Goal: Task Accomplishment & Management: Manage account settings

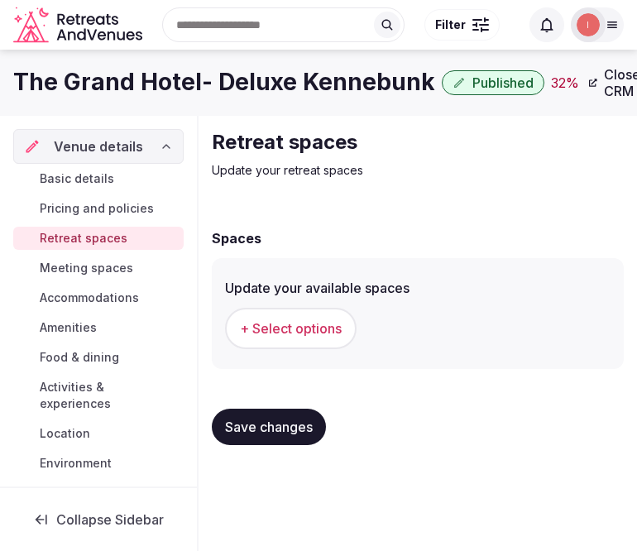
scroll to position [3, 0]
click at [284, 319] on span "+ Select options" at bounding box center [291, 328] width 102 height 18
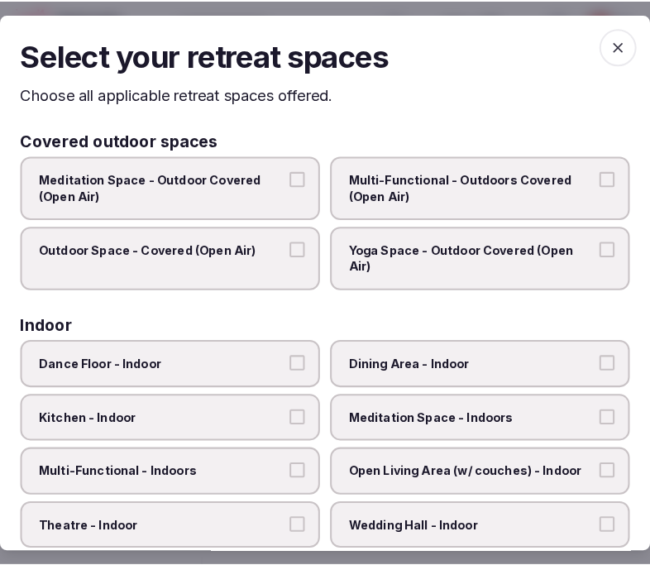
scroll to position [0, 0]
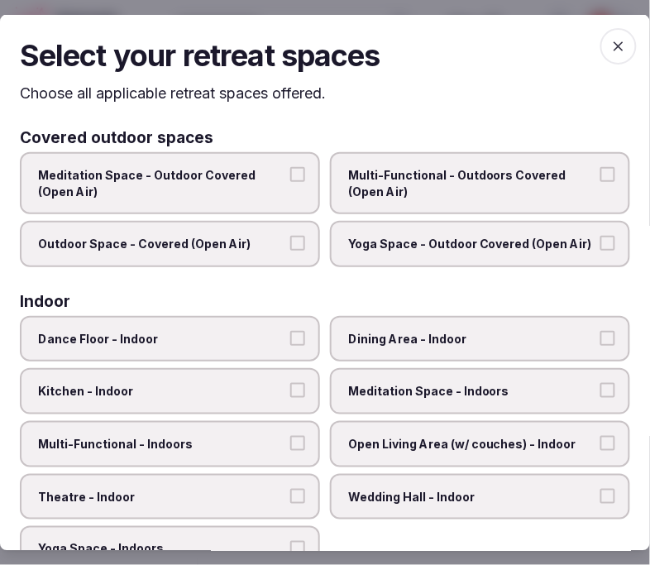
click at [398, 316] on label "Dining Area - Indoor" at bounding box center [480, 338] width 300 height 46
click at [600, 330] on button "Dining Area - Indoor" at bounding box center [607, 337] width 15 height 15
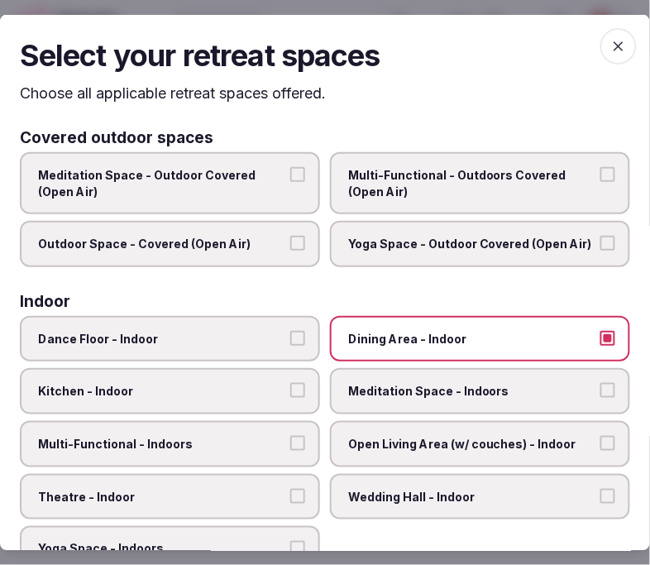
drag, startPoint x: 257, startPoint y: 443, endPoint x: 8, endPoint y: 538, distance: 266.5
click at [243, 436] on span "Multi-Functional - Indoors" at bounding box center [161, 444] width 247 height 17
click at [290, 436] on button "Multi-Functional - Indoors" at bounding box center [297, 443] width 15 height 15
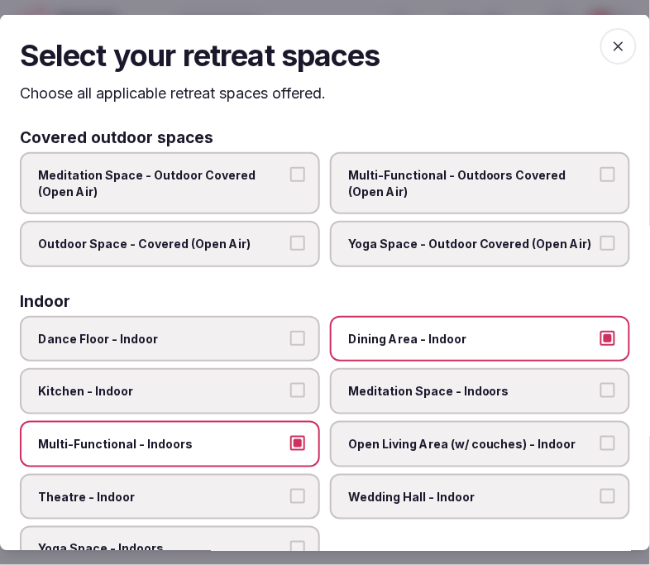
click at [130, 476] on label "Theatre - Indoor" at bounding box center [170, 496] width 300 height 46
click at [290, 488] on button "Theatre - Indoor" at bounding box center [297, 495] width 15 height 15
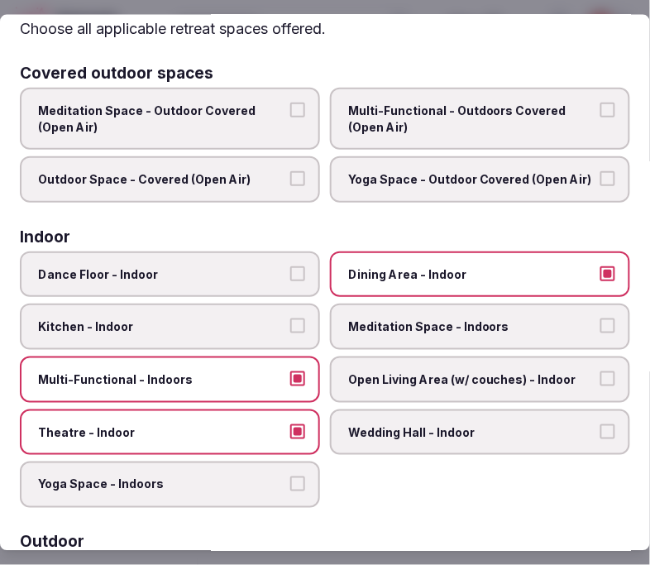
scroll to position [92, 0]
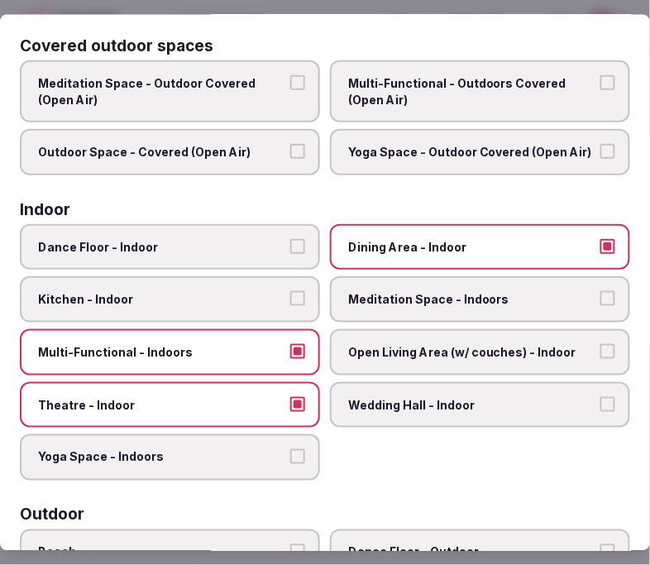
click at [445, 344] on span "Open Living Area (w/ couches) - Indoor" at bounding box center [471, 352] width 247 height 17
click at [600, 344] on button "Open Living Area (w/ couches) - Indoor" at bounding box center [607, 351] width 15 height 15
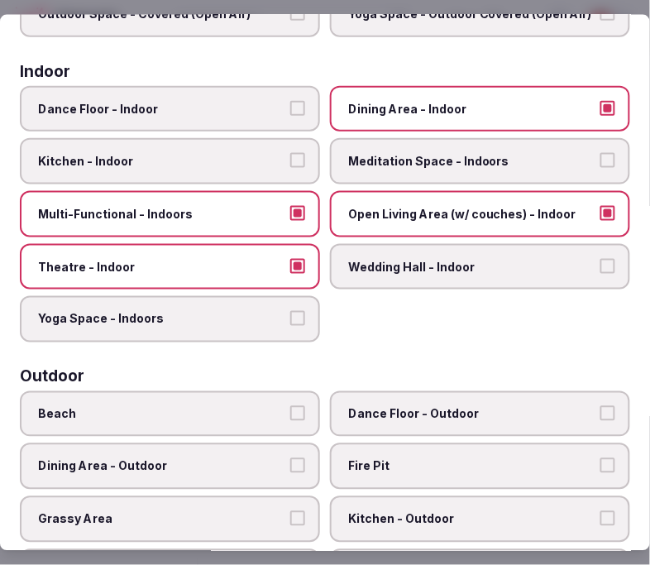
scroll to position [275, 0]
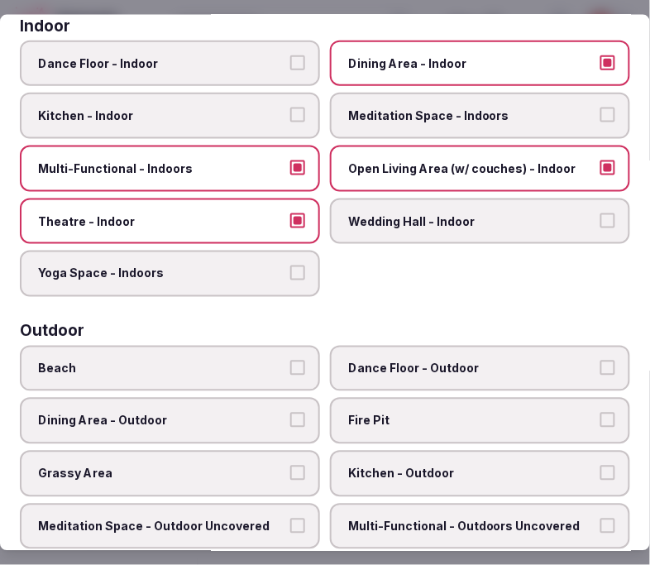
click at [205, 368] on label "Beach" at bounding box center [170, 368] width 300 height 46
click at [290, 368] on button "Beach" at bounding box center [297, 367] width 15 height 15
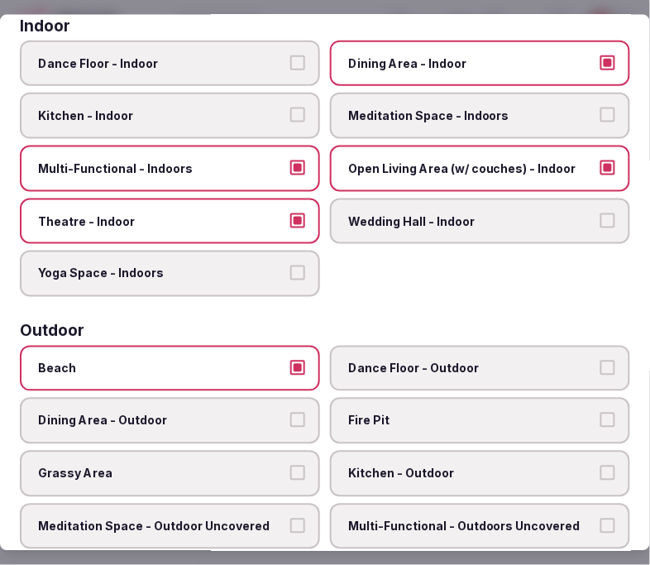
click at [253, 375] on label "Beach" at bounding box center [170, 368] width 300 height 46
click at [290, 375] on button "Beach" at bounding box center [297, 367] width 15 height 15
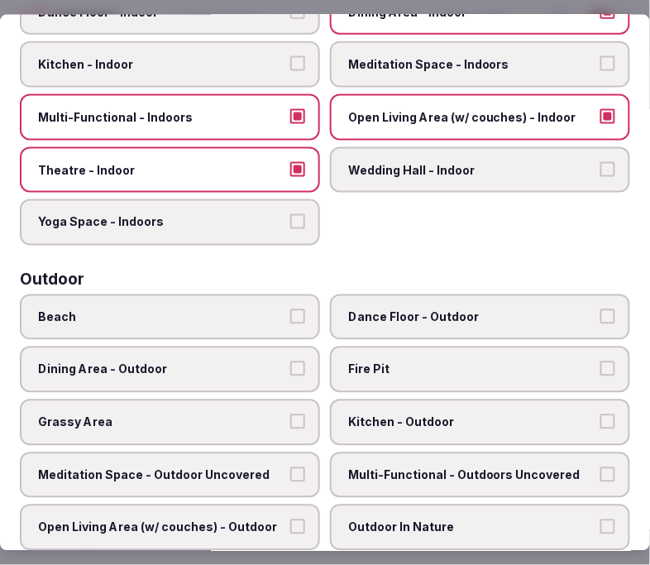
scroll to position [367, 0]
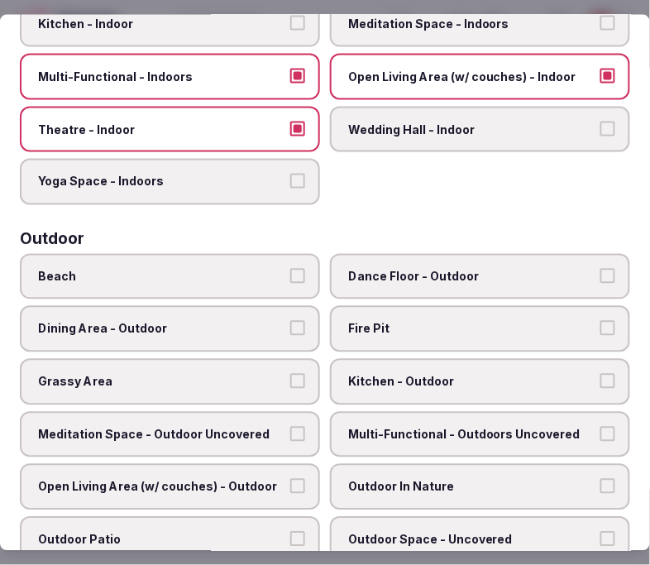
click at [235, 321] on span "Dining Area - Outdoor" at bounding box center [161, 329] width 247 height 17
click at [290, 321] on button "Dining Area - Outdoor" at bounding box center [297, 328] width 15 height 15
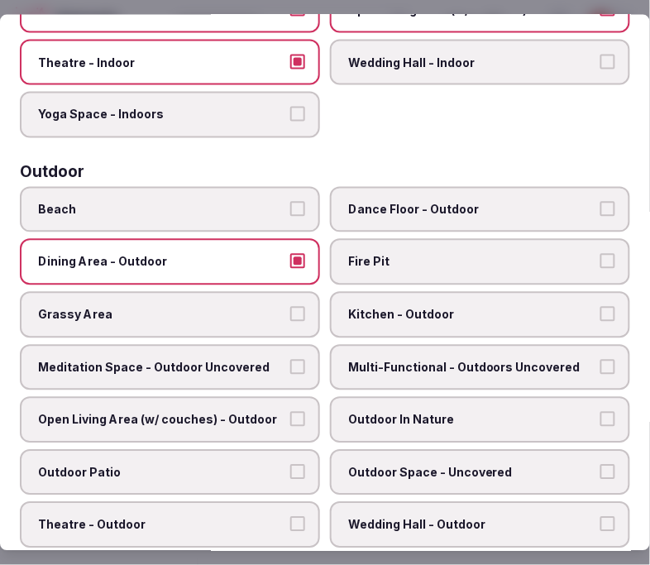
scroll to position [459, 0]
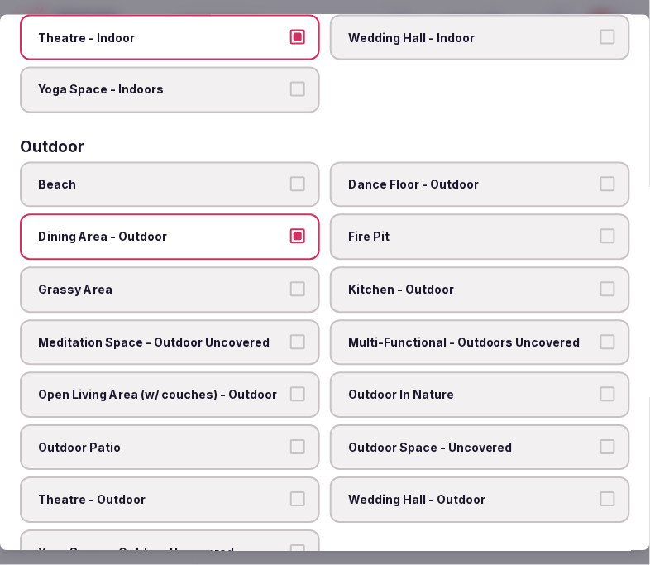
click at [393, 285] on label "Kitchen - Outdoor" at bounding box center [480, 290] width 300 height 46
click at [600, 285] on button "Kitchen - Outdoor" at bounding box center [607, 289] width 15 height 15
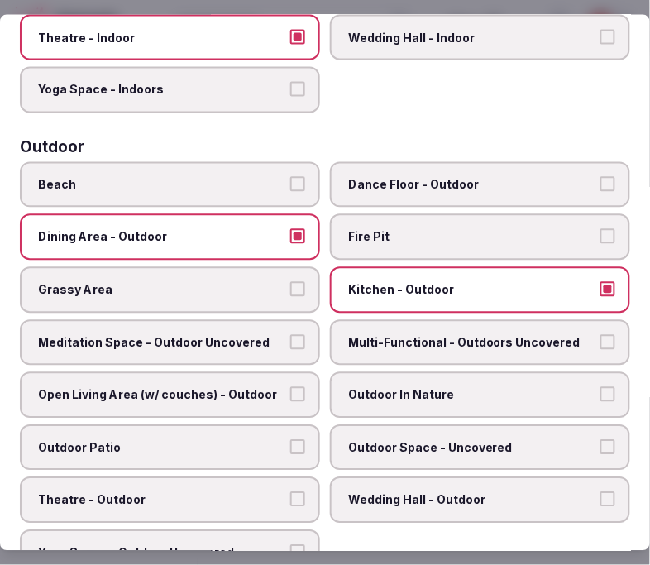
click at [393, 285] on label "Kitchen - Outdoor" at bounding box center [480, 290] width 300 height 46
click at [600, 285] on button "Kitchen - Outdoor" at bounding box center [607, 289] width 15 height 15
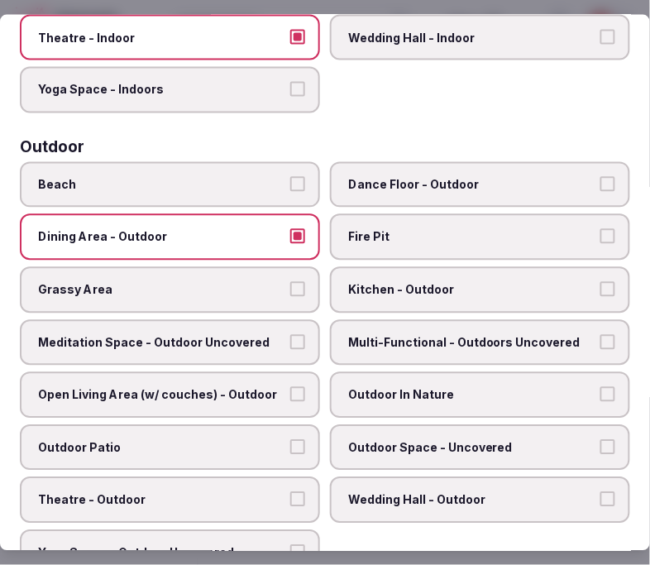
click at [293, 334] on button "Meditation Space - Outdoor Uncovered" at bounding box center [297, 341] width 15 height 15
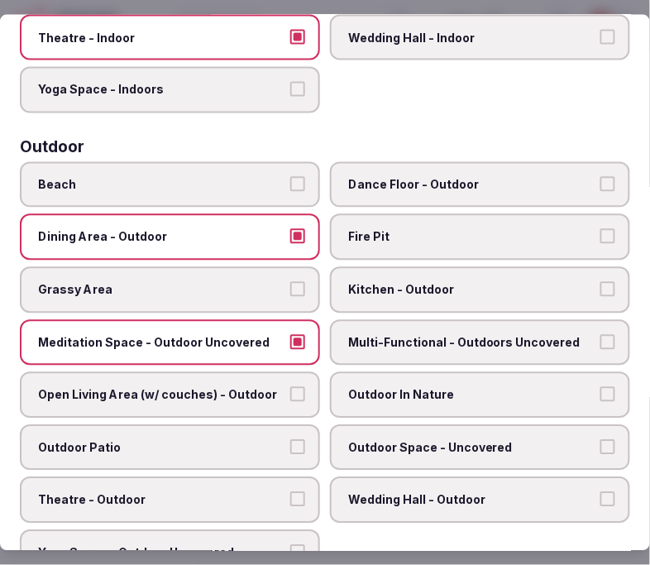
click at [299, 321] on label "Meditation Space - Outdoor Uncovered" at bounding box center [170, 342] width 300 height 46
click at [299, 334] on button "Meditation Space - Outdoor Uncovered" at bounding box center [297, 341] width 15 height 15
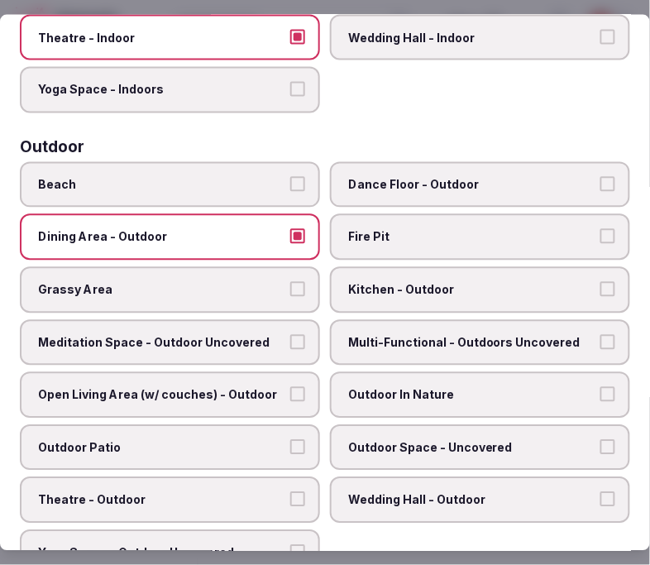
click at [270, 387] on span "Open Living Area (w/ couches) - Outdoor" at bounding box center [161, 395] width 247 height 17
click at [290, 387] on button "Open Living Area (w/ couches) - Outdoor" at bounding box center [297, 394] width 15 height 15
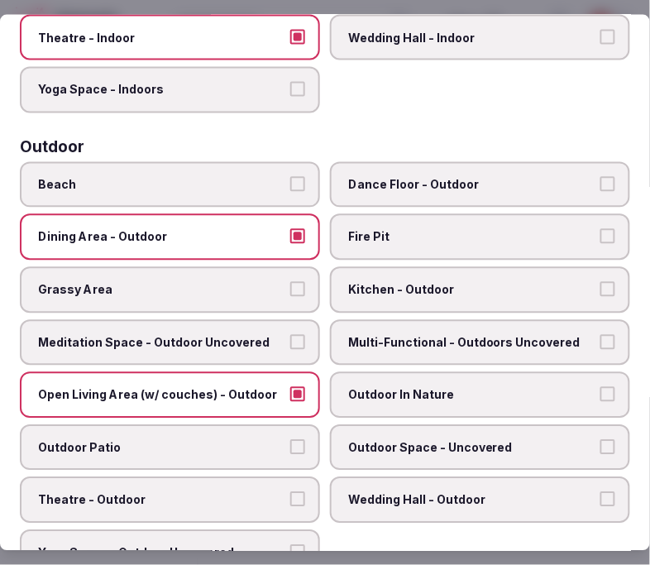
click at [273, 387] on span "Open Living Area (w/ couches) - Outdoor" at bounding box center [161, 395] width 247 height 17
click at [290, 387] on button "Open Living Area (w/ couches) - Outdoor" at bounding box center [297, 394] width 15 height 15
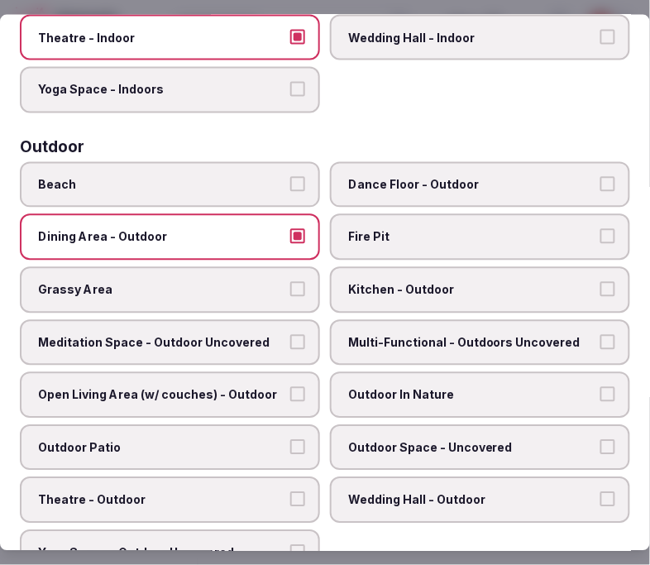
click at [290, 229] on button "Dining Area - Outdoor" at bounding box center [297, 236] width 15 height 15
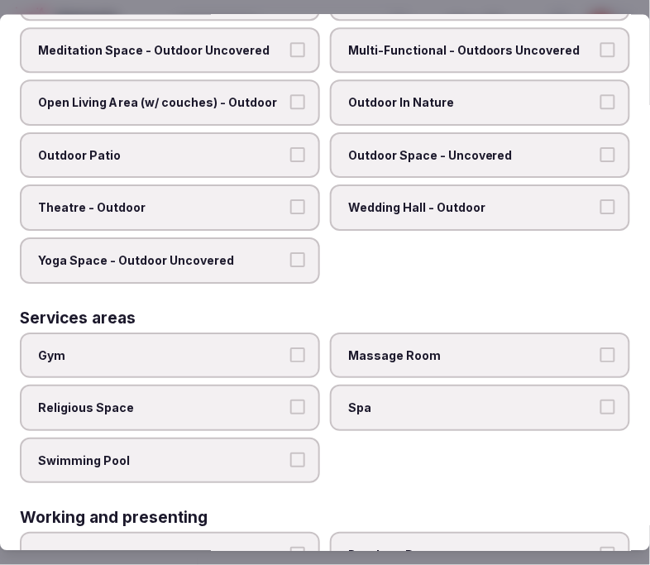
scroll to position [827, 0]
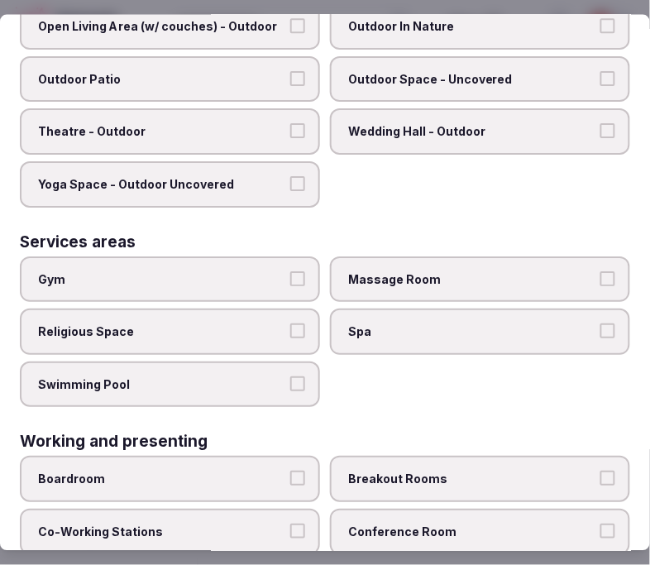
click at [273, 368] on label "Swimming Pool" at bounding box center [170, 384] width 300 height 46
click at [290, 376] on button "Swimming Pool" at bounding box center [297, 383] width 15 height 15
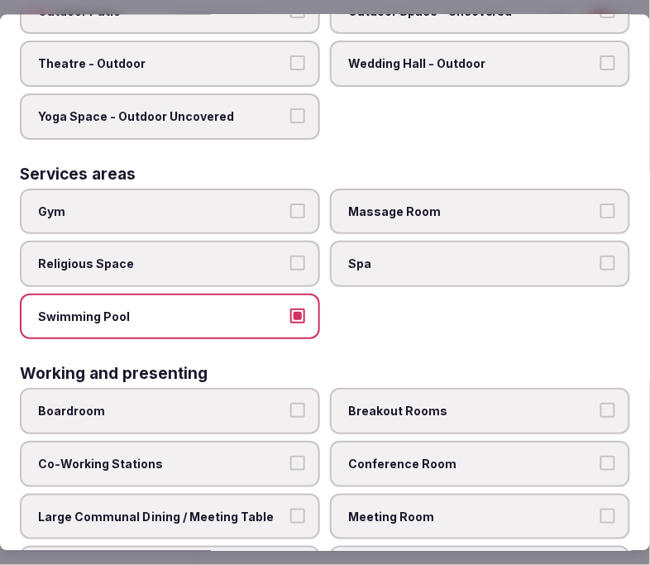
scroll to position [922, 0]
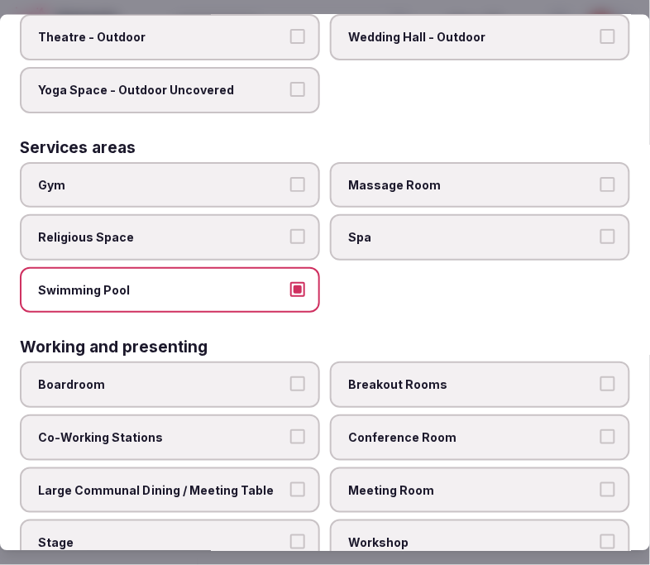
click at [295, 481] on button "Large Communal Dining / Meeting Table" at bounding box center [297, 488] width 15 height 15
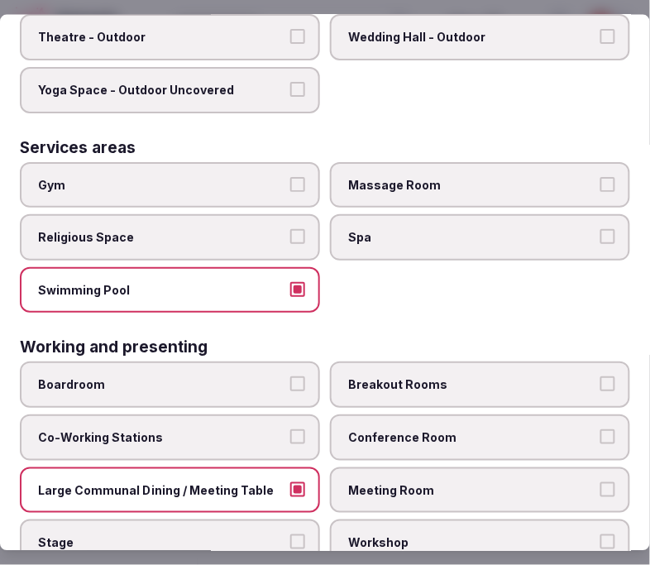
click at [399, 417] on label "Conference Room" at bounding box center [480, 437] width 300 height 46
click at [600, 429] on button "Conference Room" at bounding box center [607, 436] width 15 height 15
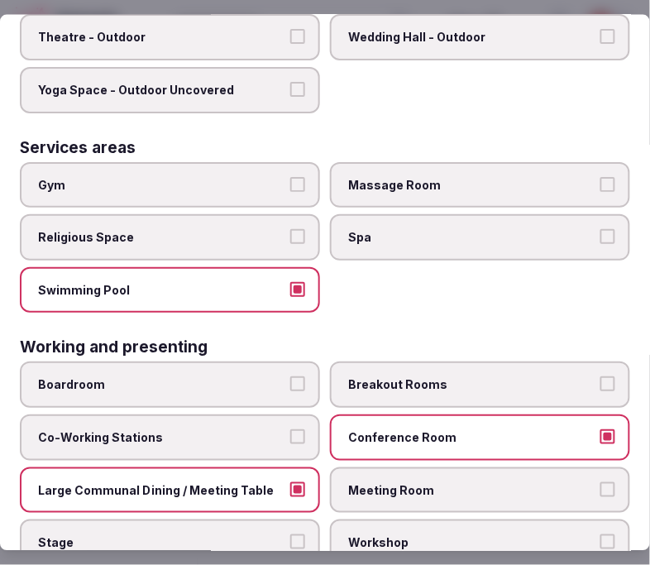
drag, startPoint x: 410, startPoint y: 457, endPoint x: 394, endPoint y: 461, distance: 17.0
click at [411, 481] on span "Meeting Room" at bounding box center [471, 489] width 247 height 17
click at [600, 481] on button "Meeting Room" at bounding box center [607, 488] width 15 height 15
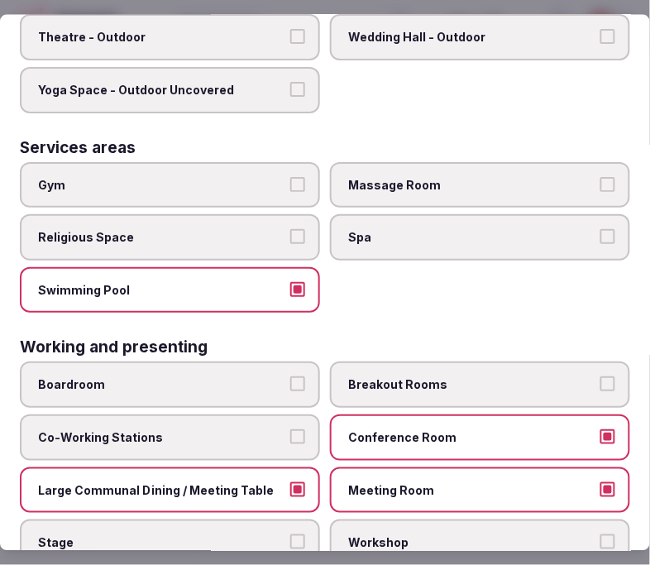
click at [265, 470] on label "Large Communal Dining / Meeting Table" at bounding box center [170, 489] width 300 height 46
click at [290, 481] on button "Large Communal Dining / Meeting Table" at bounding box center [297, 488] width 15 height 15
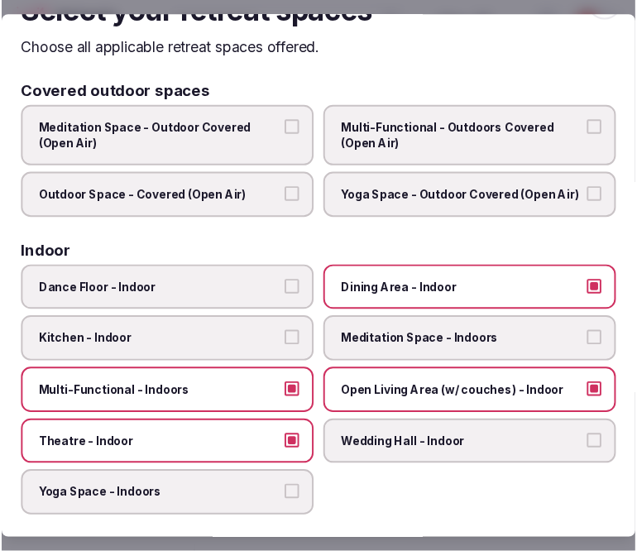
scroll to position [0, 0]
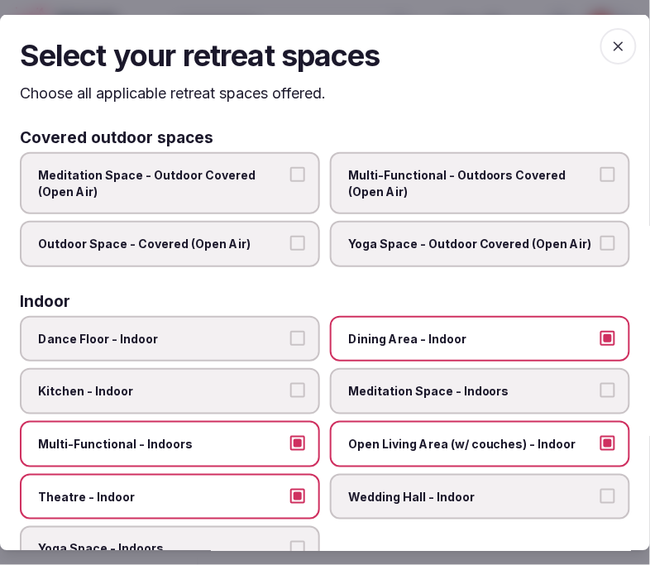
click at [613, 44] on icon "button" at bounding box center [618, 45] width 17 height 17
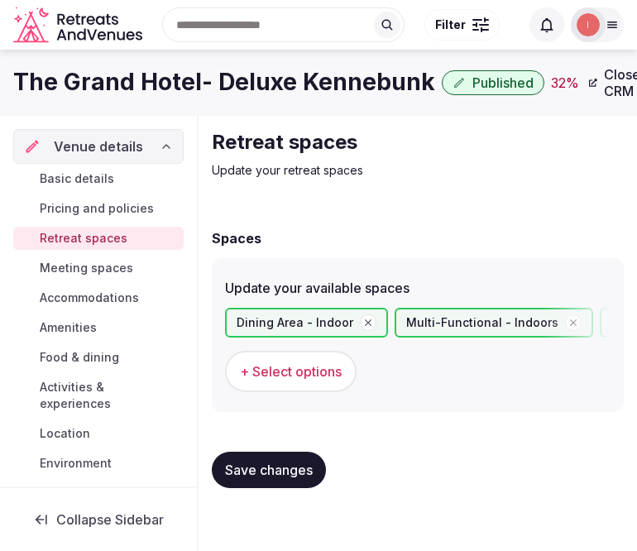
click at [289, 461] on span "Save changes" at bounding box center [269, 469] width 88 height 17
click at [116, 271] on span "Meeting spaces" at bounding box center [86, 268] width 93 height 17
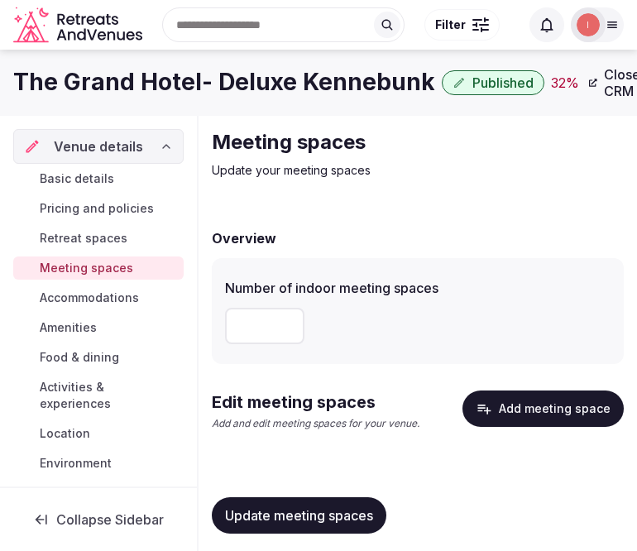
click at [299, 509] on span "Update meeting spaces" at bounding box center [299, 515] width 148 height 17
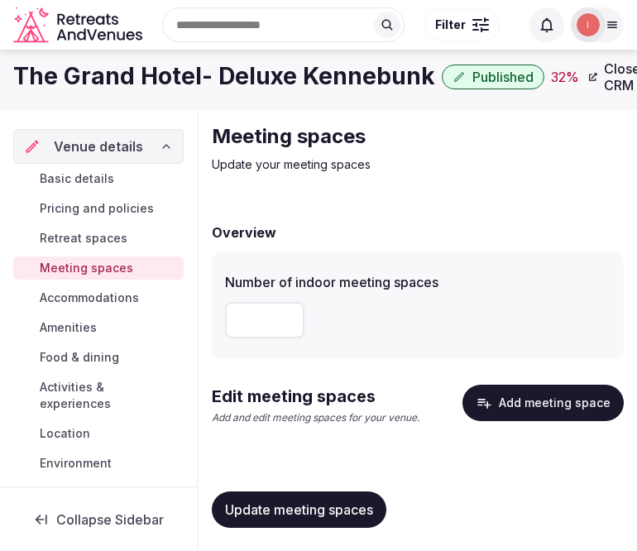
scroll to position [8, 0]
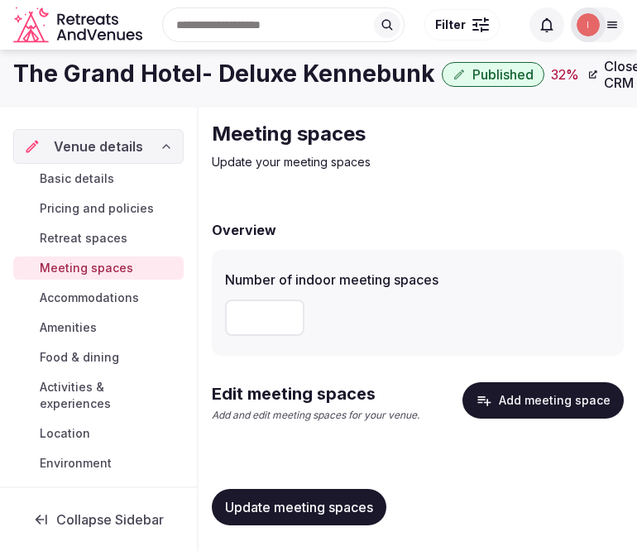
click at [539, 390] on button "Add meeting space" at bounding box center [542, 400] width 161 height 36
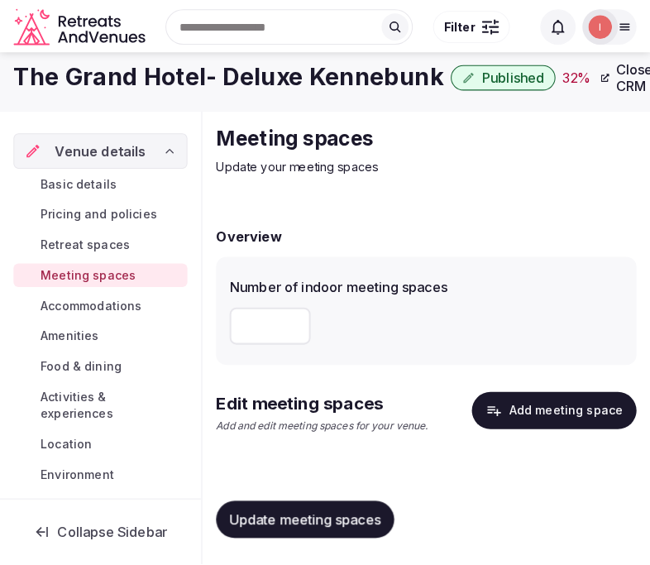
scroll to position [0, 0]
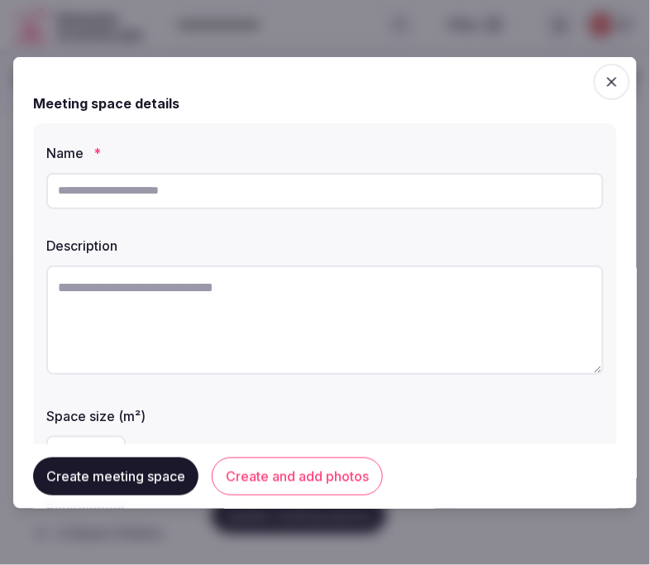
click at [400, 207] on input "text" at bounding box center [324, 190] width 557 height 36
paste input "**********"
type input "**********"
drag, startPoint x: 344, startPoint y: 342, endPoint x: 503, endPoint y: 319, distance: 160.3
click at [344, 341] on textarea at bounding box center [324, 319] width 557 height 109
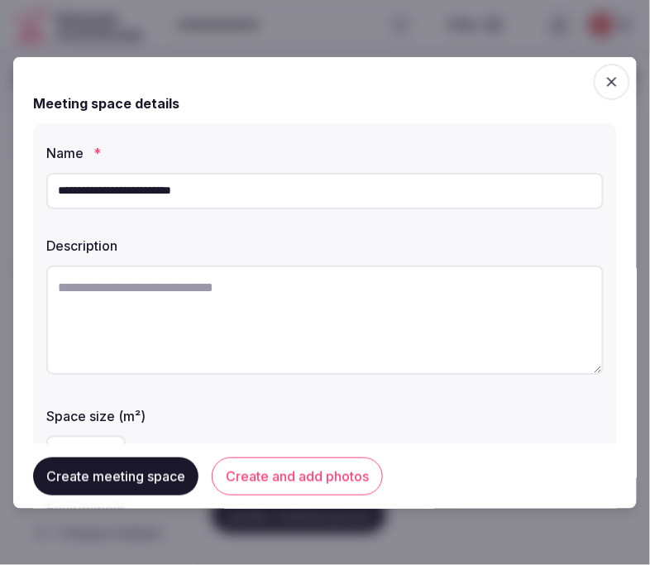
click at [275, 300] on textarea at bounding box center [324, 319] width 557 height 109
paste textarea "**********"
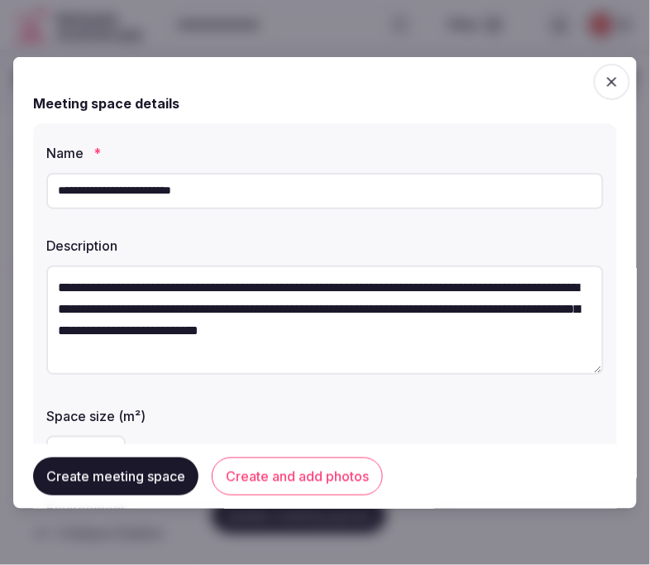
scroll to position [31, 0]
type textarea "**********"
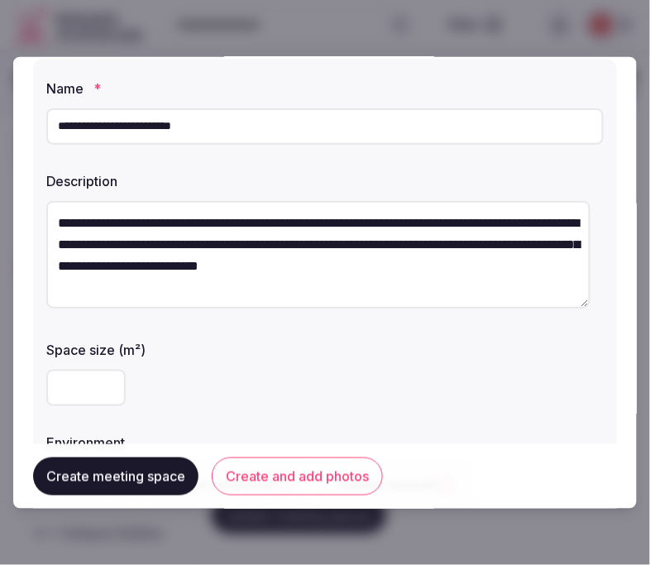
scroll to position [92, 0]
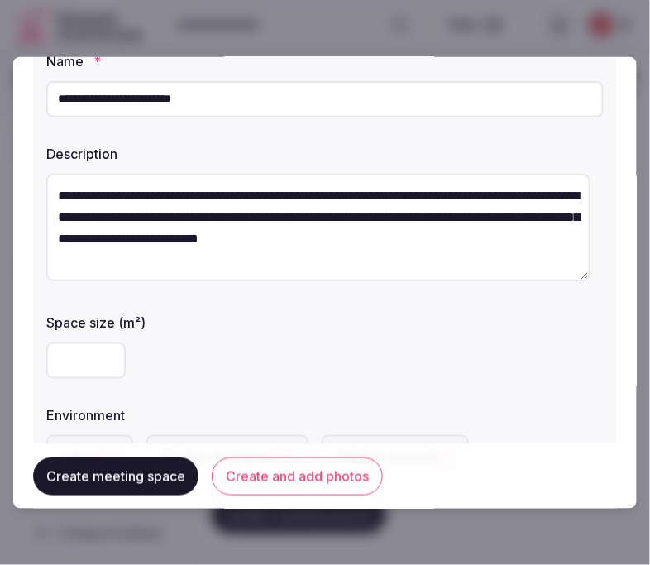
click at [87, 359] on input "number" at bounding box center [85, 360] width 79 height 36
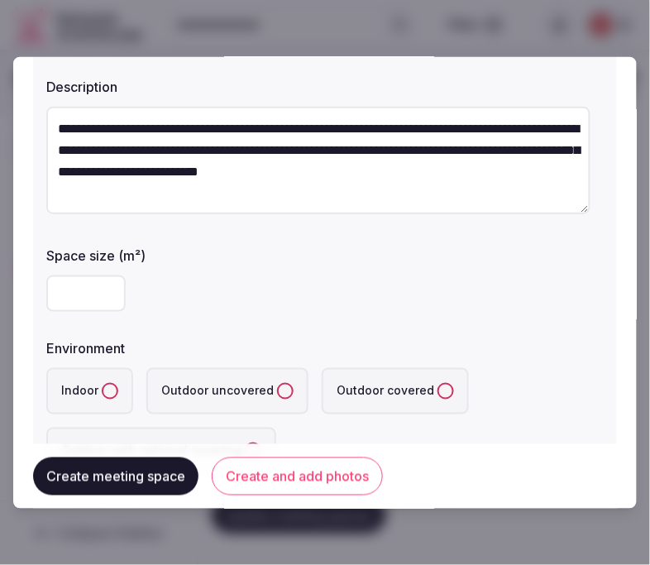
scroll to position [184, 0]
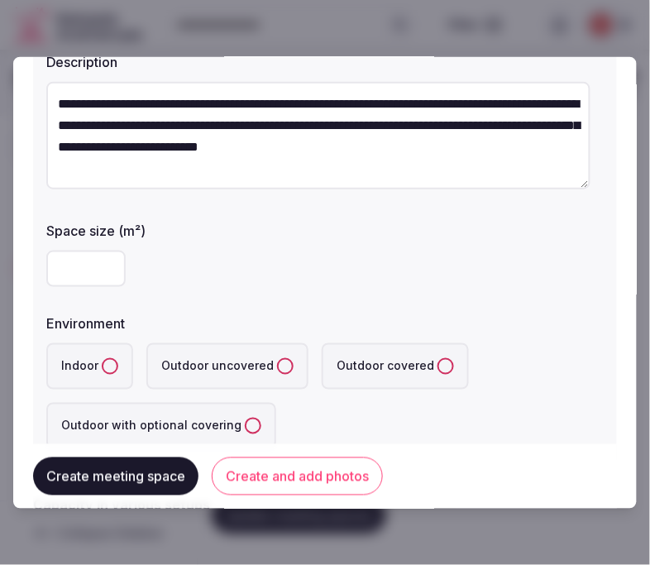
type input "**"
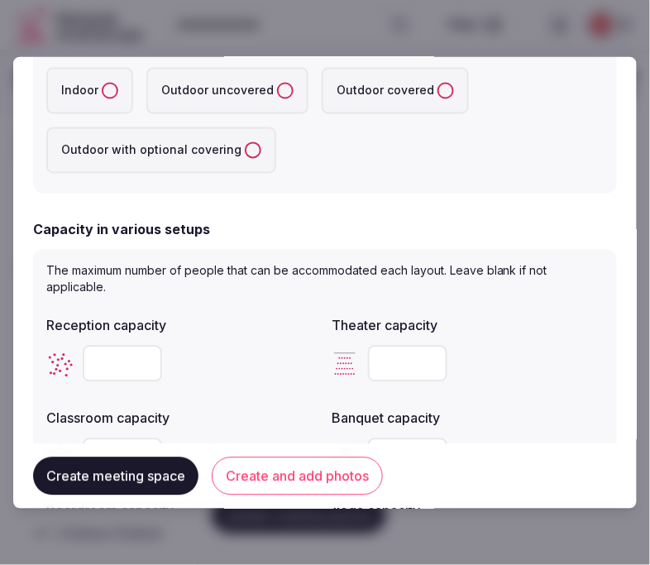
scroll to position [643, 0]
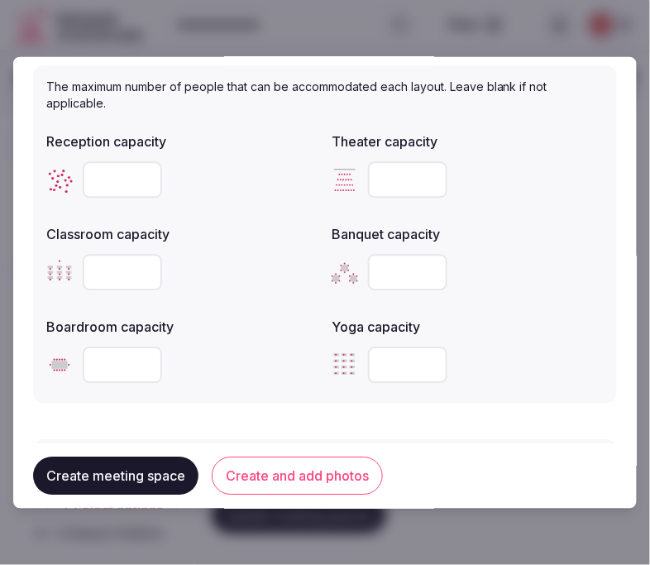
click at [103, 279] on input "number" at bounding box center [122, 272] width 79 height 36
type input "**"
click at [385, 275] on input "number" at bounding box center [407, 272] width 79 height 36
type input "**"
click at [403, 171] on input "number" at bounding box center [407, 179] width 79 height 36
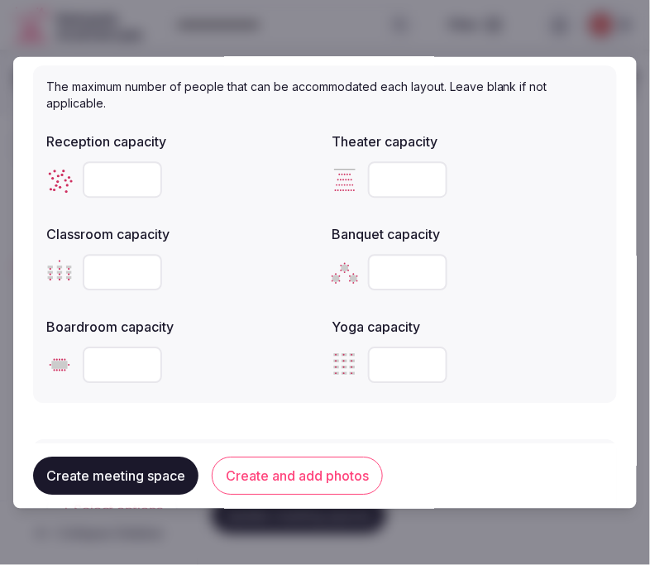
type input "**"
click at [117, 182] on input "number" at bounding box center [122, 179] width 79 height 36
type input "**"
click at [121, 358] on input "number" at bounding box center [122, 365] width 79 height 36
type input "**"
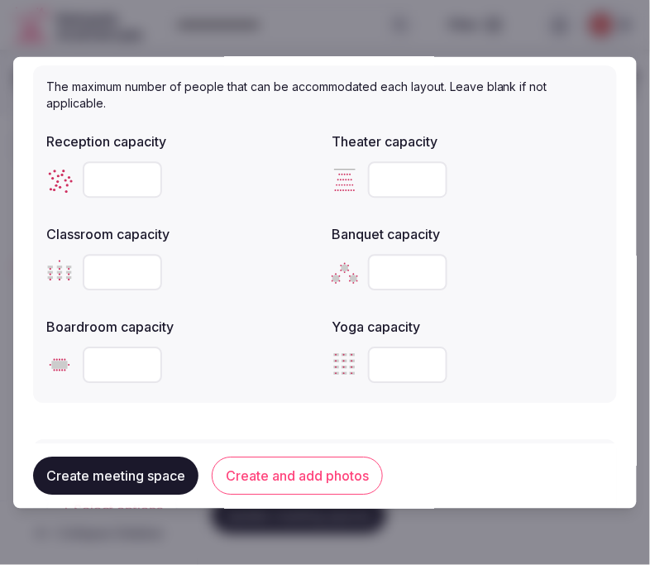
click at [228, 480] on button "Create and add photos" at bounding box center [297, 476] width 171 height 38
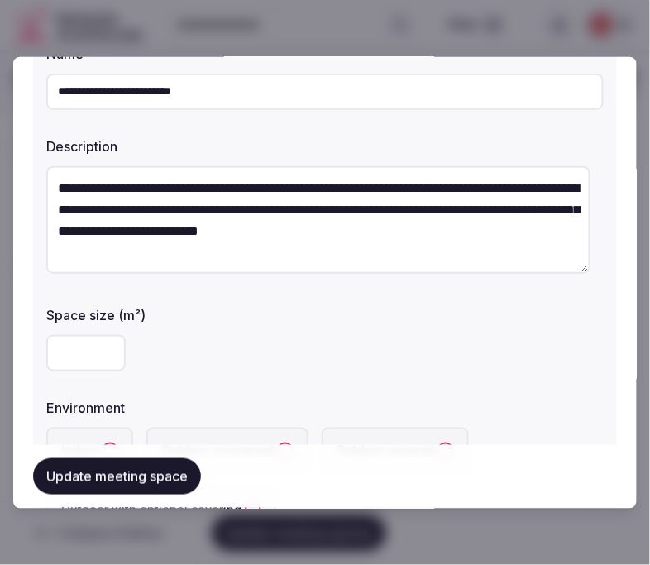
scroll to position [275, 0]
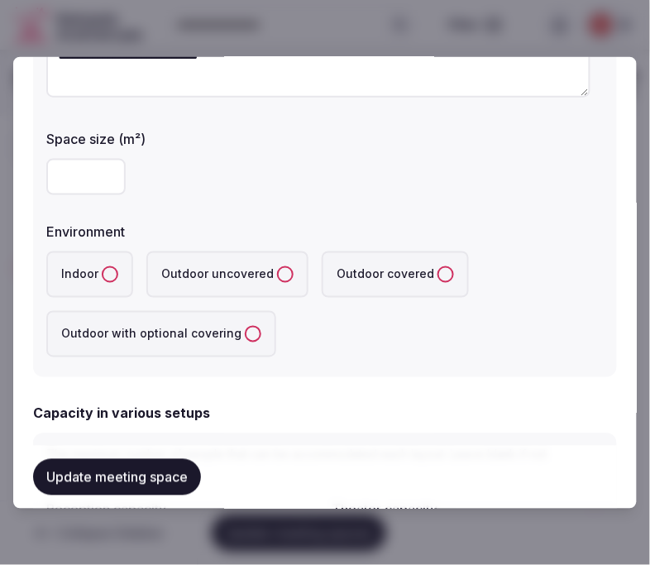
click at [112, 268] on label "Indoor" at bounding box center [89, 274] width 87 height 46
click at [112, 268] on button "Indoor" at bounding box center [110, 273] width 17 height 17
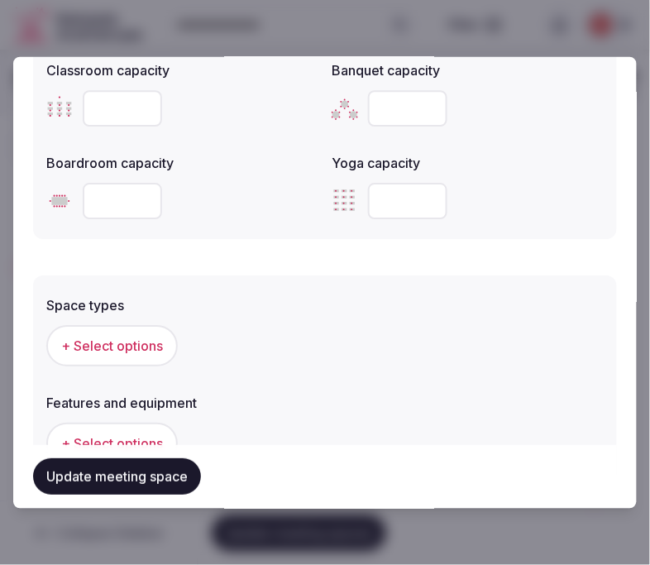
scroll to position [827, 0]
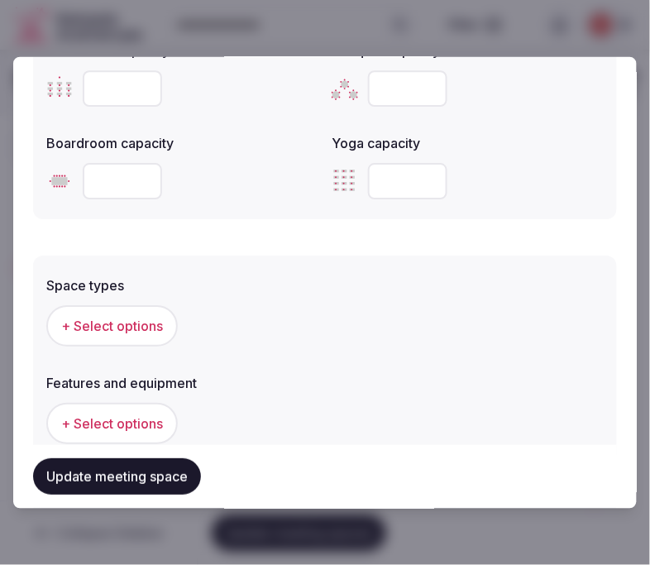
click at [103, 334] on button "+ Select options" at bounding box center [111, 324] width 131 height 41
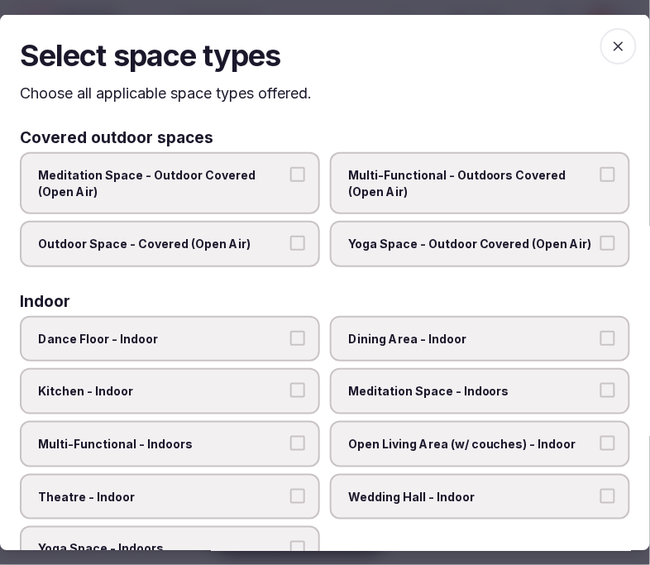
click at [261, 337] on span "Dance Floor - Indoor" at bounding box center [161, 338] width 247 height 17
click at [290, 337] on button "Dance Floor - Indoor" at bounding box center [297, 337] width 15 height 15
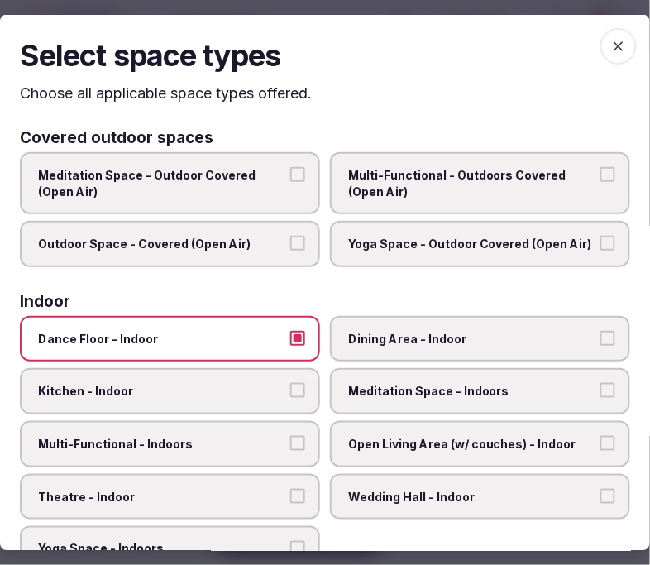
click at [261, 354] on label "Dance Floor - Indoor" at bounding box center [170, 338] width 300 height 46
click at [290, 345] on button "Dance Floor - Indoor" at bounding box center [297, 337] width 15 height 15
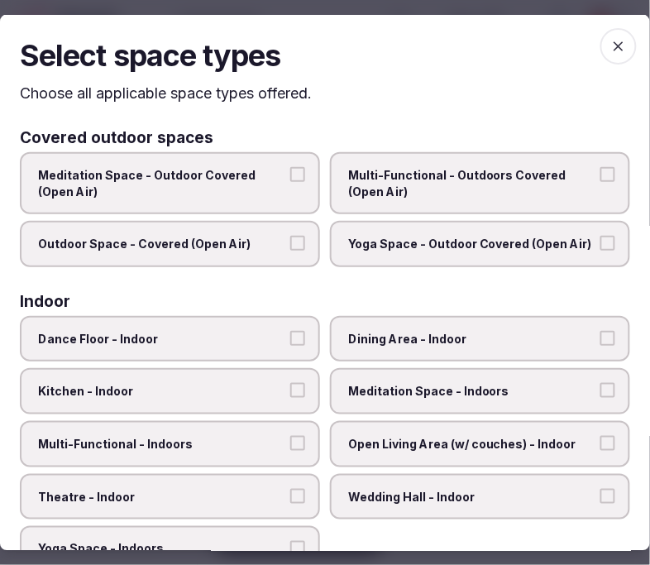
click at [337, 334] on label "Dining Area - Indoor" at bounding box center [480, 338] width 300 height 46
click at [600, 334] on button "Dining Area - Indoor" at bounding box center [607, 337] width 15 height 15
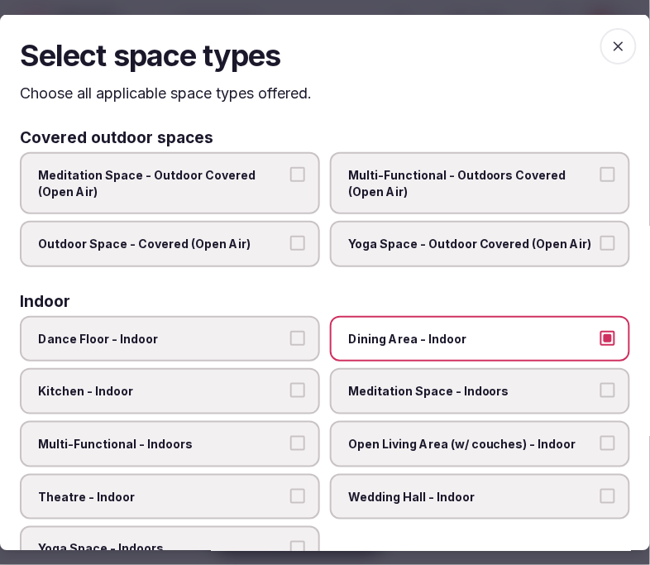
click at [255, 424] on label "Multi-Functional - Indoors" at bounding box center [170, 444] width 300 height 46
click at [290, 436] on button "Multi-Functional - Indoors" at bounding box center [297, 443] width 15 height 15
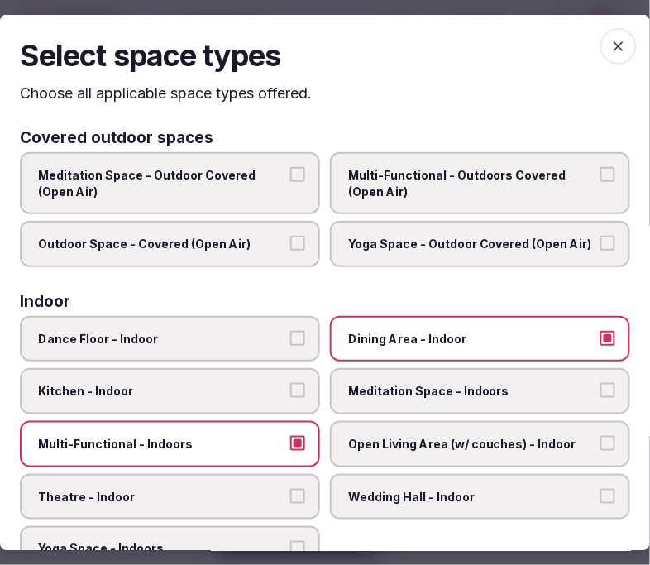
click at [230, 488] on span "Theatre - Indoor" at bounding box center [161, 496] width 247 height 17
click at [290, 488] on button "Theatre - Indoor" at bounding box center [297, 495] width 15 height 15
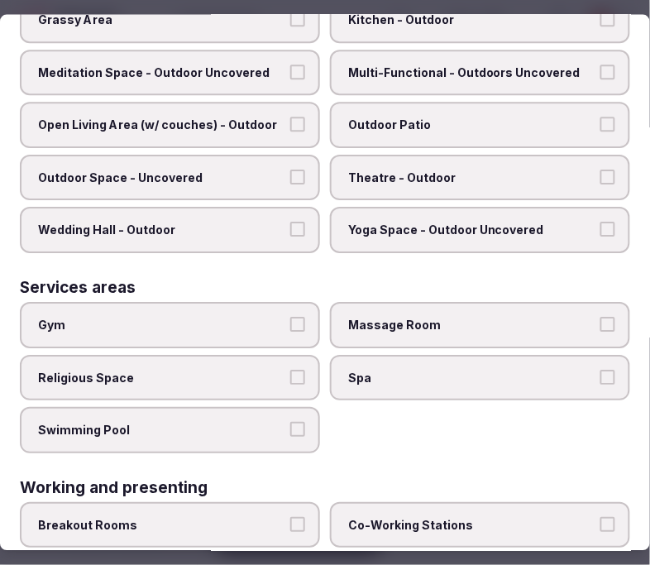
scroll to position [734, 0]
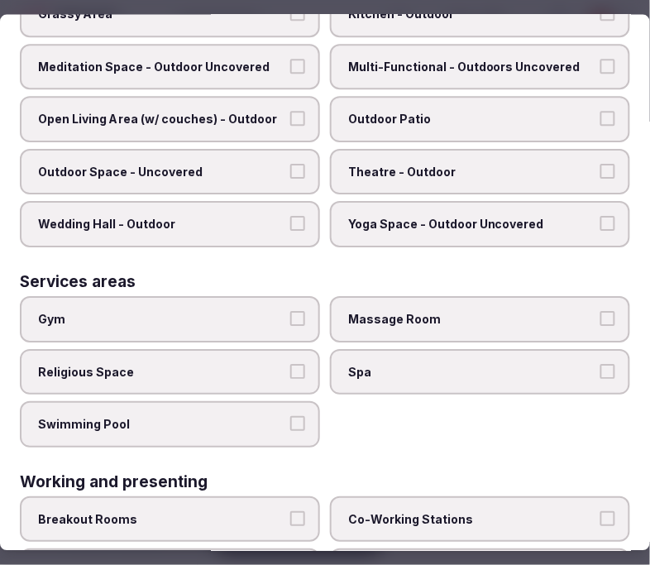
click at [232, 417] on span "Swimming Pool" at bounding box center [161, 425] width 247 height 17
click at [290, 417] on button "Swimming Pool" at bounding box center [297, 424] width 15 height 15
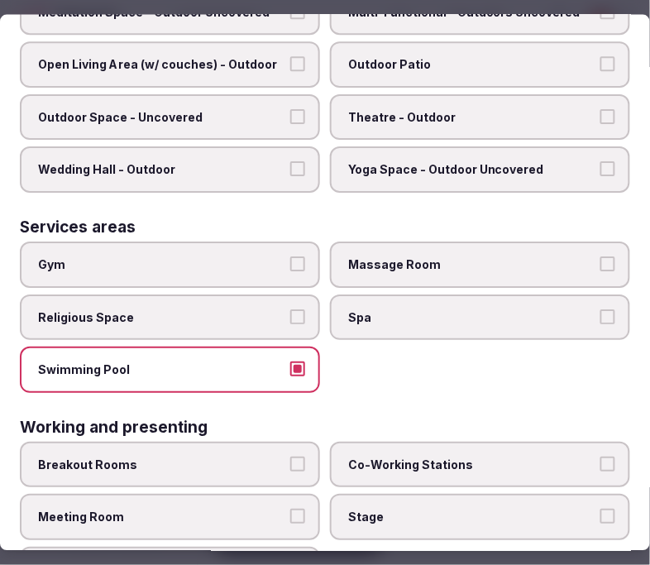
scroll to position [820, 0]
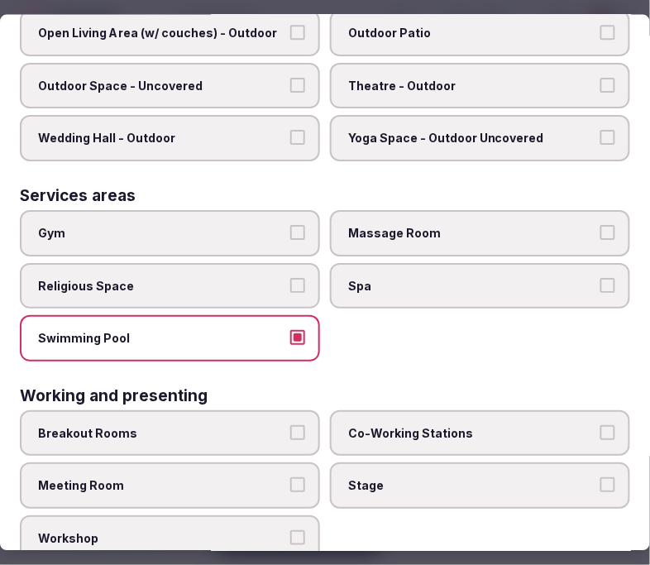
click at [295, 478] on button "Meeting Room" at bounding box center [297, 485] width 15 height 15
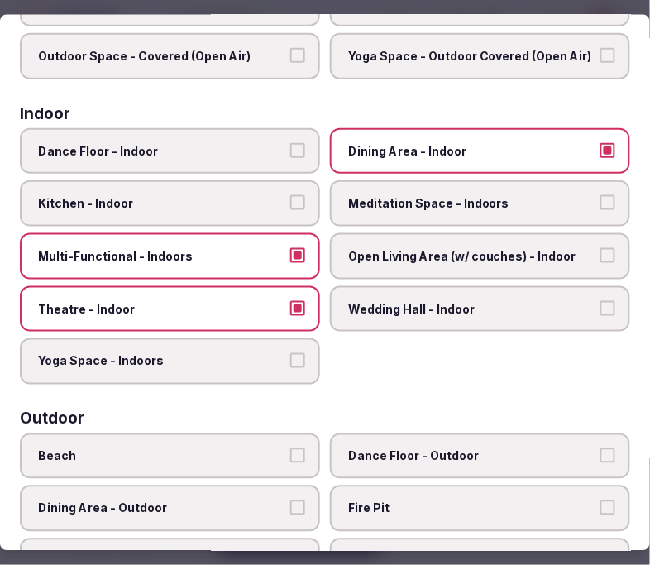
scroll to position [0, 0]
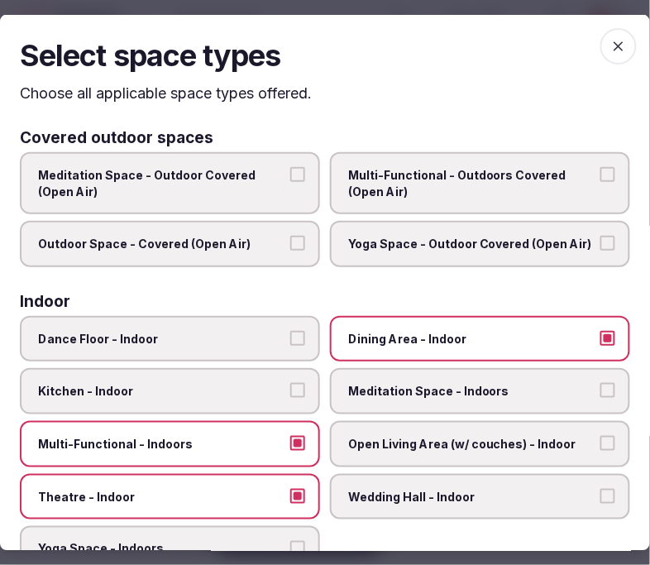
click at [610, 39] on icon "button" at bounding box center [618, 45] width 17 height 17
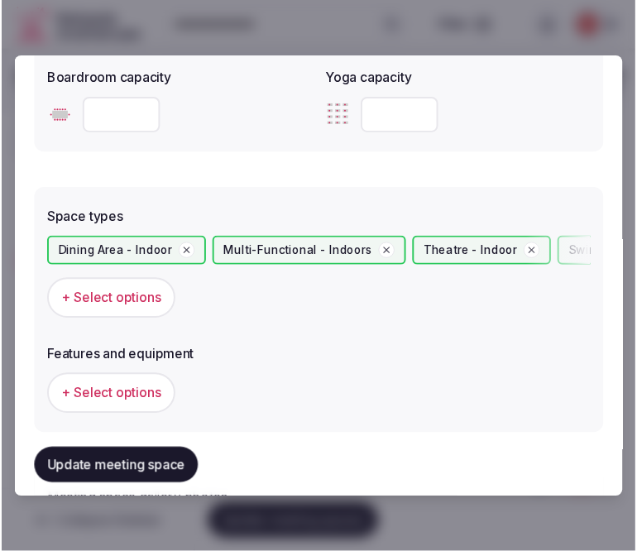
scroll to position [919, 0]
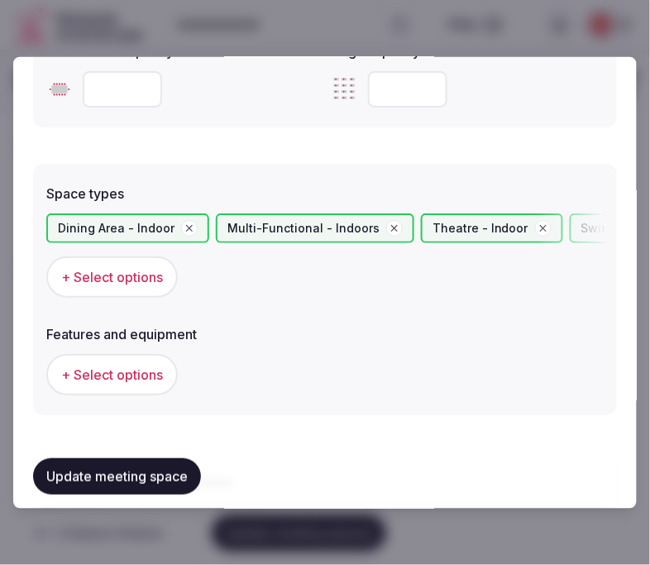
click at [152, 471] on button "Update meeting space" at bounding box center [117, 477] width 168 height 36
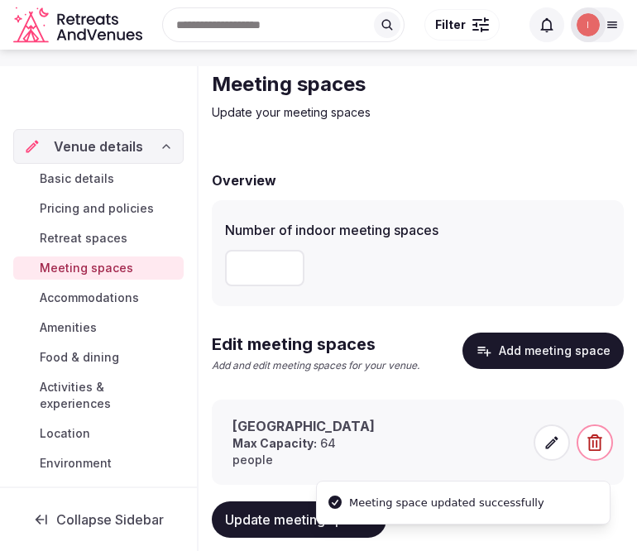
scroll to position [83, 0]
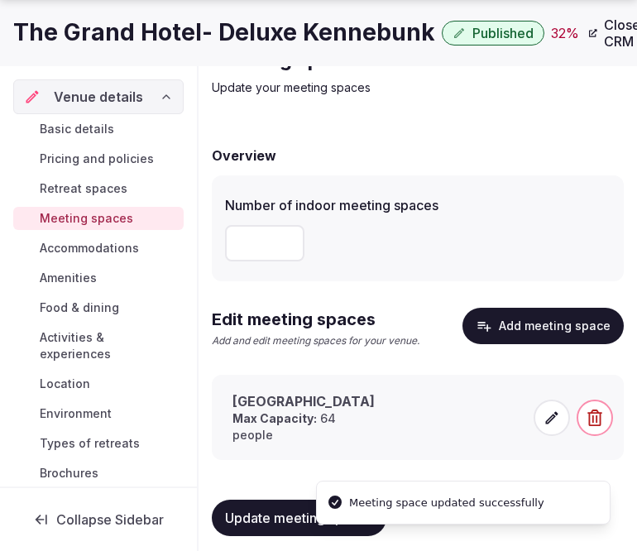
click at [544, 409] on icon at bounding box center [551, 417] width 17 height 17
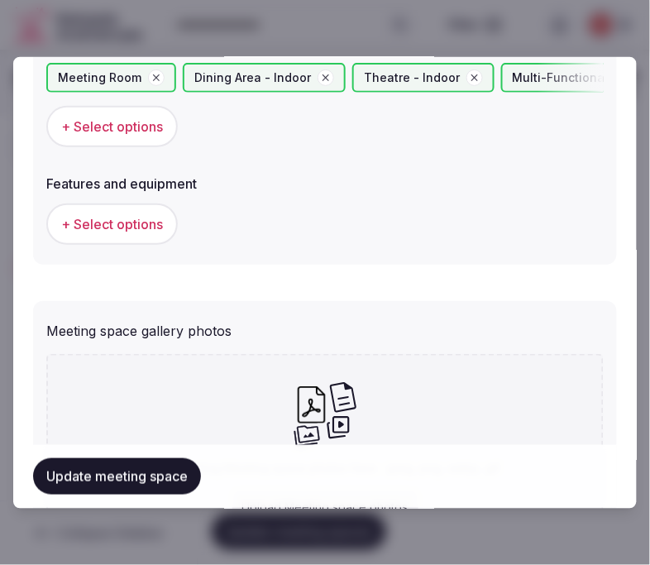
scroll to position [944, 0]
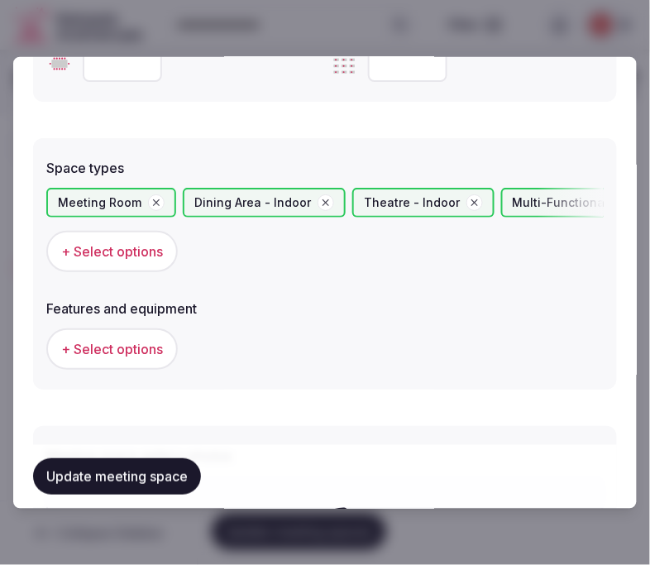
click at [129, 342] on span "+ Select options" at bounding box center [112, 349] width 102 height 18
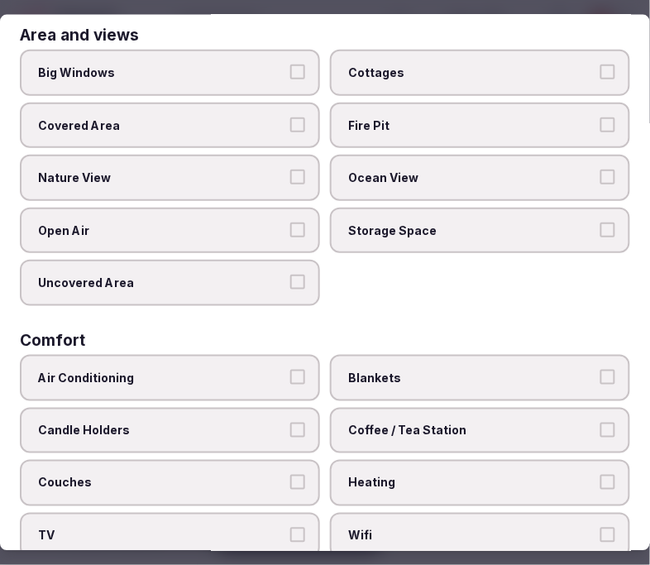
scroll to position [184, 0]
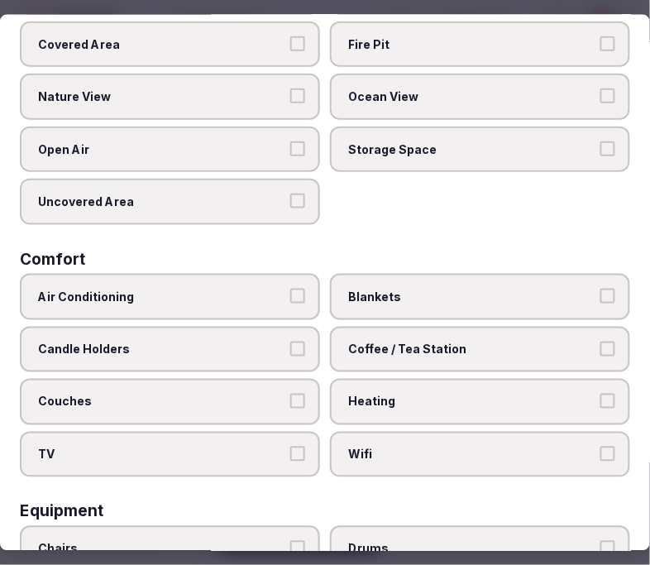
click at [294, 289] on button "Air Conditioning" at bounding box center [297, 296] width 15 height 15
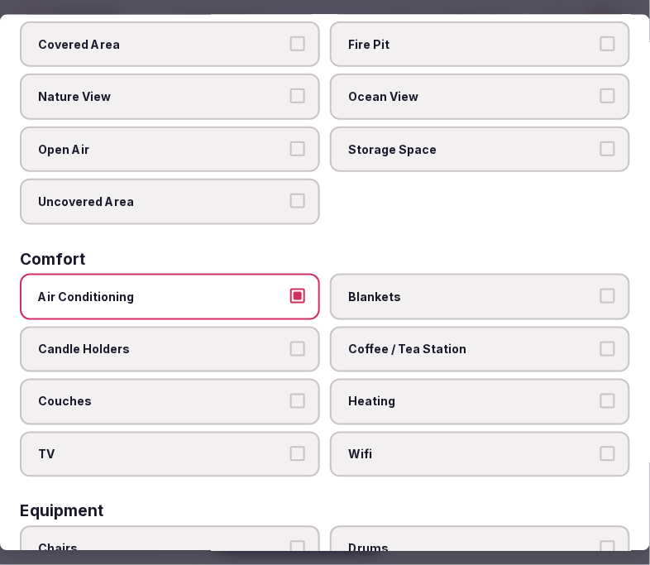
click at [403, 446] on span "Wifi" at bounding box center [471, 454] width 247 height 17
click at [600, 446] on button "Wifi" at bounding box center [607, 453] width 15 height 15
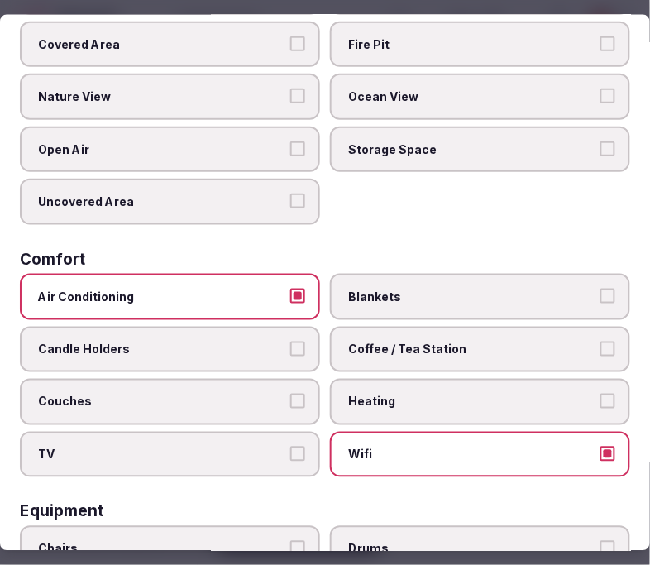
click at [478, 342] on span "Coffee / Tea Station" at bounding box center [471, 349] width 247 height 17
click at [600, 342] on button "Coffee / Tea Station" at bounding box center [607, 348] width 15 height 15
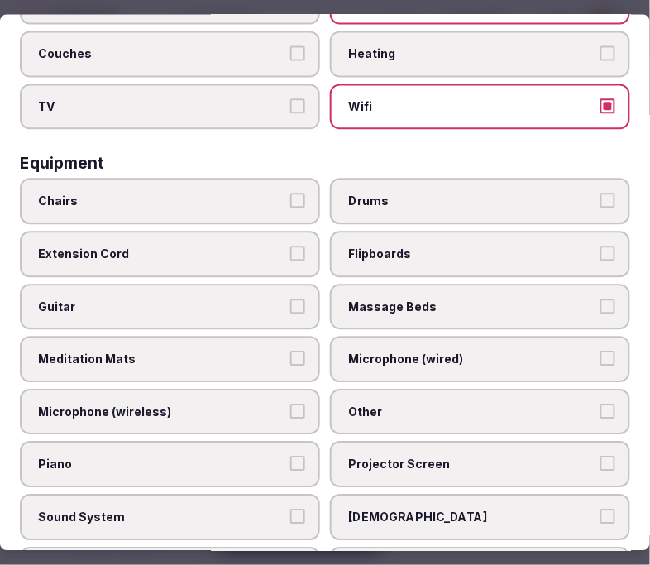
scroll to position [643, 0]
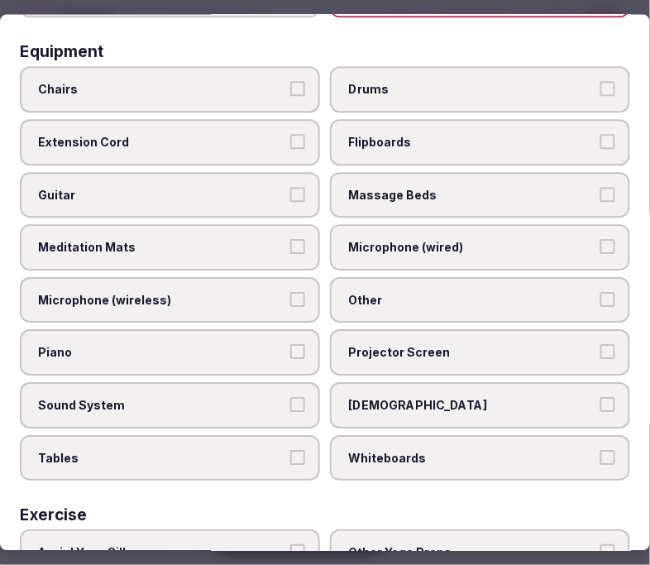
click at [248, 82] on span "Chairs" at bounding box center [161, 90] width 247 height 17
click at [290, 82] on button "Chairs" at bounding box center [297, 89] width 15 height 15
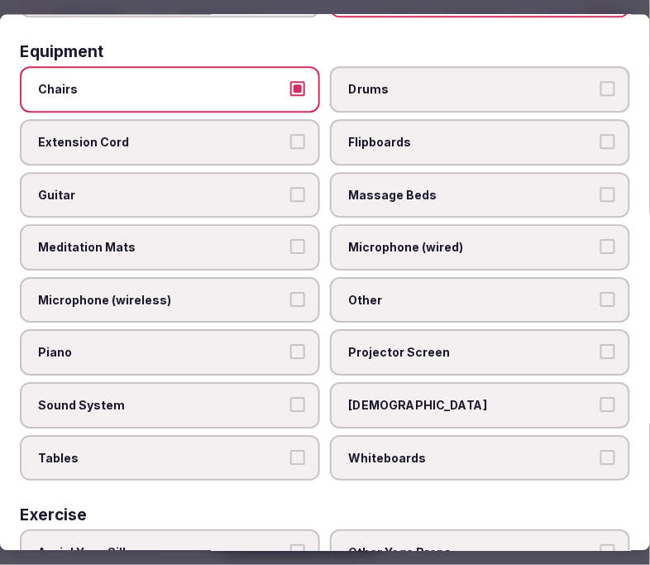
click at [415, 287] on label "Other" at bounding box center [480, 300] width 300 height 46
click at [600, 292] on button "Other" at bounding box center [607, 299] width 15 height 15
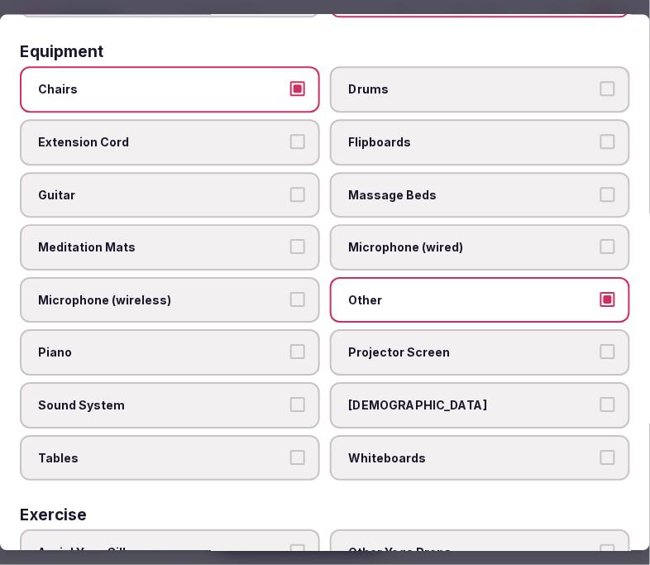
click at [382, 345] on span "Projector Screen" at bounding box center [471, 353] width 247 height 17
click at [600, 345] on button "Projector Screen" at bounding box center [607, 352] width 15 height 15
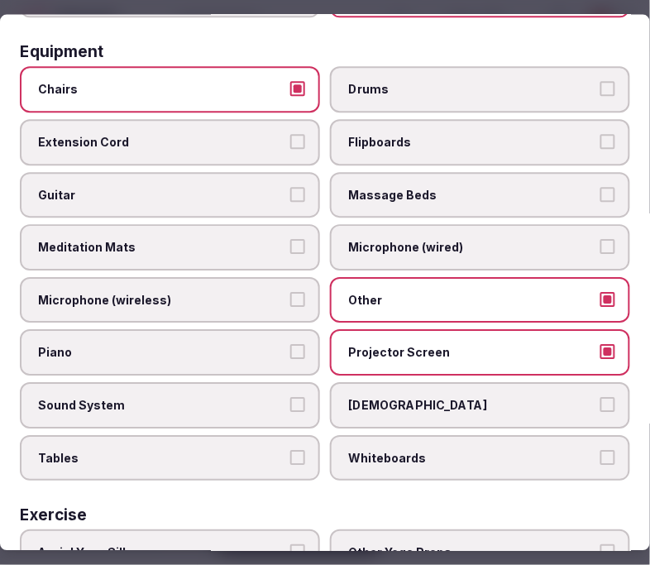
click at [360, 398] on span "[DEMOGRAPHIC_DATA]" at bounding box center [471, 406] width 247 height 17
click at [600, 398] on button "[DEMOGRAPHIC_DATA]" at bounding box center [607, 405] width 15 height 15
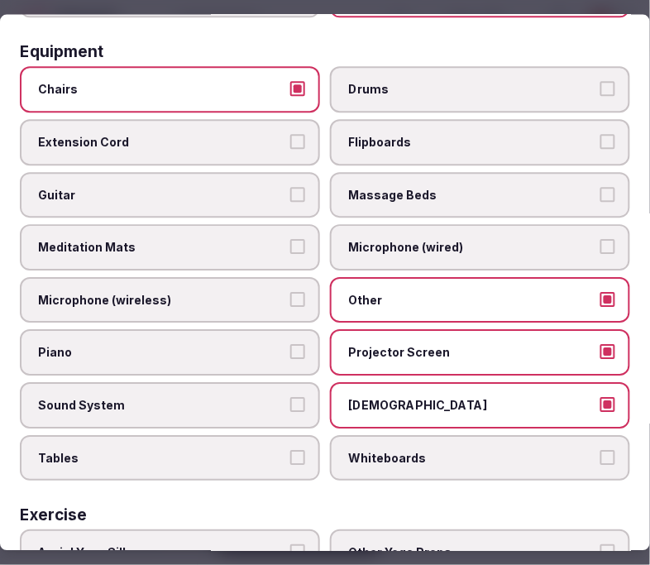
drag, startPoint x: 362, startPoint y: 380, endPoint x: 319, endPoint y: 378, distance: 43.1
click at [359, 398] on span "[DEMOGRAPHIC_DATA]" at bounding box center [471, 406] width 247 height 17
click at [600, 398] on button "[DEMOGRAPHIC_DATA]" at bounding box center [607, 405] width 15 height 15
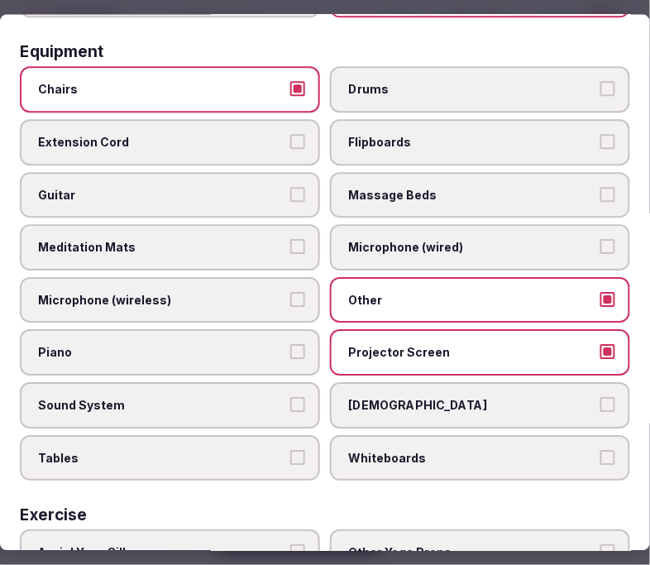
click at [283, 383] on label "Sound System" at bounding box center [170, 406] width 300 height 46
click at [290, 398] on button "Sound System" at bounding box center [297, 405] width 15 height 15
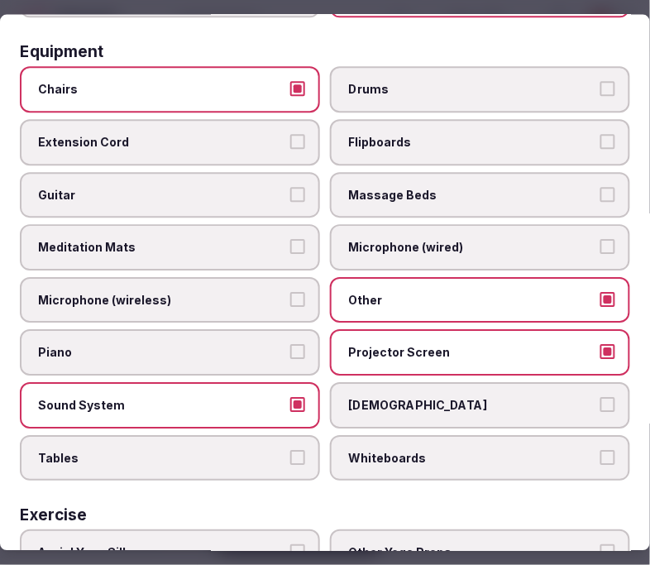
scroll to position [734, 0]
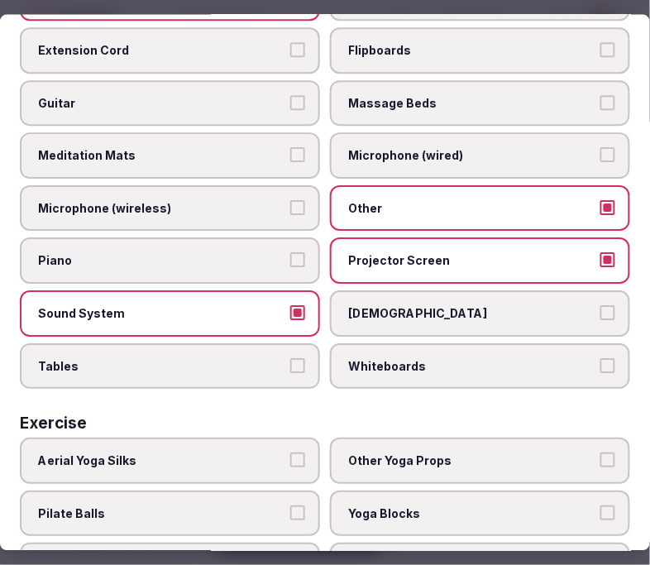
click at [286, 357] on label "Tables" at bounding box center [170, 366] width 300 height 46
click at [290, 358] on button "Tables" at bounding box center [297, 365] width 15 height 15
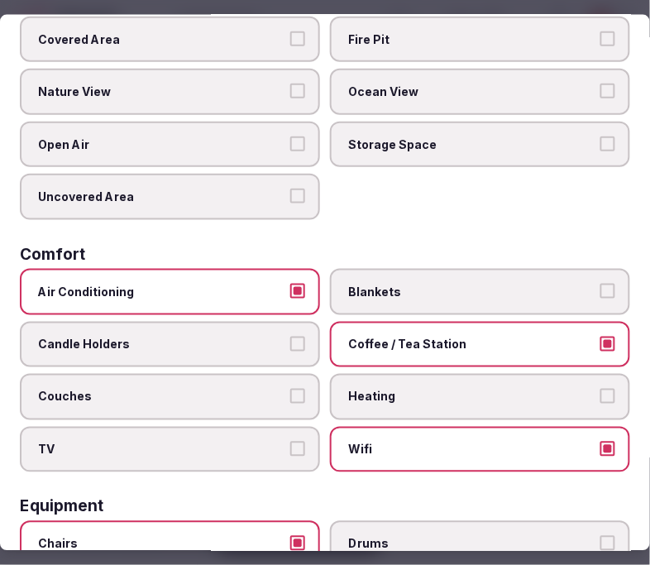
scroll to position [0, 0]
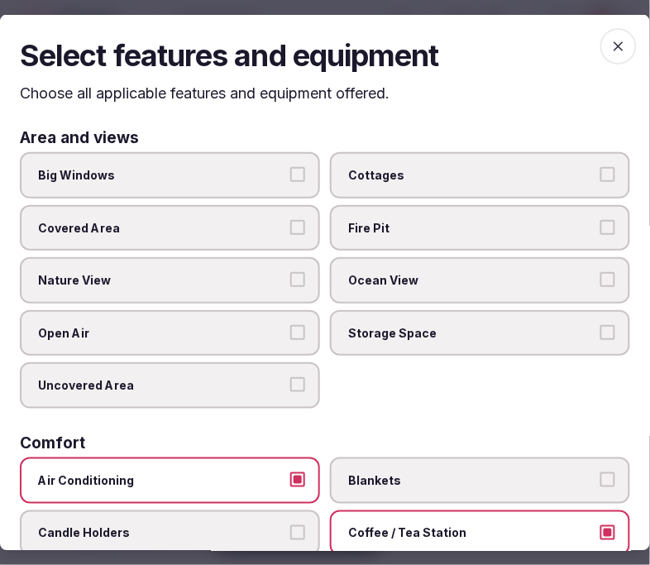
click at [614, 45] on icon "button" at bounding box center [619, 46] width 10 height 10
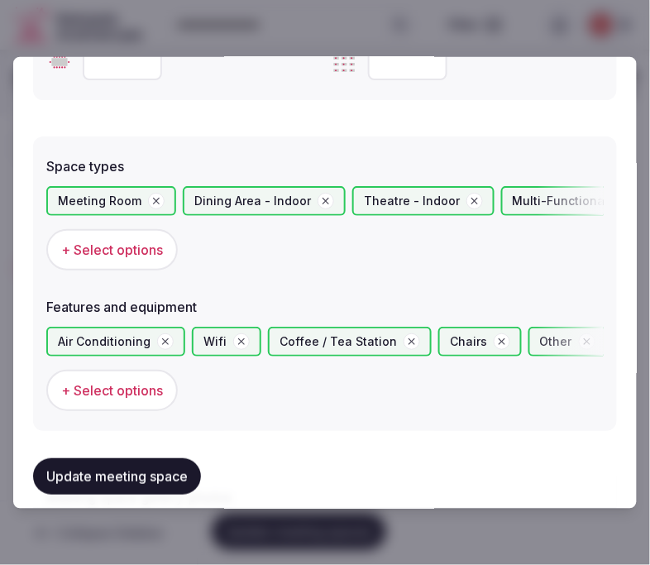
scroll to position [1035, 0]
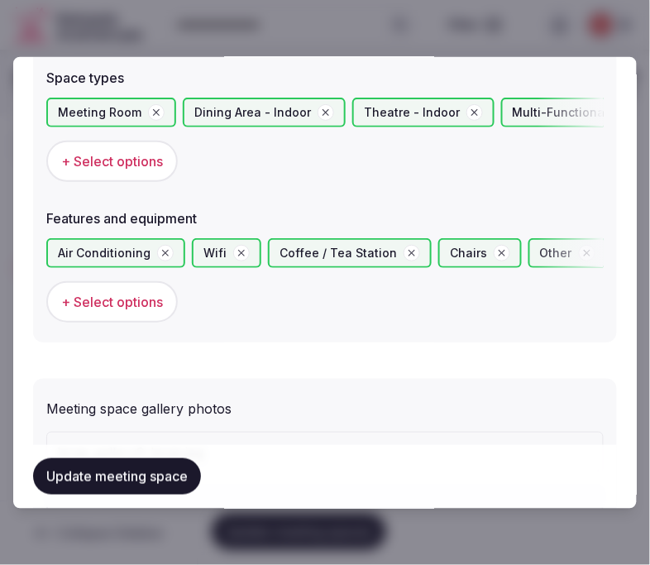
click at [122, 308] on button "+ Select options" at bounding box center [111, 301] width 131 height 41
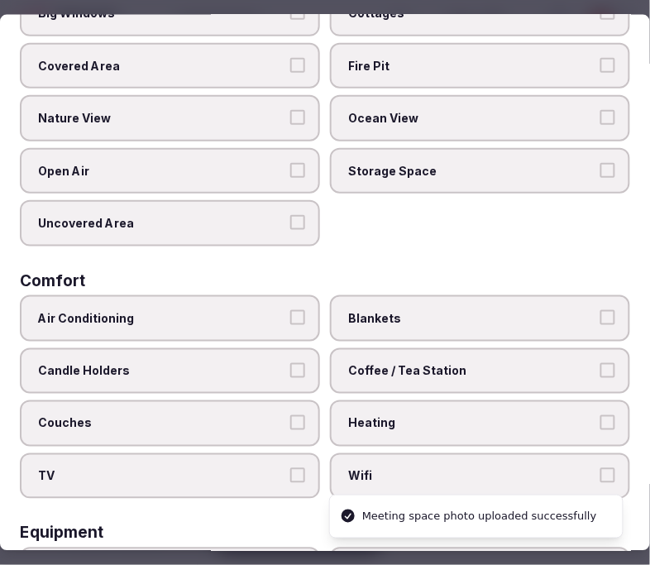
scroll to position [0, 0]
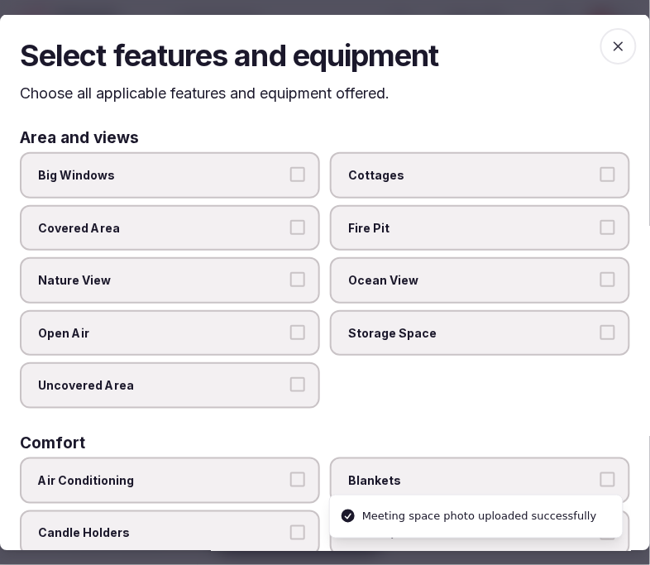
click at [290, 178] on button "Big Windows" at bounding box center [297, 174] width 15 height 15
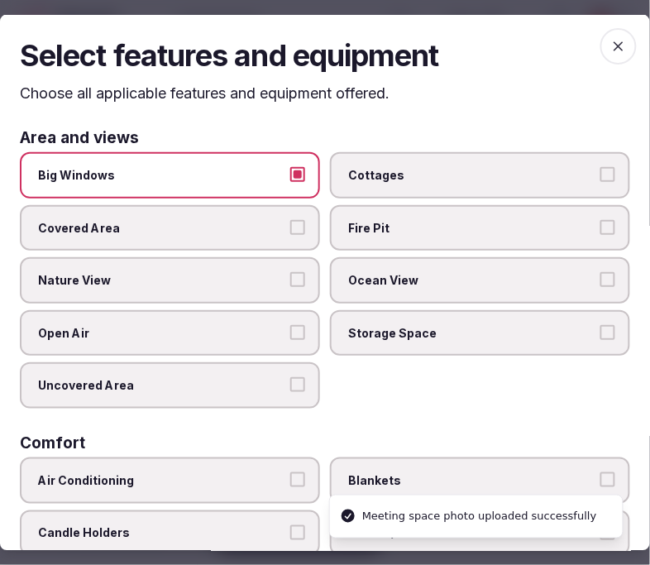
click at [299, 283] on button "Nature View" at bounding box center [297, 279] width 15 height 15
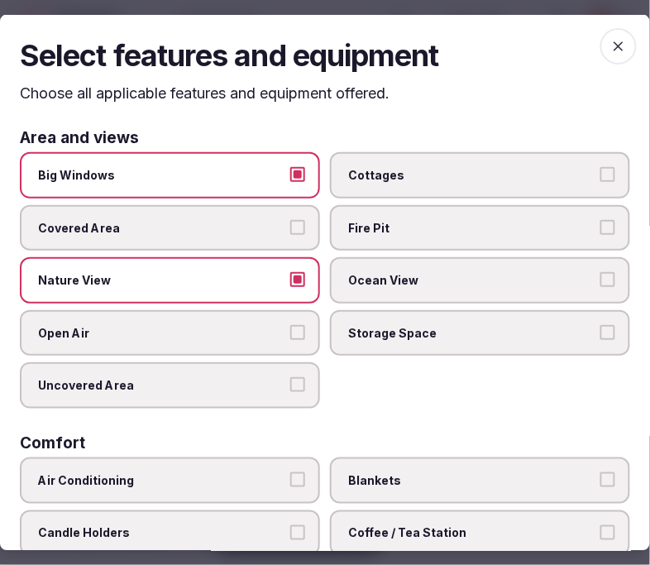
click at [610, 41] on icon "button" at bounding box center [618, 45] width 17 height 17
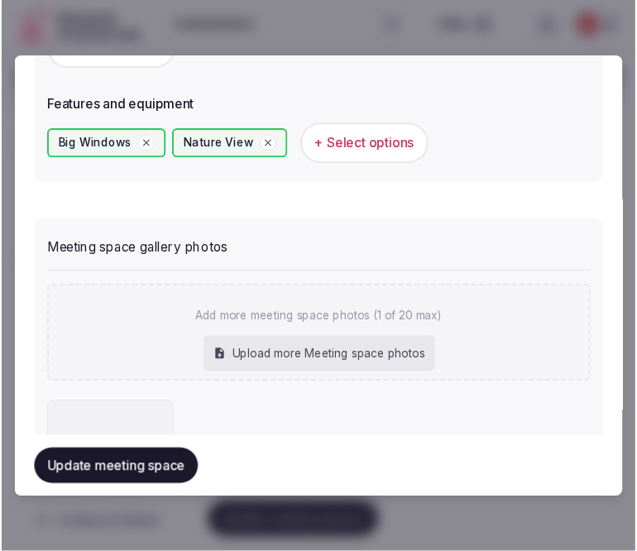
scroll to position [1283, 0]
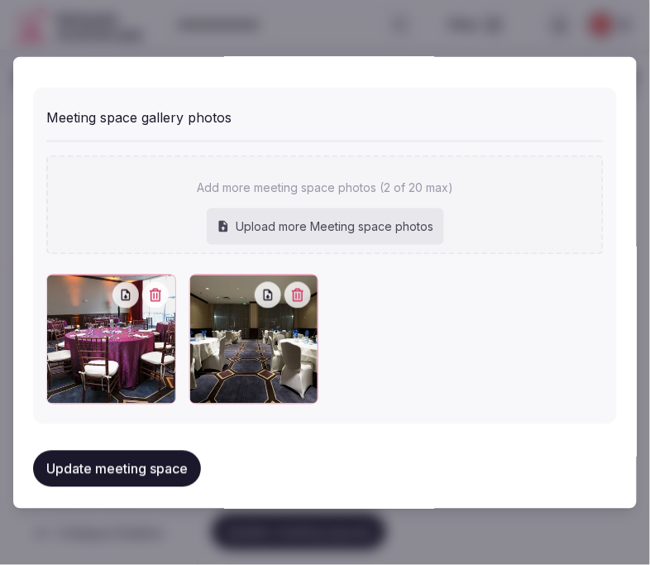
click at [136, 451] on button "Update meeting space" at bounding box center [117, 469] width 168 height 36
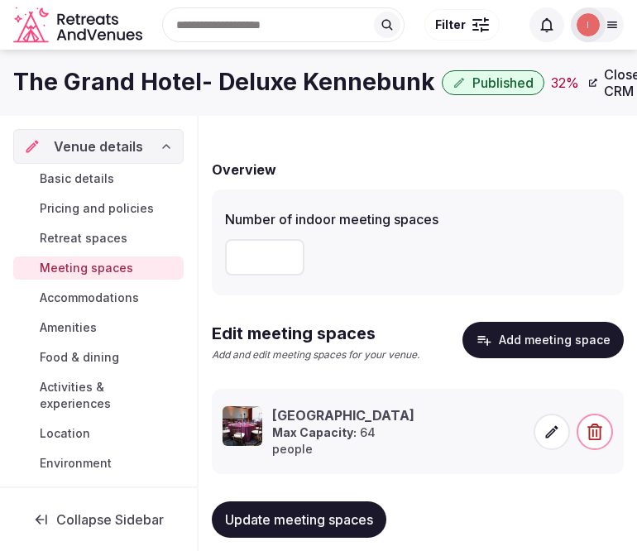
click at [271, 519] on span "Update meeting spaces" at bounding box center [299, 519] width 148 height 17
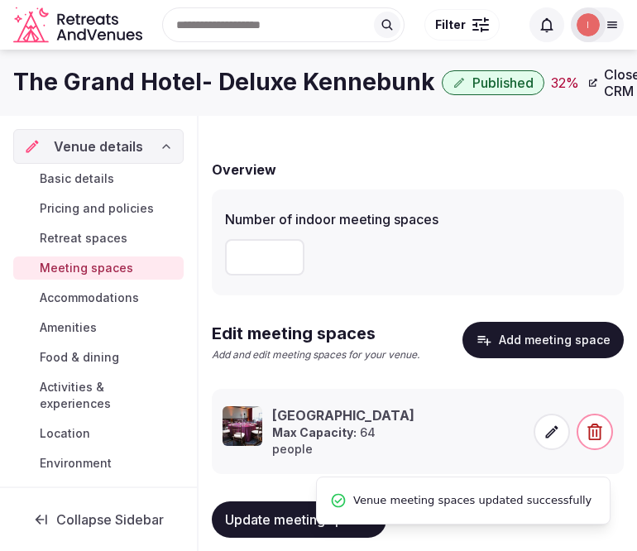
click at [122, 300] on span "Accommodations" at bounding box center [89, 297] width 99 height 17
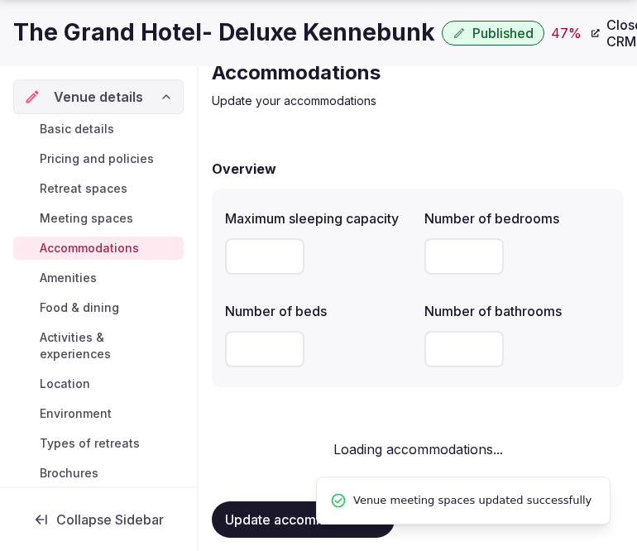
scroll to position [101, 0]
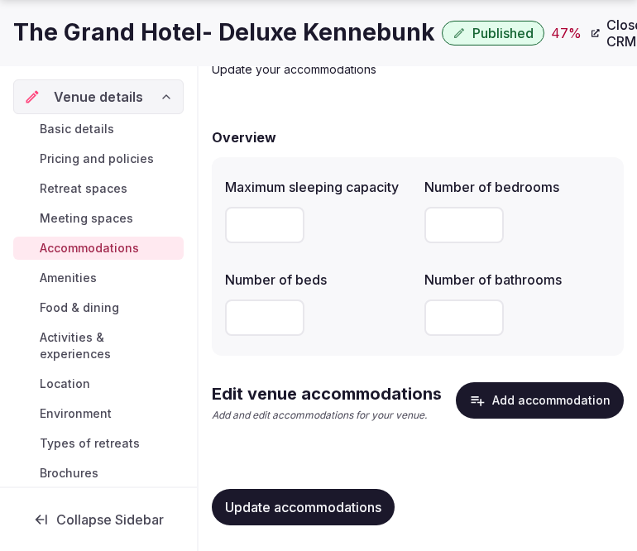
click at [523, 404] on button "Add accommodation" at bounding box center [540, 400] width 168 height 36
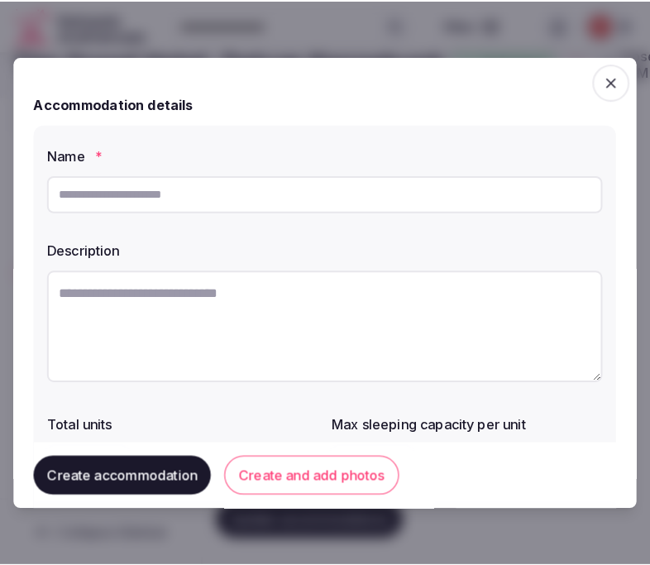
scroll to position [87, 0]
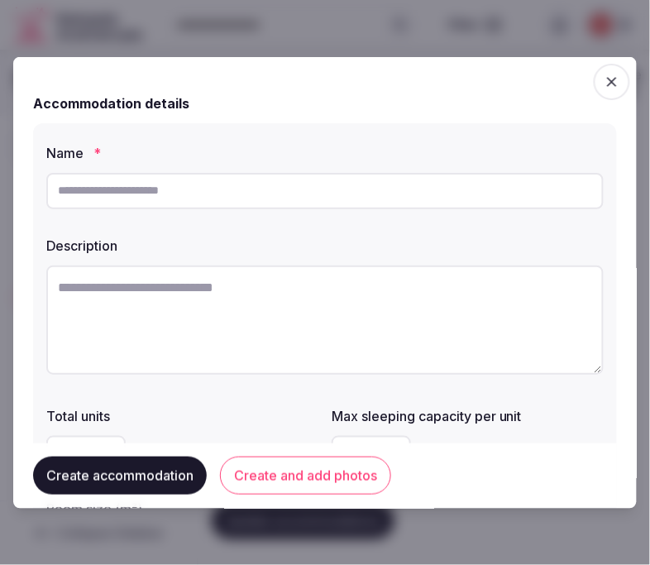
click at [397, 185] on input "text" at bounding box center [324, 190] width 557 height 36
paste input "**********"
type input "**********"
click at [467, 324] on textarea at bounding box center [324, 319] width 557 height 109
paste textarea "**********"
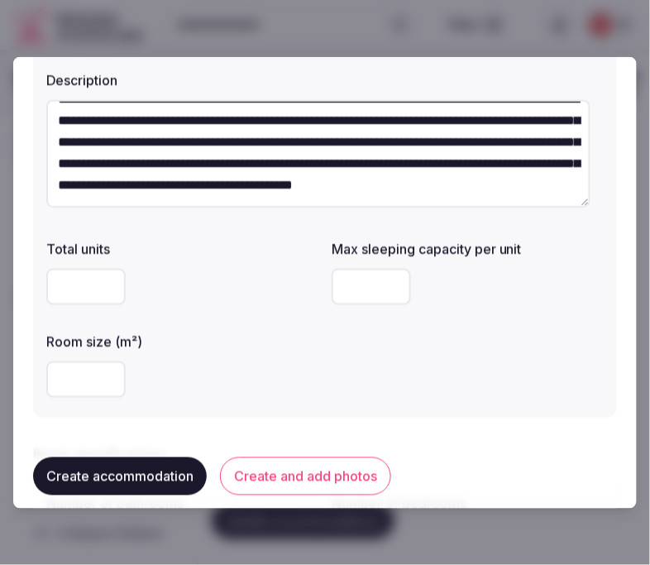
scroll to position [184, 0]
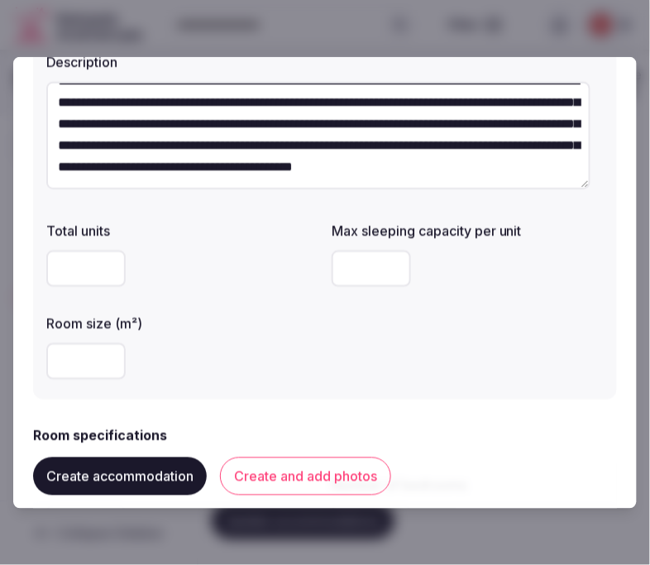
type textarea "**********"
click at [261, 481] on button "Create and add photos" at bounding box center [305, 476] width 171 height 38
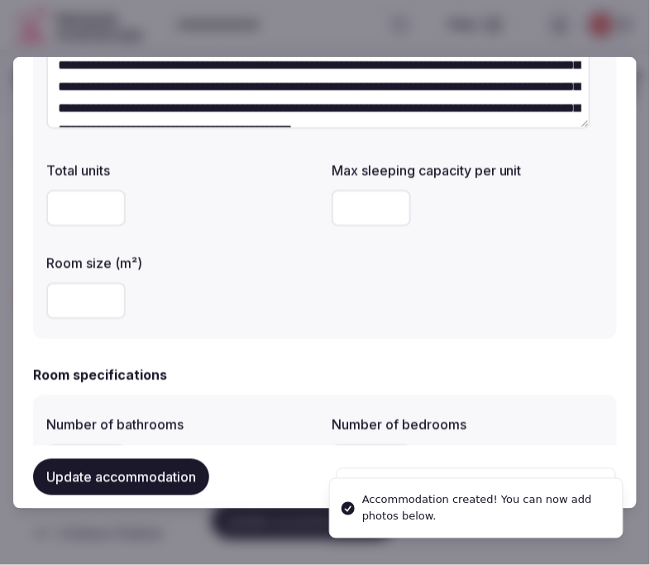
scroll to position [275, 0]
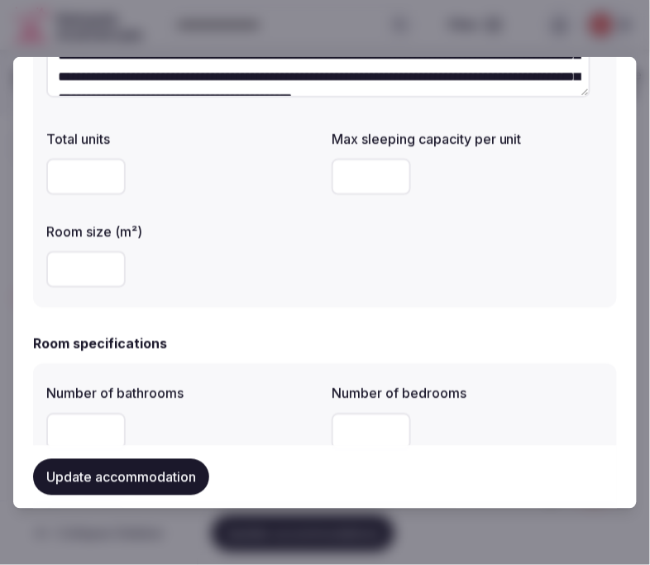
click at [332, 180] on input "number" at bounding box center [371, 176] width 79 height 36
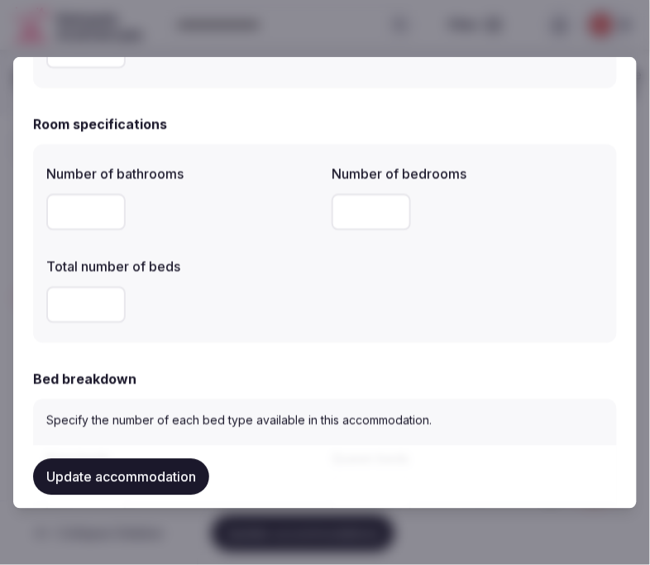
scroll to position [551, 0]
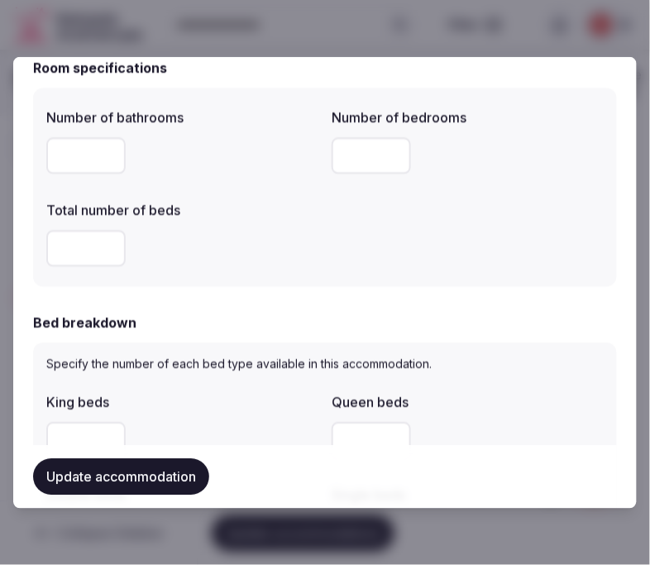
type input "*"
click at [78, 157] on input "*" at bounding box center [85, 155] width 79 height 36
type input "*"
click at [353, 143] on input "number" at bounding box center [371, 155] width 79 height 36
click at [81, 255] on input "number" at bounding box center [85, 248] width 79 height 36
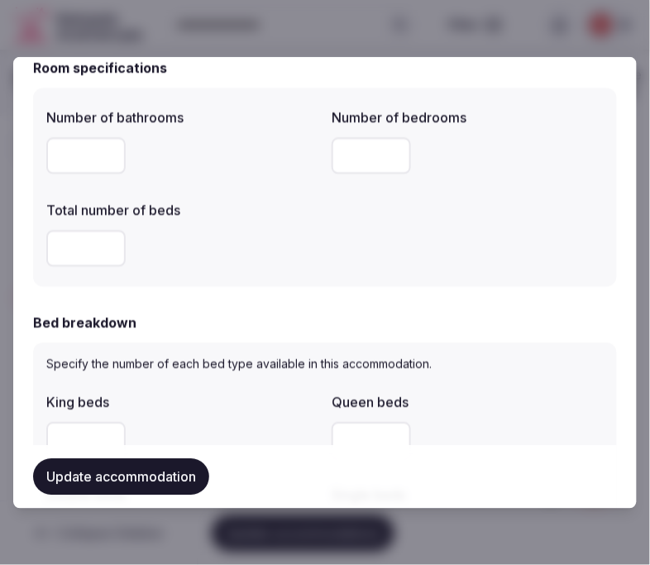
type input "*"
click at [207, 274] on div "Number of bathrooms * Number of bedrooms Total number of beds *" at bounding box center [325, 187] width 584 height 198
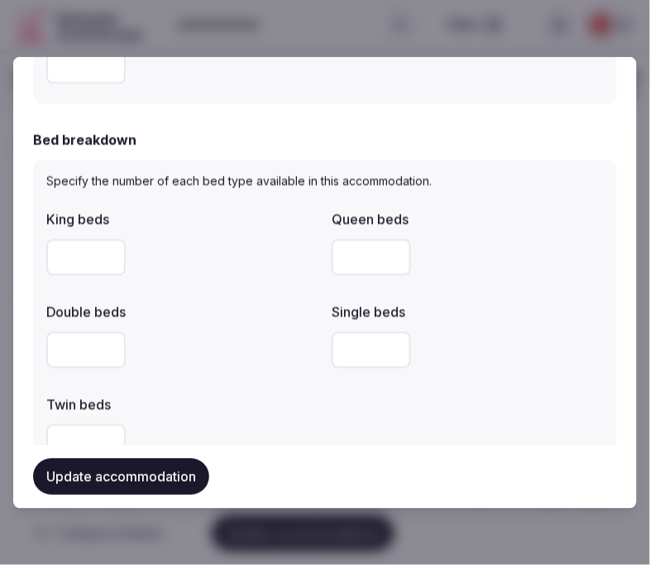
scroll to position [734, 0]
click at [79, 258] on input "number" at bounding box center [85, 256] width 79 height 36
type input "*"
click at [213, 332] on div at bounding box center [182, 349] width 272 height 36
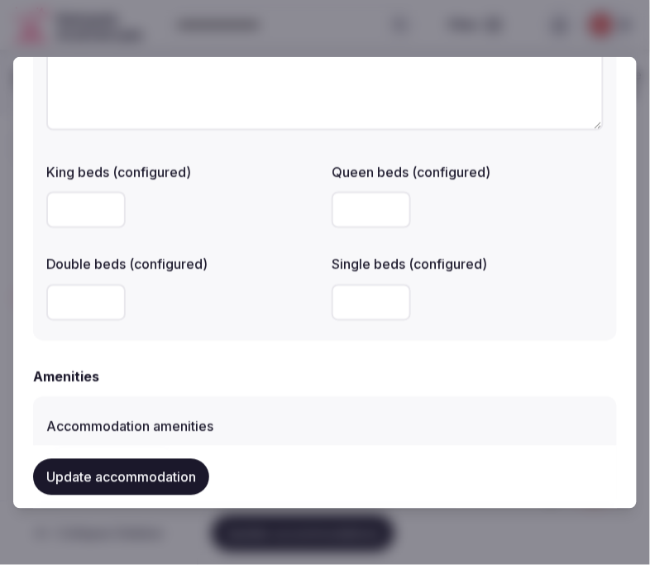
scroll to position [1378, 0]
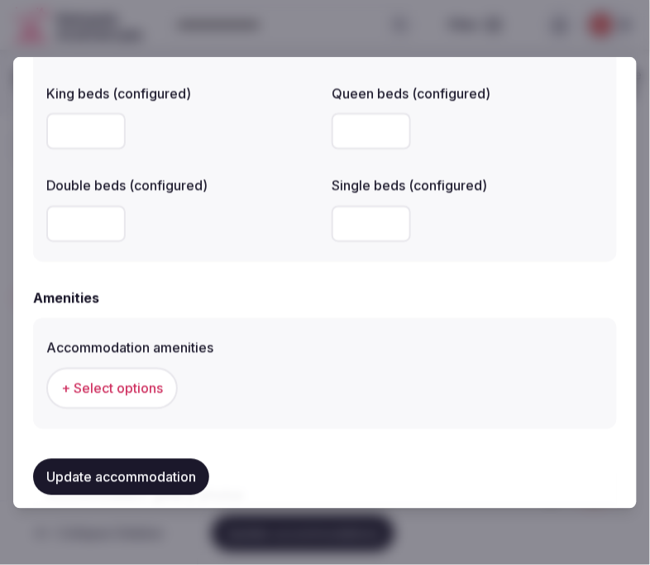
click at [155, 379] on span "+ Select options" at bounding box center [112, 388] width 102 height 18
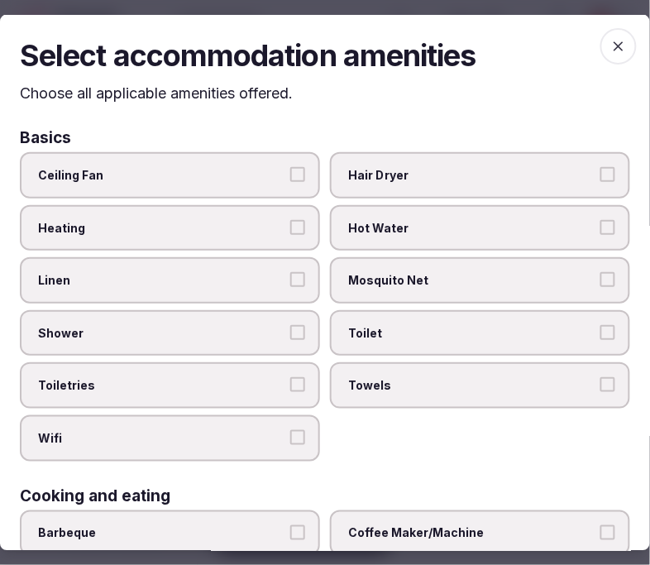
click at [216, 289] on label "Linen" at bounding box center [170, 280] width 300 height 46
click at [290, 287] on button "Linen" at bounding box center [297, 279] width 15 height 15
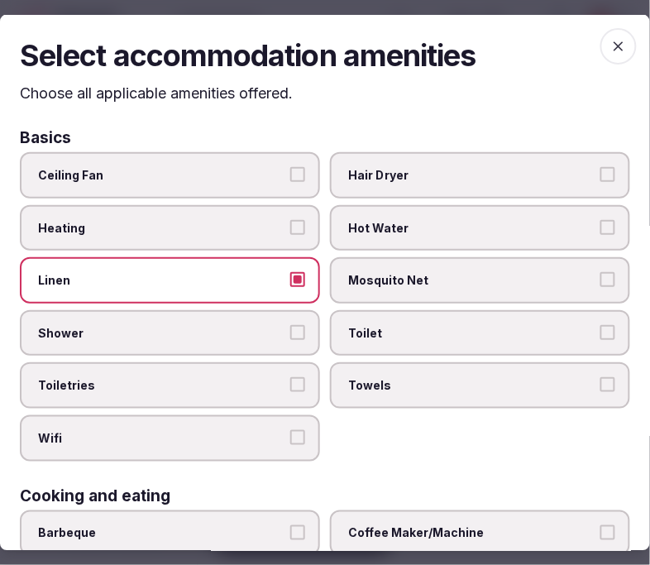
click at [228, 327] on span "Shower" at bounding box center [161, 332] width 247 height 17
click at [290, 327] on button "Shower" at bounding box center [297, 331] width 15 height 15
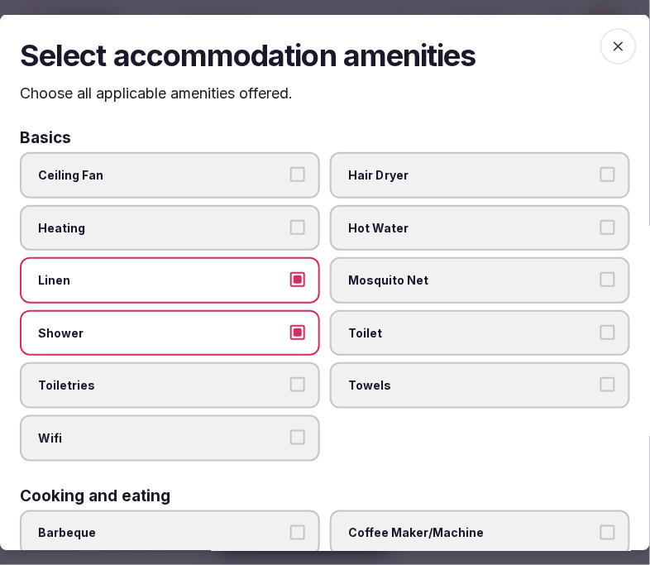
click at [241, 369] on label "Toiletries" at bounding box center [170, 385] width 300 height 46
click at [290, 377] on button "Toiletries" at bounding box center [297, 384] width 15 height 15
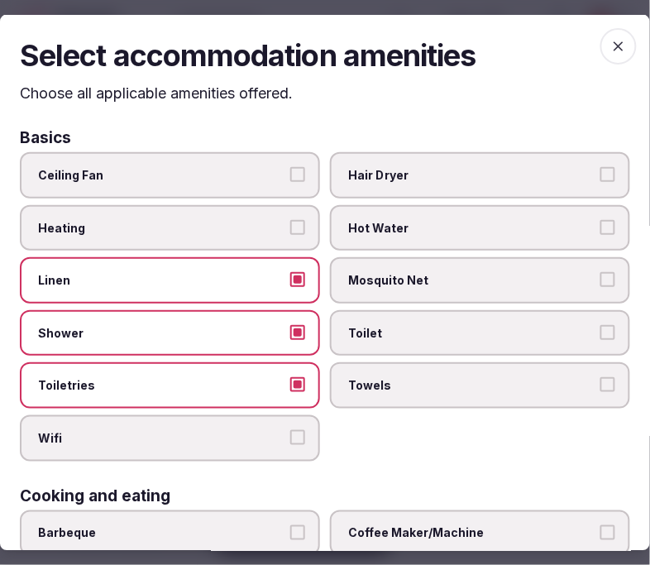
click at [262, 430] on span "Wifi" at bounding box center [161, 438] width 247 height 17
click at [290, 430] on button "Wifi" at bounding box center [297, 437] width 15 height 15
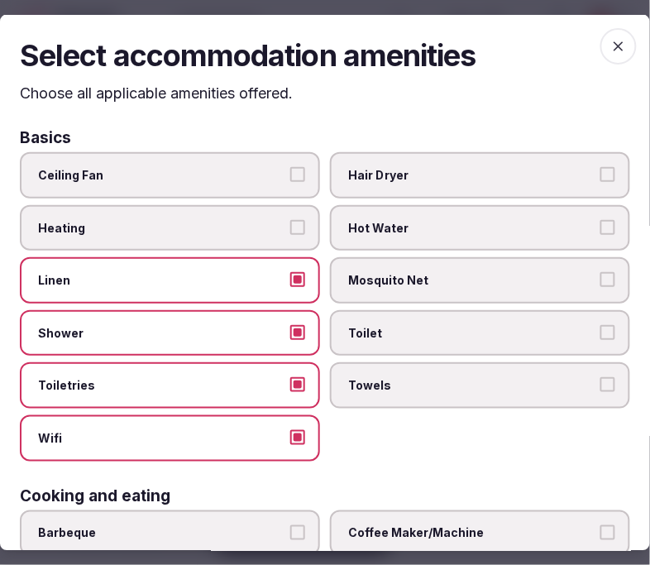
drag, startPoint x: 415, startPoint y: 389, endPoint x: 428, endPoint y: 369, distance: 23.4
click at [418, 383] on label "Towels" at bounding box center [480, 385] width 300 height 46
click at [600, 383] on button "Towels" at bounding box center [607, 384] width 15 height 15
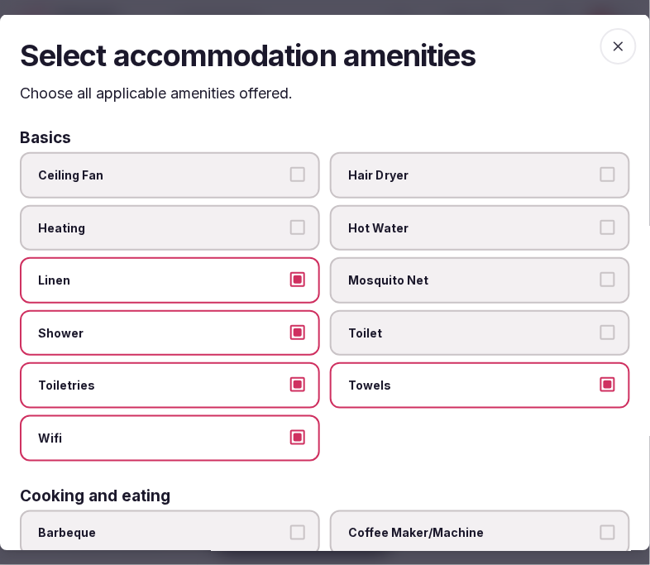
click at [439, 346] on label "Toilet" at bounding box center [480, 332] width 300 height 46
click at [600, 339] on button "Toilet" at bounding box center [607, 331] width 15 height 15
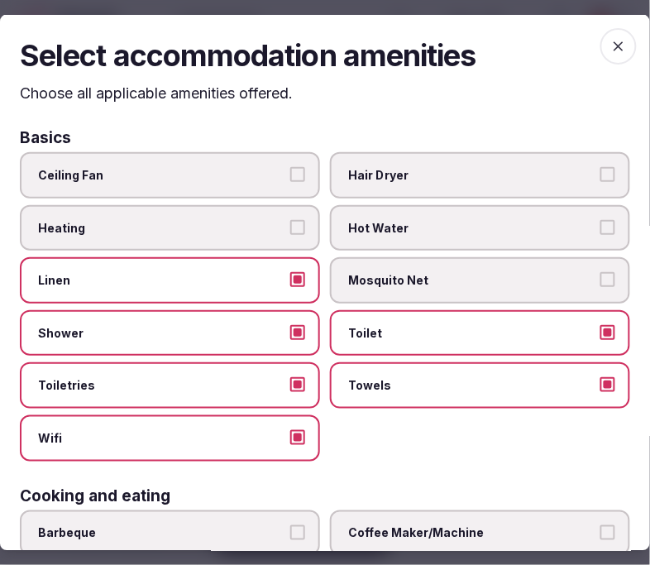
scroll to position [92, 0]
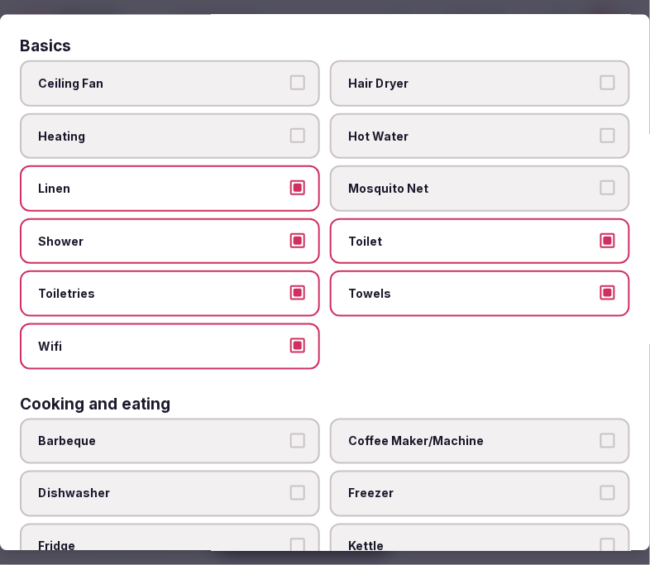
click at [516, 433] on span "Coffee Maker/Machine" at bounding box center [471, 441] width 247 height 17
click at [600, 433] on button "Coffee Maker/Machine" at bounding box center [607, 440] width 15 height 15
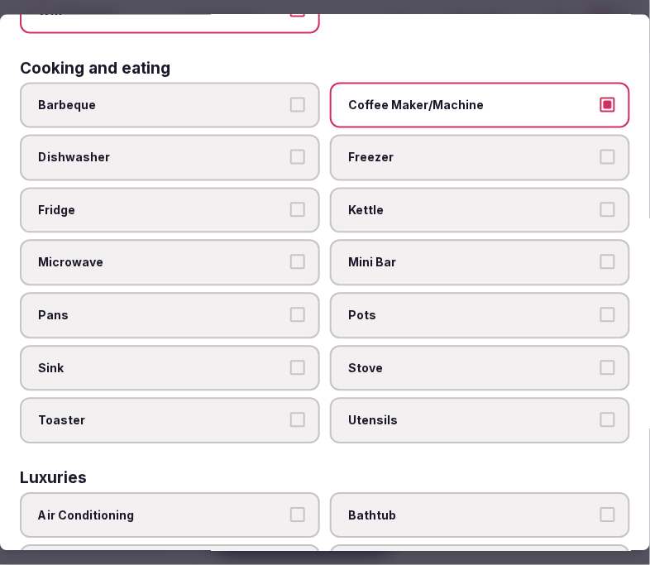
scroll to position [459, 0]
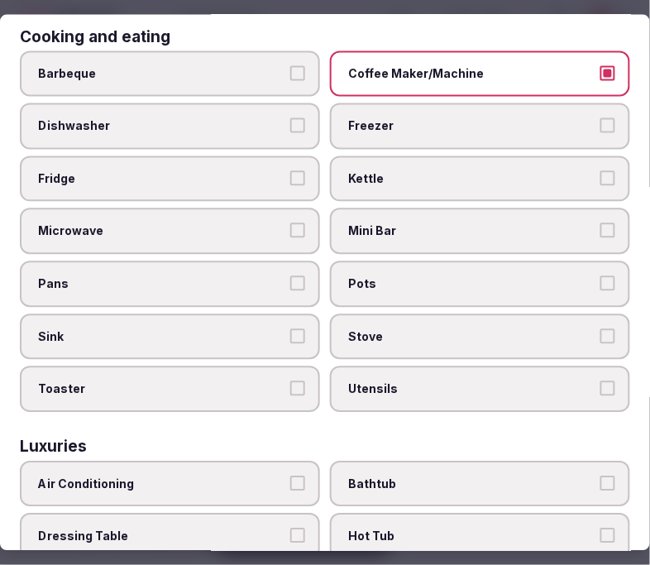
click at [237, 155] on label "Fridge" at bounding box center [170, 178] width 300 height 46
click at [290, 170] on button "Fridge" at bounding box center [297, 177] width 15 height 15
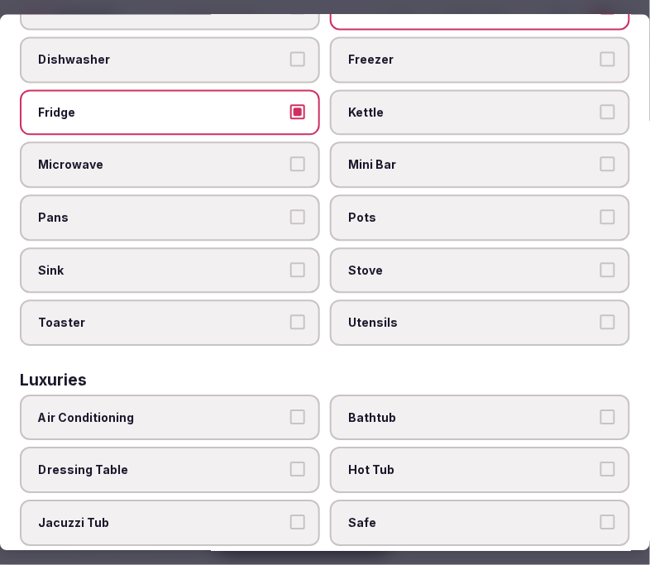
scroll to position [551, 0]
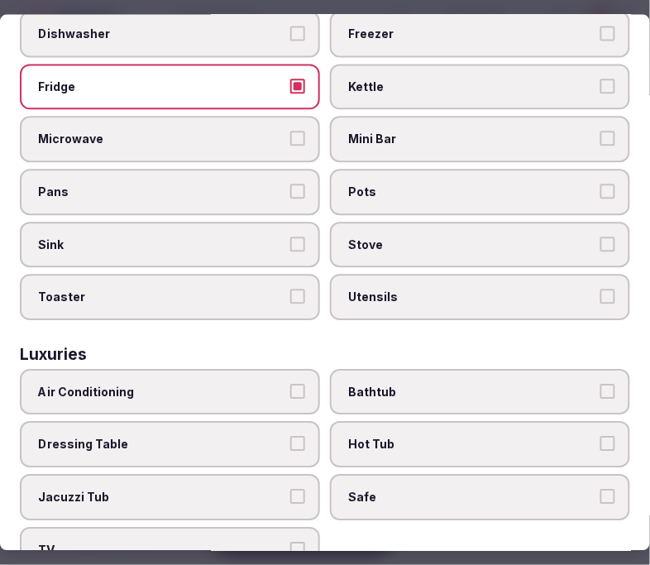
click at [432, 384] on span "Bathtub" at bounding box center [471, 392] width 247 height 17
click at [600, 384] on button "Bathtub" at bounding box center [607, 391] width 15 height 15
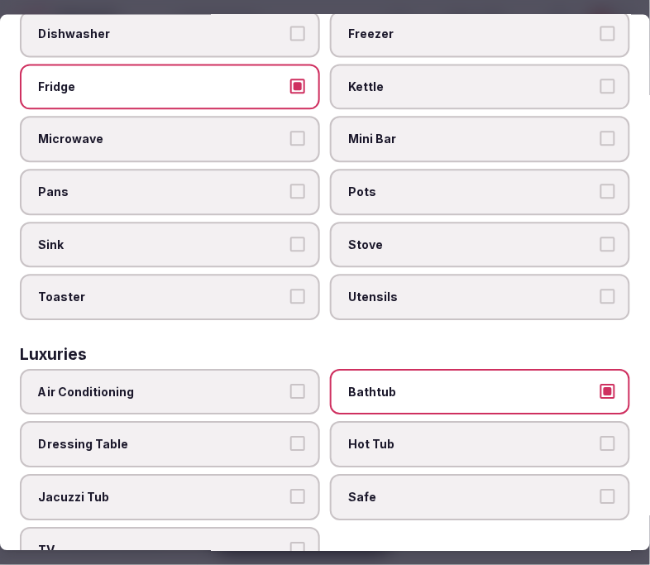
click at [420, 384] on span "Bathtub" at bounding box center [471, 392] width 247 height 17
click at [600, 384] on button "Bathtub" at bounding box center [607, 391] width 15 height 15
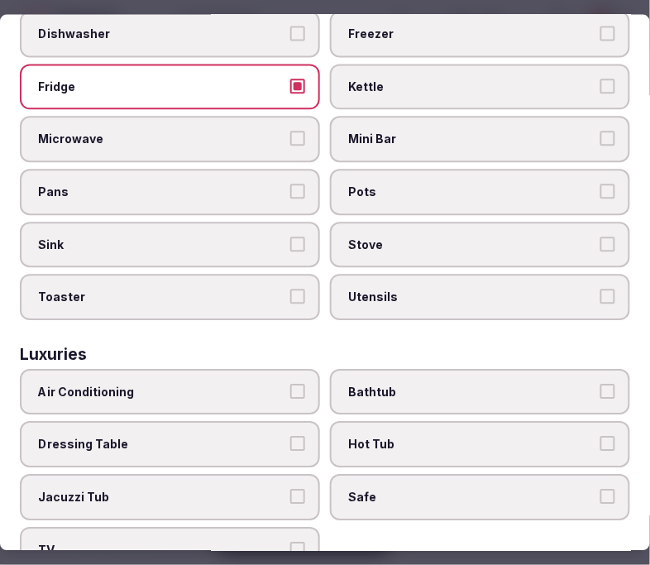
click at [260, 380] on label "Air Conditioning" at bounding box center [170, 392] width 300 height 46
click at [290, 384] on button "Air Conditioning" at bounding box center [297, 391] width 15 height 15
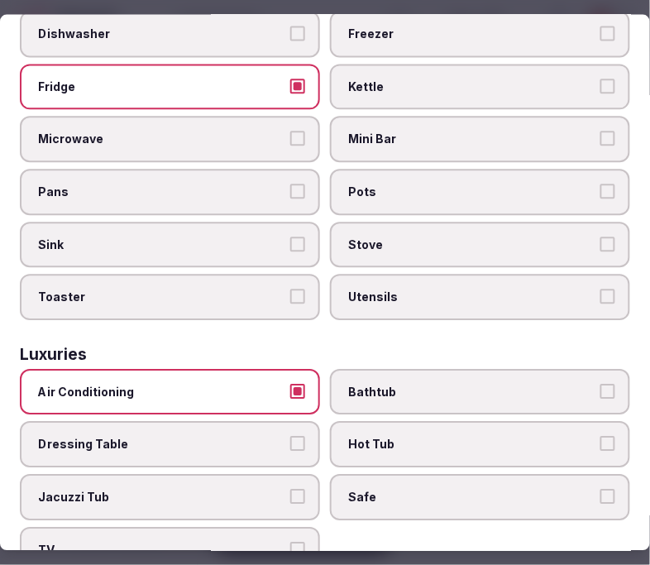
click at [261, 527] on label "TV" at bounding box center [170, 550] width 300 height 46
click at [290, 542] on button "TV" at bounding box center [297, 549] width 15 height 15
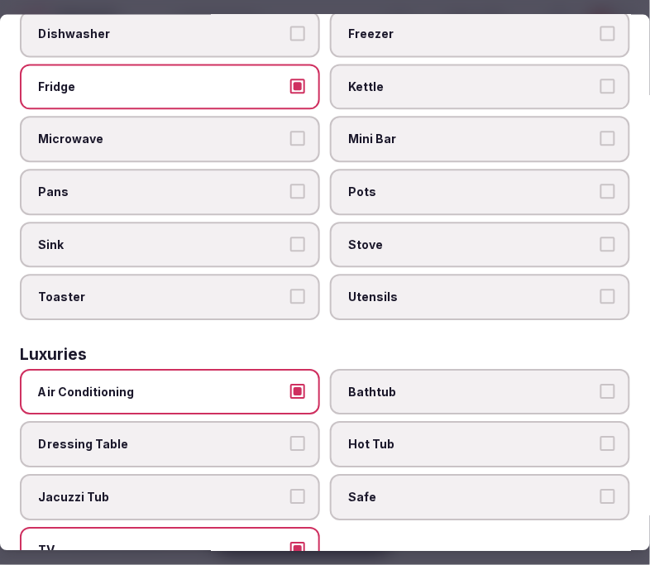
click at [518, 475] on label "Safe" at bounding box center [480, 498] width 300 height 46
click at [600, 490] on button "Safe" at bounding box center [607, 497] width 15 height 15
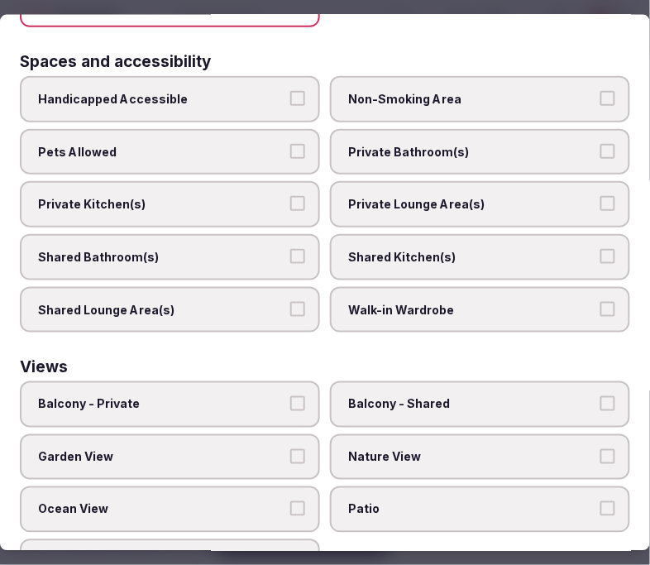
scroll to position [1102, 0]
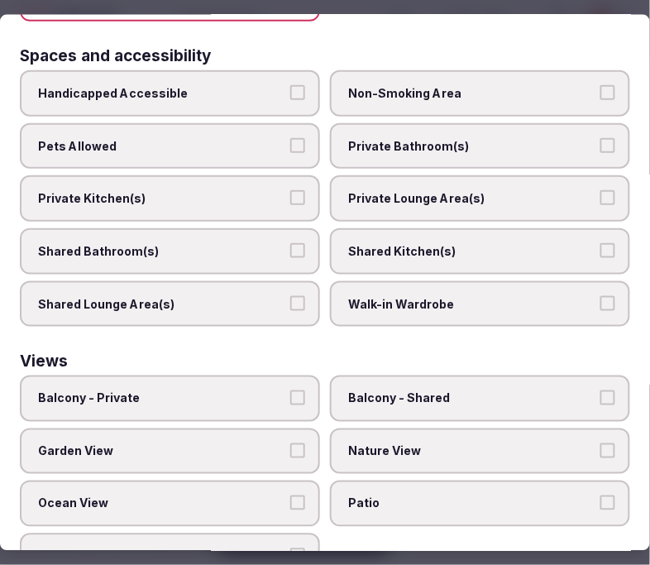
click at [422, 134] on label "Private Bathroom(s)" at bounding box center [480, 145] width 300 height 46
click at [600, 137] on button "Private Bathroom(s)" at bounding box center [607, 144] width 15 height 15
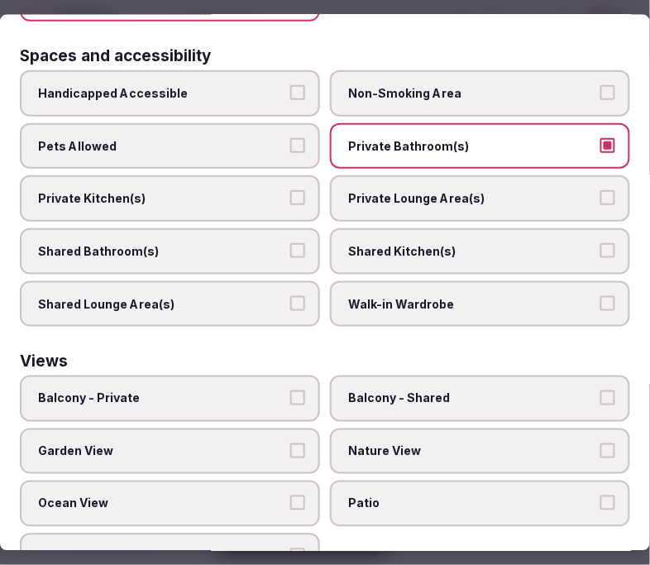
click at [423, 190] on span "Private Lounge Area(s)" at bounding box center [471, 198] width 247 height 17
click at [600, 190] on button "Private Lounge Area(s)" at bounding box center [607, 197] width 15 height 15
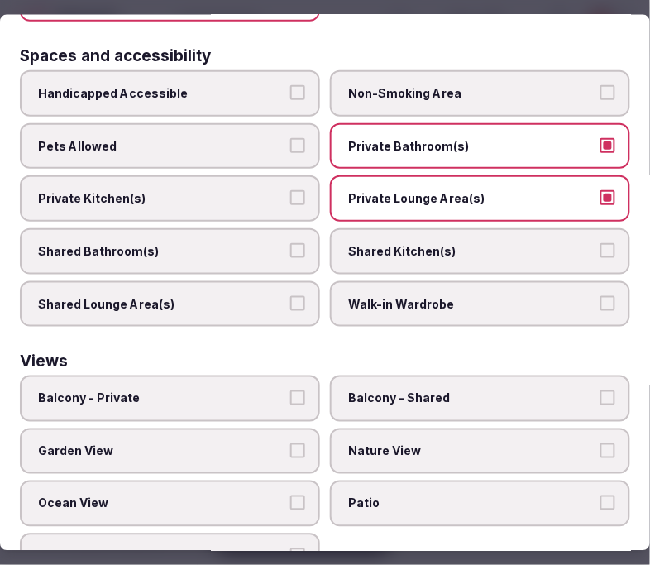
scroll to position [1111, 0]
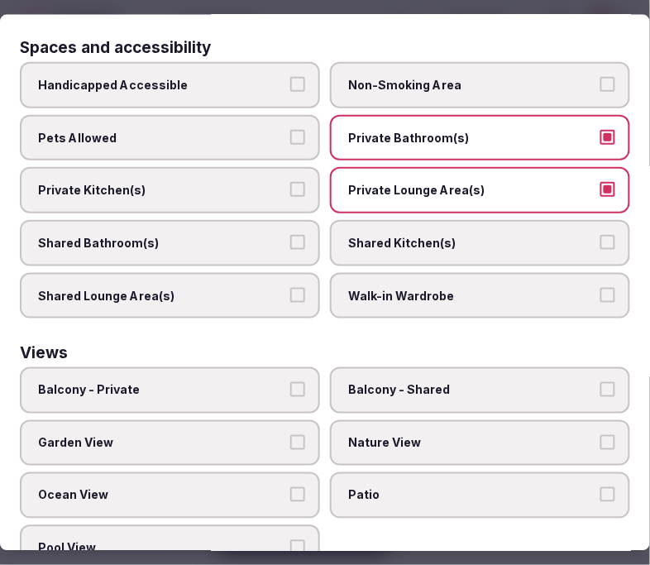
click at [415, 434] on span "Nature View" at bounding box center [471, 442] width 247 height 17
click at [600, 434] on button "Nature View" at bounding box center [607, 441] width 15 height 15
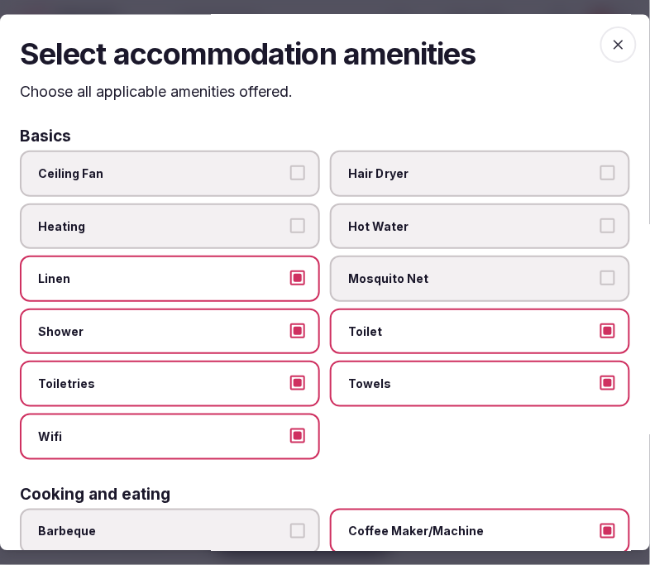
scroll to position [0, 0]
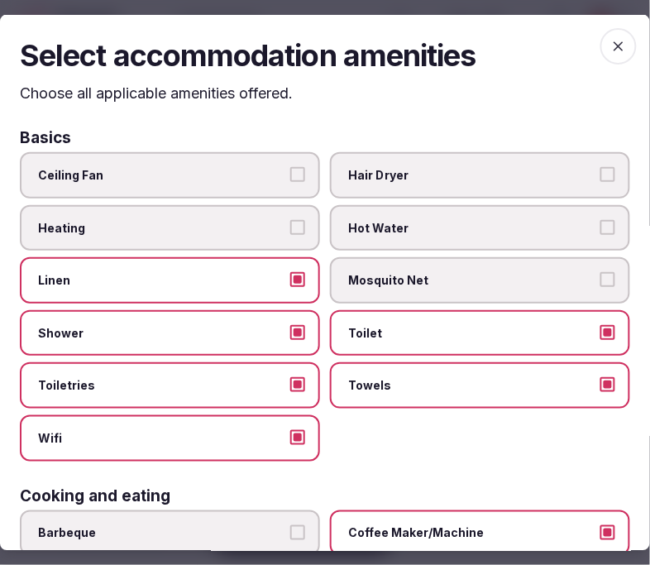
click at [610, 41] on icon "button" at bounding box center [618, 45] width 17 height 17
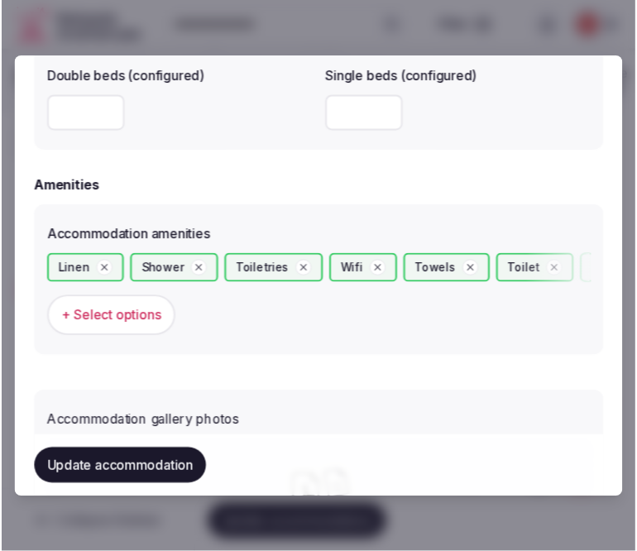
scroll to position [1561, 0]
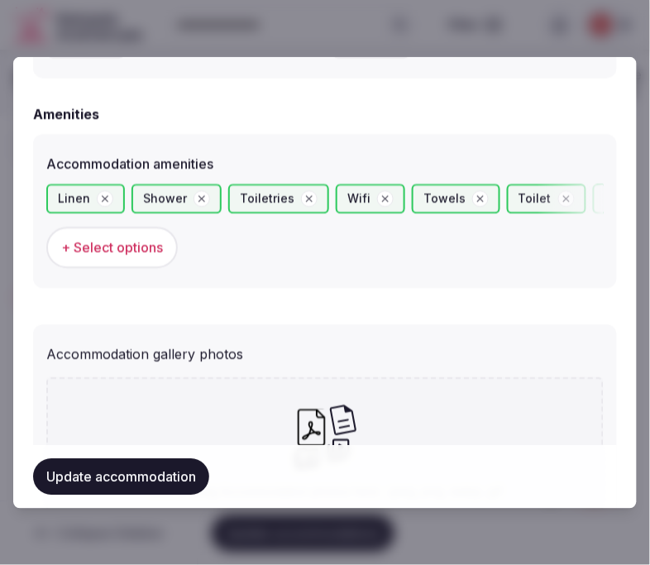
click at [150, 477] on button "Update accommodation" at bounding box center [121, 477] width 176 height 36
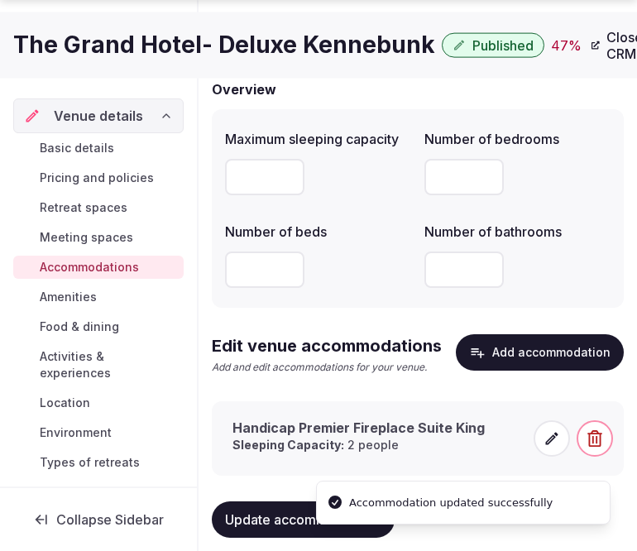
scroll to position [175, 0]
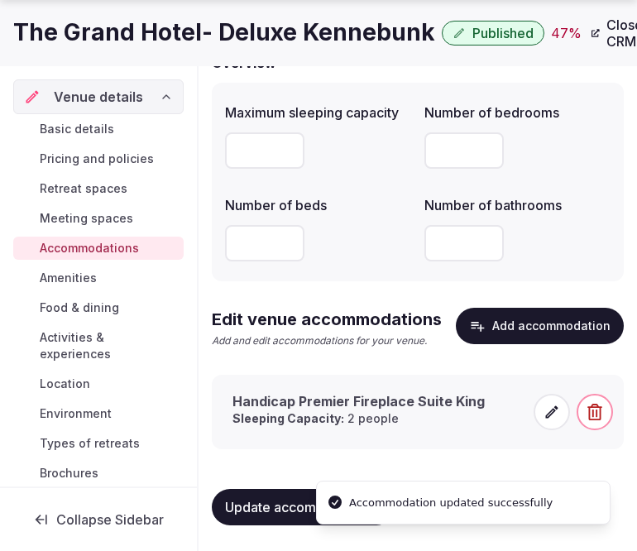
click at [542, 409] on span at bounding box center [551, 412] width 36 height 36
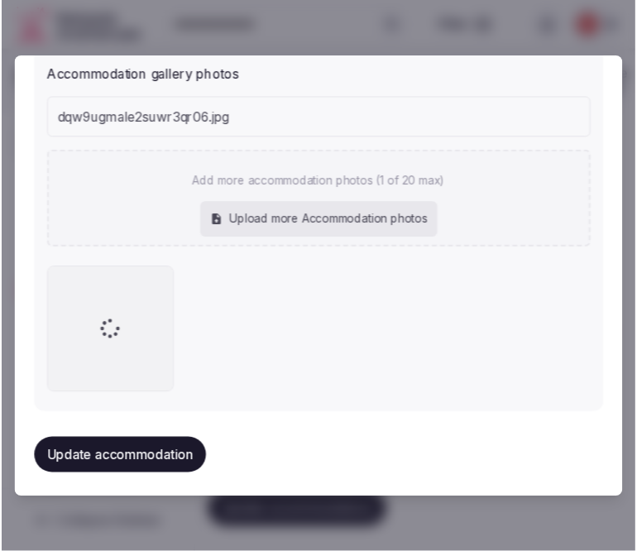
scroll to position [1801, 0]
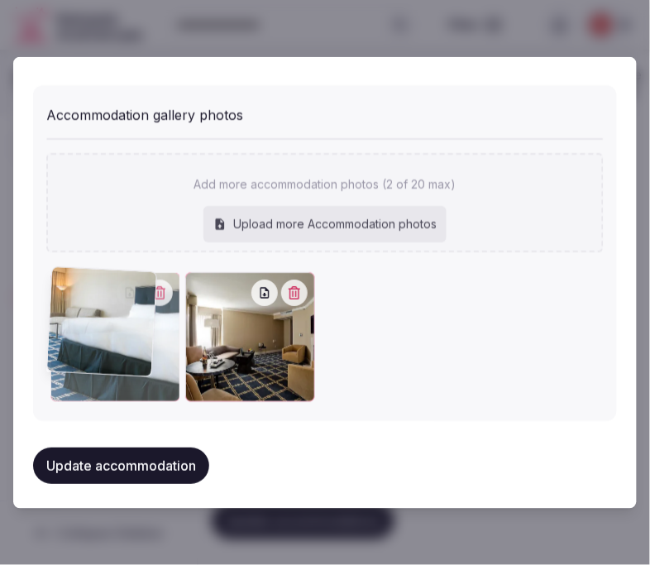
drag, startPoint x: 196, startPoint y: 275, endPoint x: 74, endPoint y: 304, distance: 124.8
click at [89, 290] on div at bounding box center [114, 337] width 129 height 130
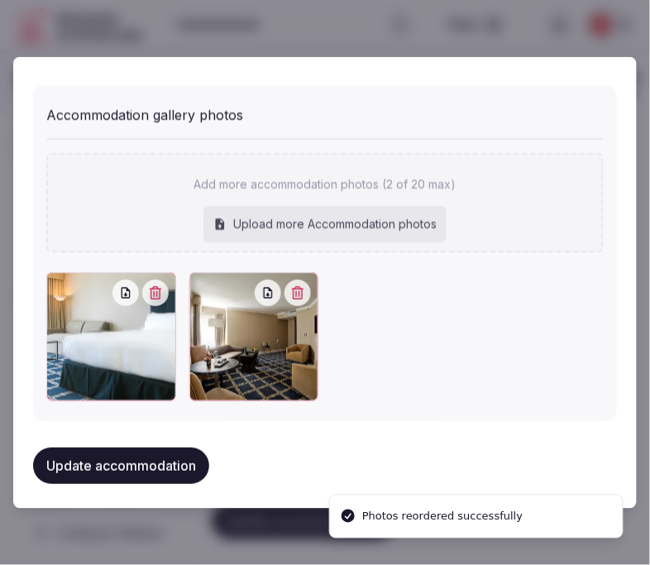
click at [176, 463] on button "Update accommodation" at bounding box center [121, 465] width 176 height 36
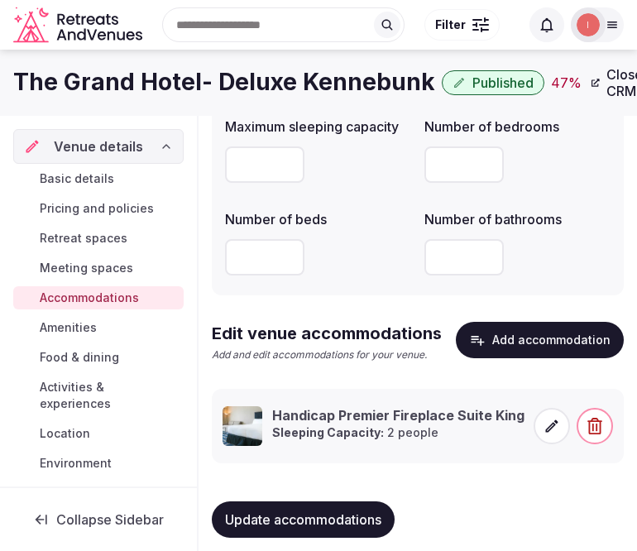
click at [334, 523] on span "Update accommodations" at bounding box center [303, 519] width 156 height 17
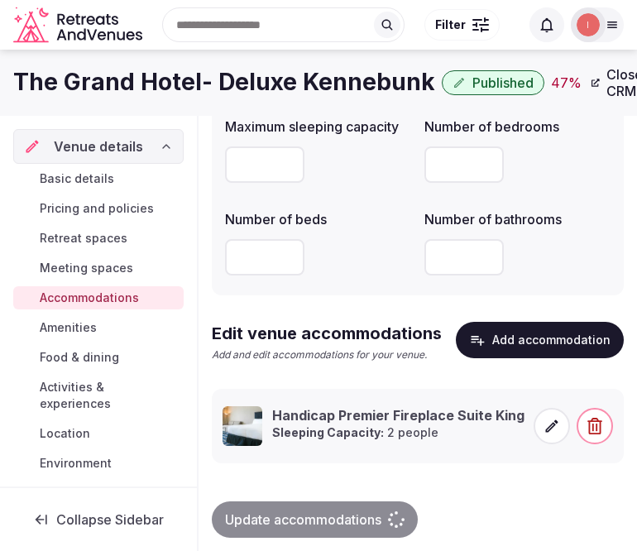
click at [103, 323] on link "Amenities" at bounding box center [98, 327] width 170 height 23
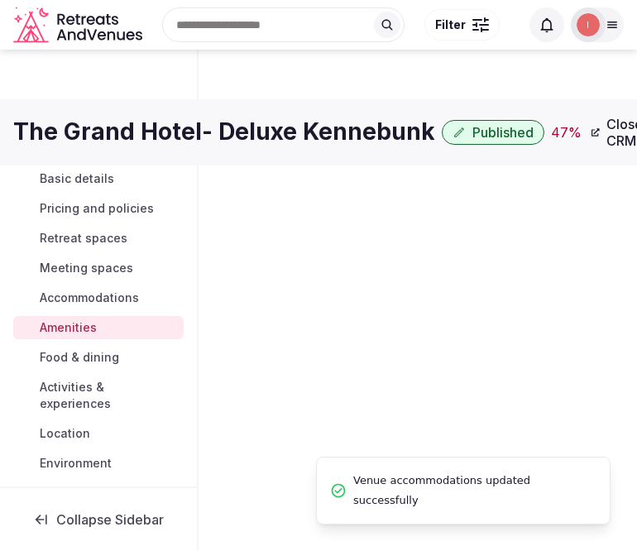
scroll to position [3, 0]
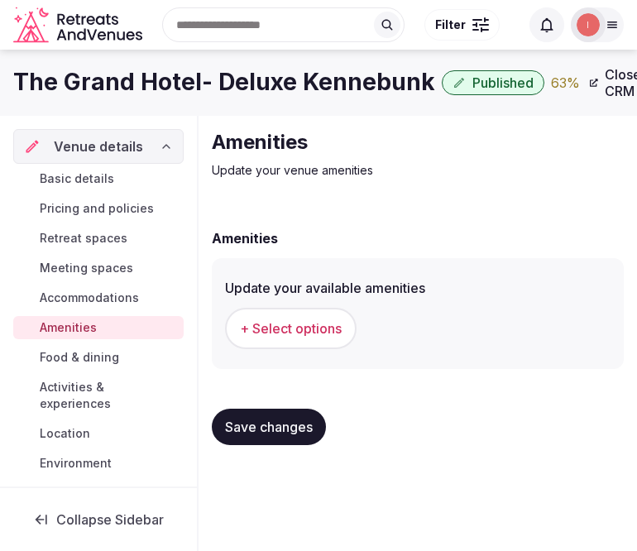
click at [321, 203] on div "Amenities Update your venue amenities Amenities Update your available amenities…" at bounding box center [417, 294] width 438 height 356
click at [303, 319] on span "+ Select options" at bounding box center [291, 328] width 102 height 18
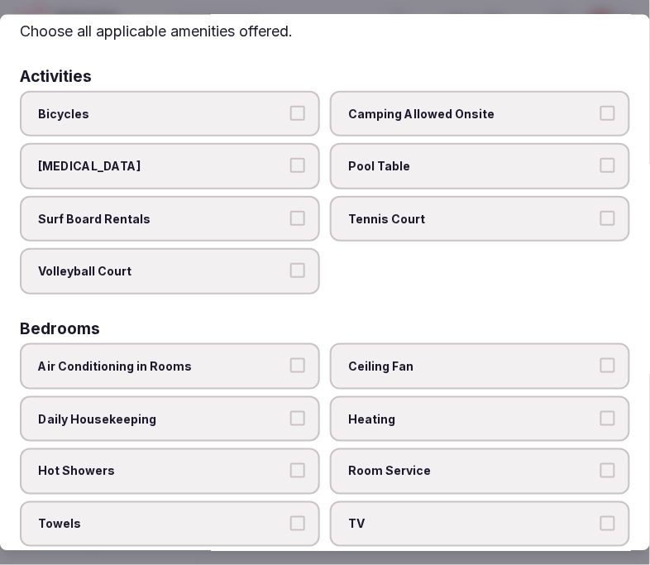
scroll to position [92, 0]
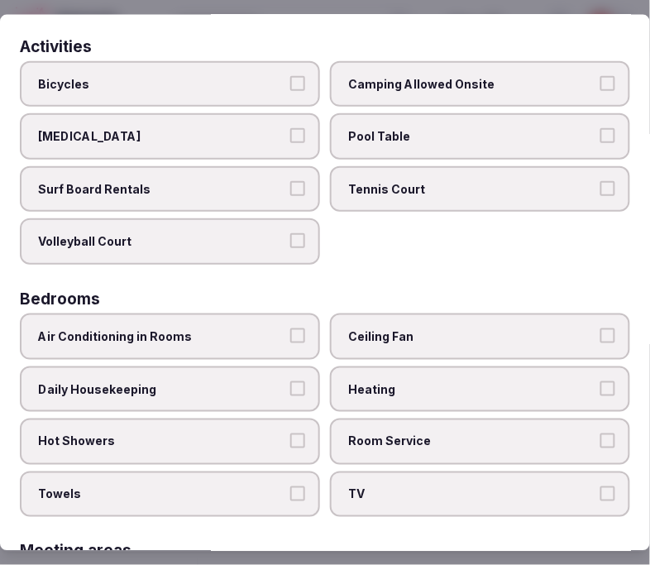
drag, startPoint x: 276, startPoint y: 324, endPoint x: 269, endPoint y: 342, distance: 18.9
click at [275, 327] on span "Air Conditioning in Rooms" at bounding box center [161, 335] width 247 height 17
click at [290, 327] on button "Air Conditioning in Rooms" at bounding box center [297, 334] width 15 height 15
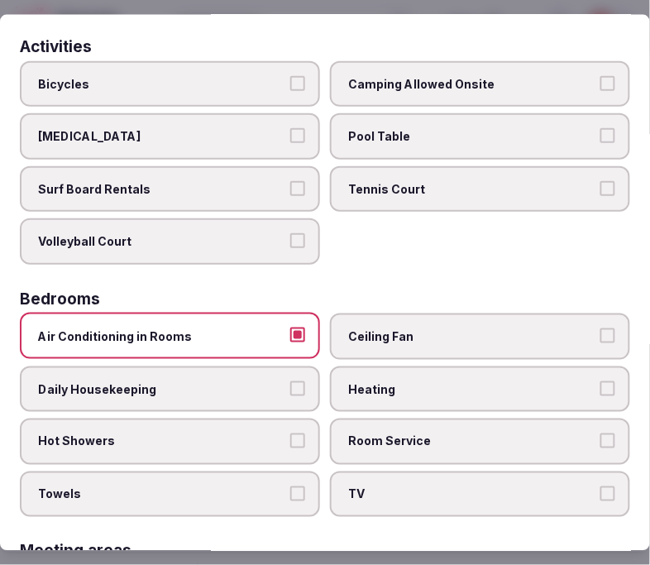
click at [275, 380] on span "Daily Housekeeping" at bounding box center [161, 388] width 247 height 17
click at [290, 380] on button "Daily Housekeeping" at bounding box center [297, 387] width 15 height 15
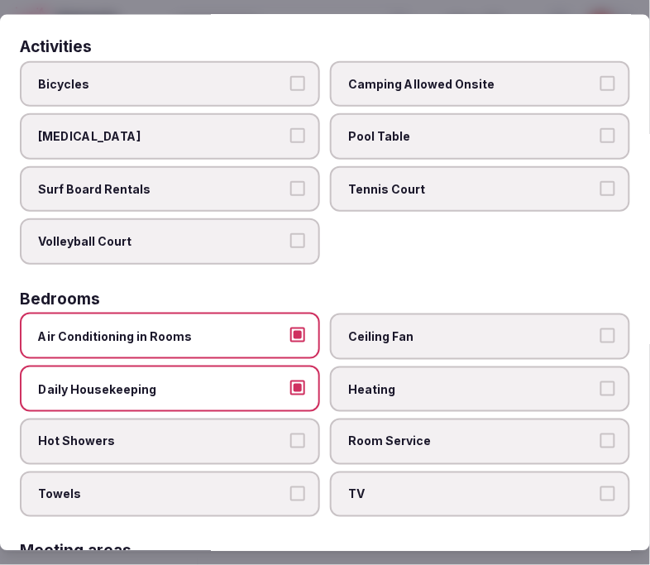
click at [294, 434] on button "Hot Showers" at bounding box center [297, 440] width 15 height 15
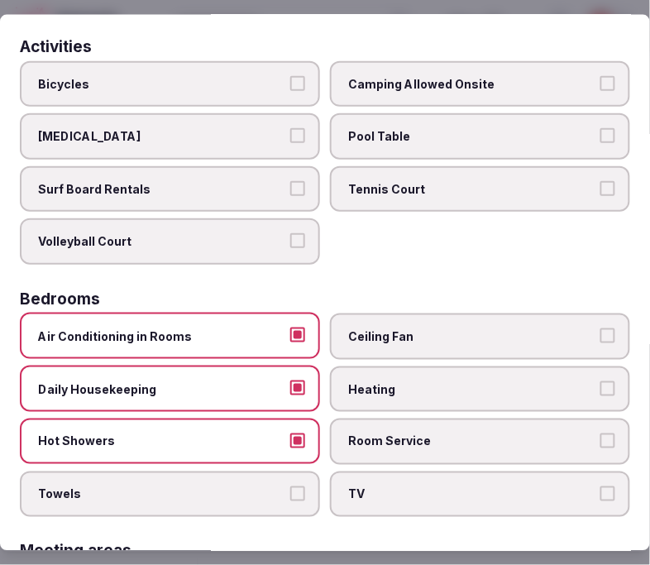
drag, startPoint x: 287, startPoint y: 478, endPoint x: 356, endPoint y: 481, distance: 68.7
click at [290, 485] on button "Towels" at bounding box center [297, 492] width 15 height 15
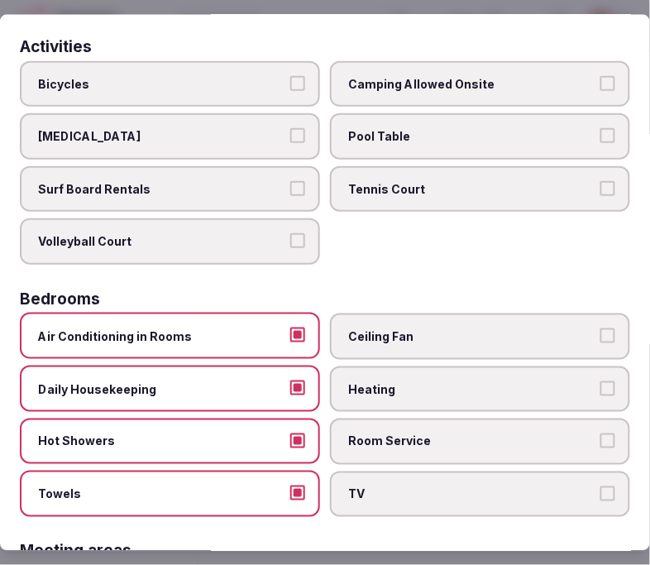
click at [390, 485] on span "TV" at bounding box center [471, 493] width 247 height 17
click at [600, 485] on button "TV" at bounding box center [607, 492] width 15 height 15
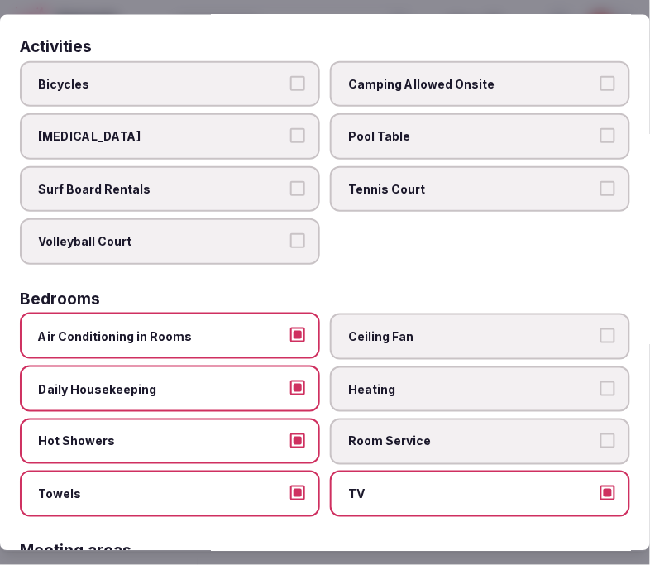
click at [412, 439] on label "Room Service" at bounding box center [480, 441] width 300 height 46
click at [600, 439] on button "Room Service" at bounding box center [607, 440] width 15 height 15
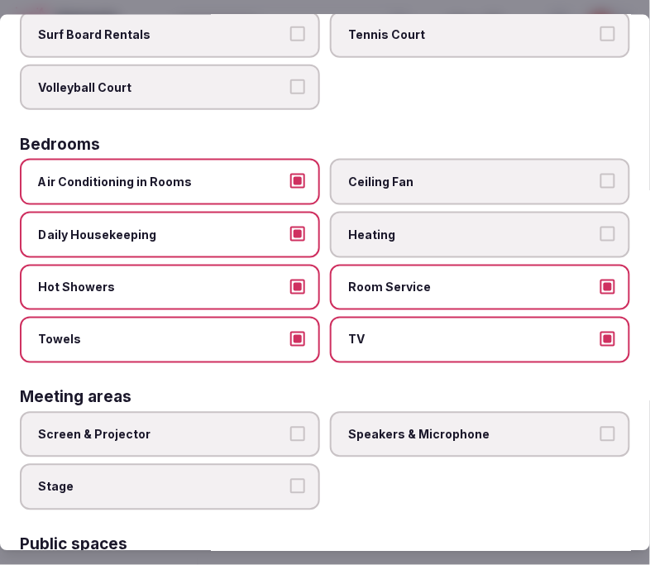
scroll to position [275, 0]
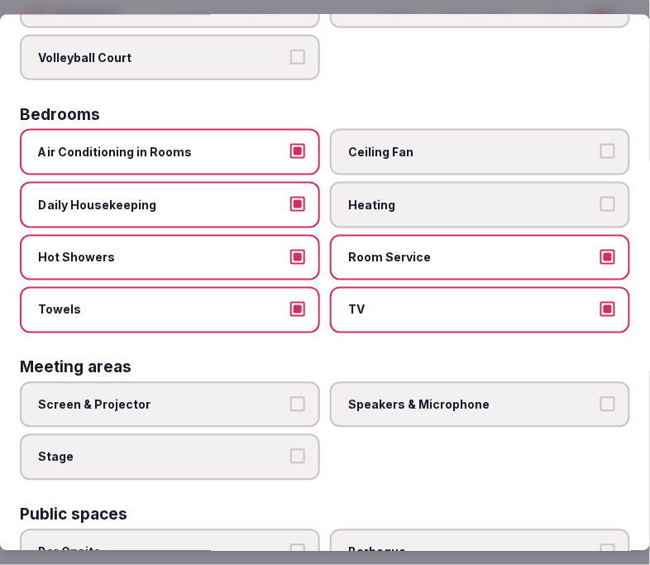
click at [281, 411] on label "Screen & Projector" at bounding box center [170, 404] width 300 height 46
click at [290, 411] on button "Screen & Projector" at bounding box center [297, 403] width 15 height 15
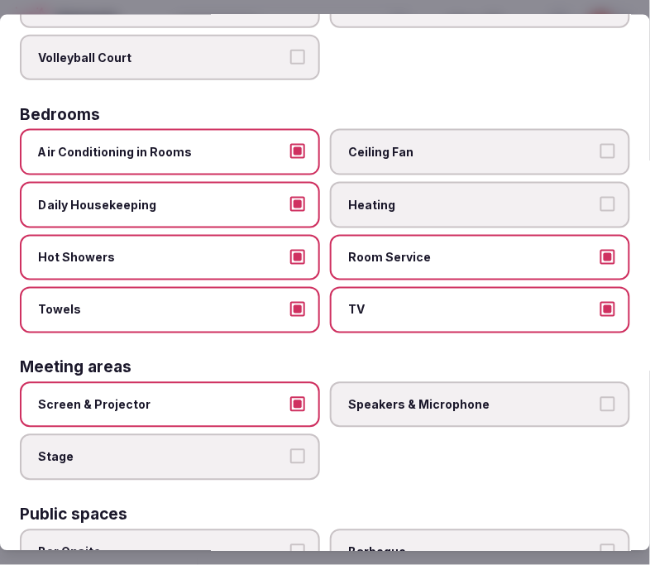
click at [366, 399] on label "Speakers & Microphone" at bounding box center [480, 404] width 300 height 46
click at [600, 399] on button "Speakers & Microphone" at bounding box center [607, 403] width 15 height 15
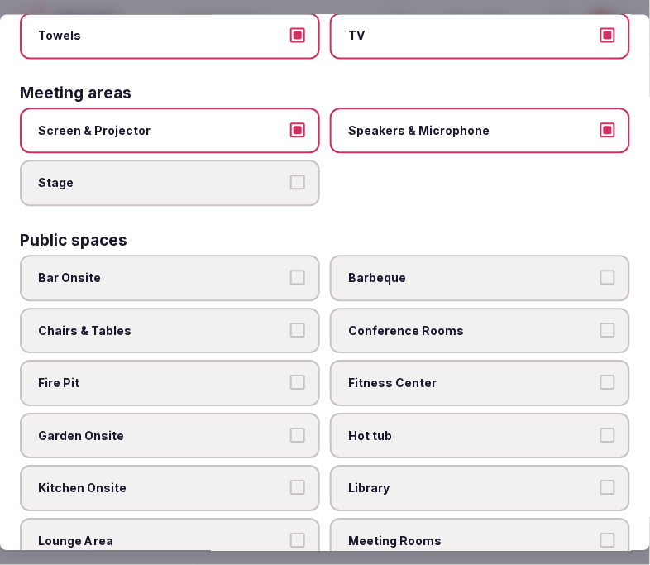
scroll to position [551, 0]
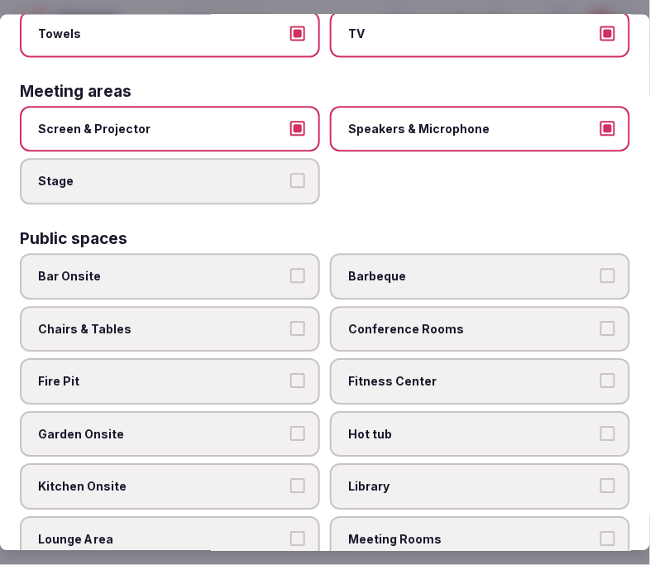
click at [259, 306] on label "Chairs & Tables" at bounding box center [170, 329] width 300 height 46
click at [290, 321] on button "Chairs & Tables" at bounding box center [297, 328] width 15 height 15
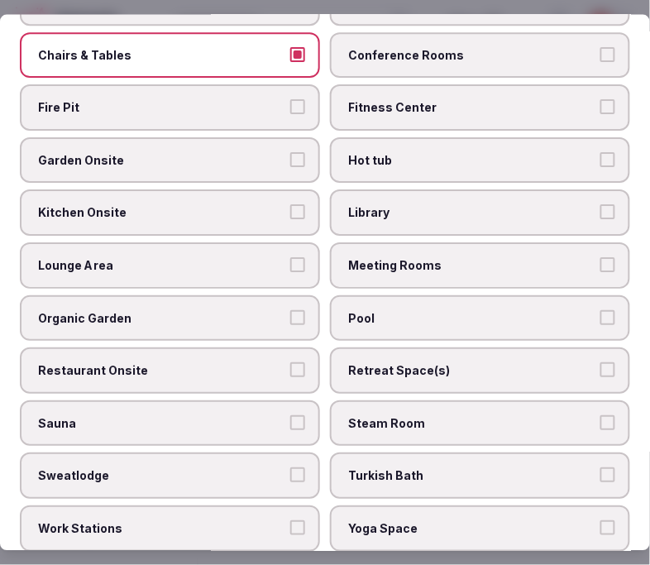
scroll to position [827, 0]
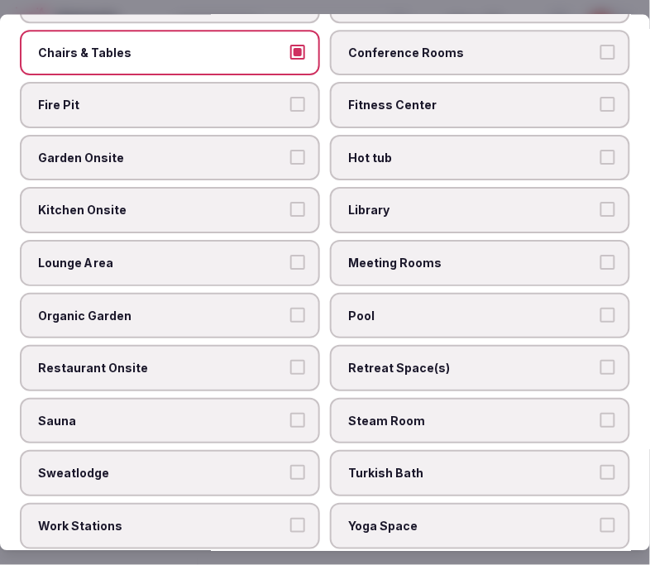
click at [406, 241] on label "Meeting Rooms" at bounding box center [480, 264] width 300 height 46
click at [600, 256] on button "Meeting Rooms" at bounding box center [607, 263] width 15 height 15
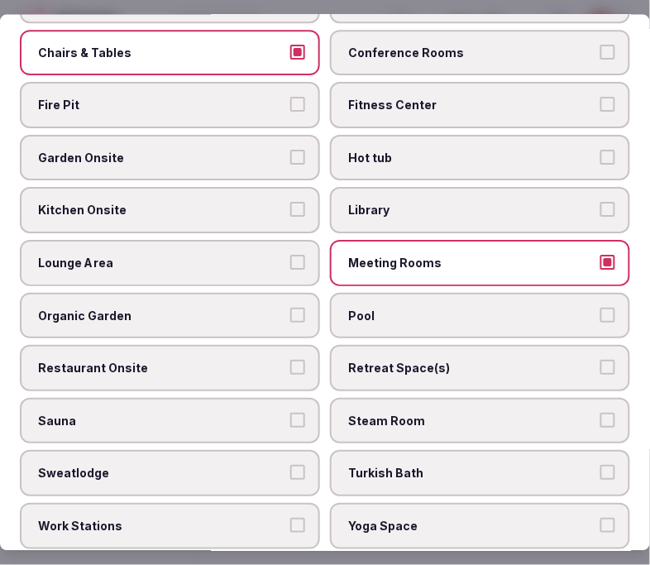
click at [257, 241] on label "Lounge Area" at bounding box center [170, 264] width 300 height 46
click at [290, 256] on button "Lounge Area" at bounding box center [297, 263] width 15 height 15
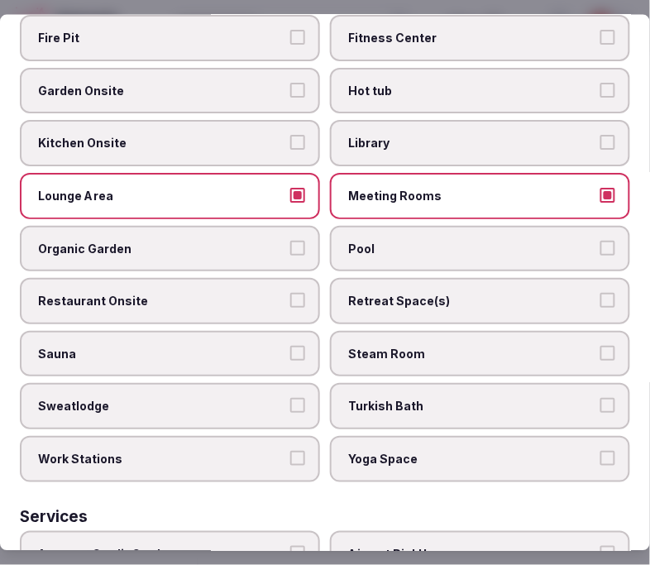
scroll to position [919, 0]
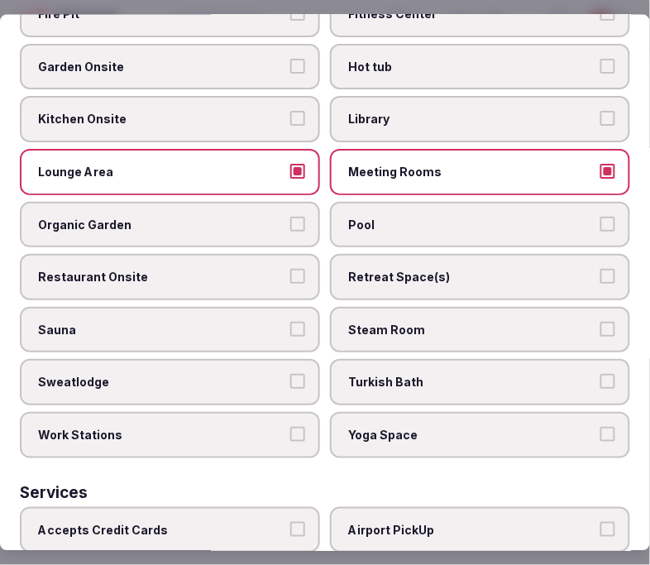
click at [397, 216] on span "Pool" at bounding box center [471, 224] width 247 height 17
click at [600, 216] on button "Pool" at bounding box center [607, 223] width 15 height 15
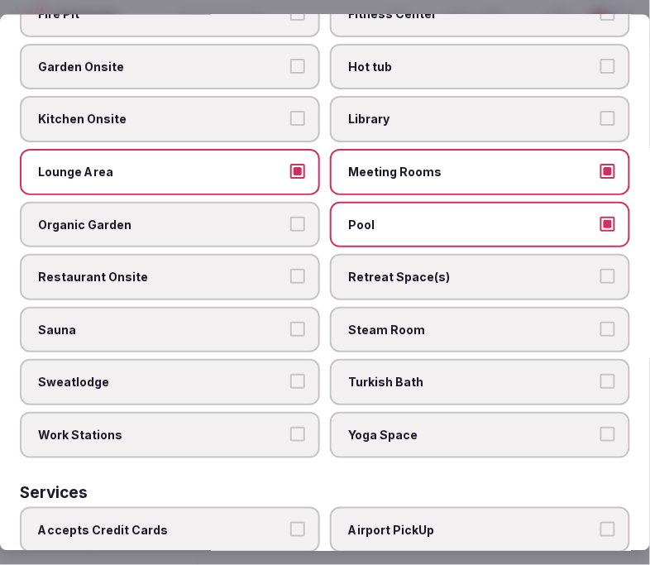
click at [258, 269] on span "Restaurant Onsite" at bounding box center [161, 277] width 247 height 17
click at [290, 269] on button "Restaurant Onsite" at bounding box center [297, 276] width 15 height 15
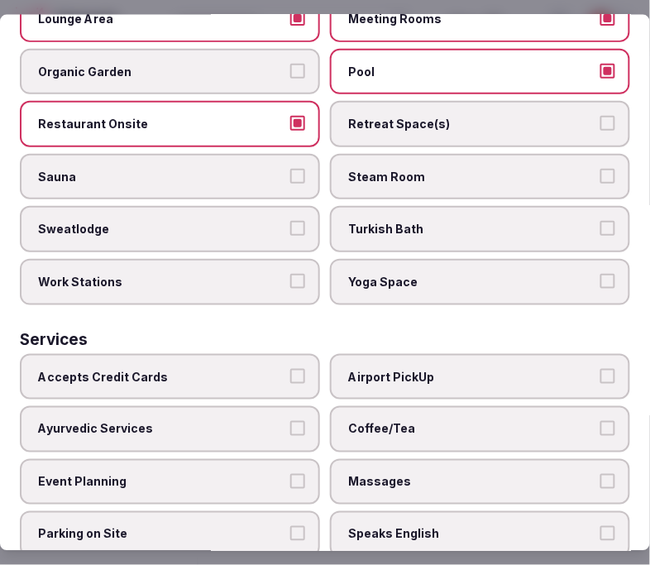
scroll to position [1102, 0]
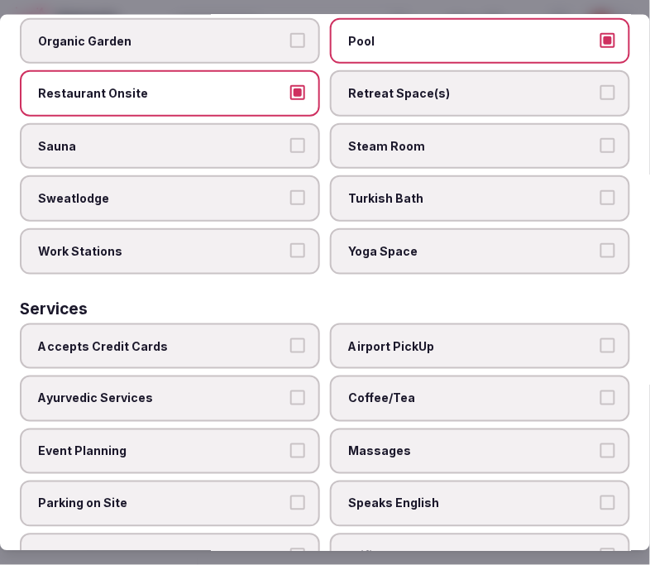
drag, startPoint x: 381, startPoint y: 414, endPoint x: 389, endPoint y: 457, distance: 44.5
click at [381, 442] on span "Massages" at bounding box center [471, 450] width 247 height 17
click at [600, 442] on button "Massages" at bounding box center [607, 449] width 15 height 15
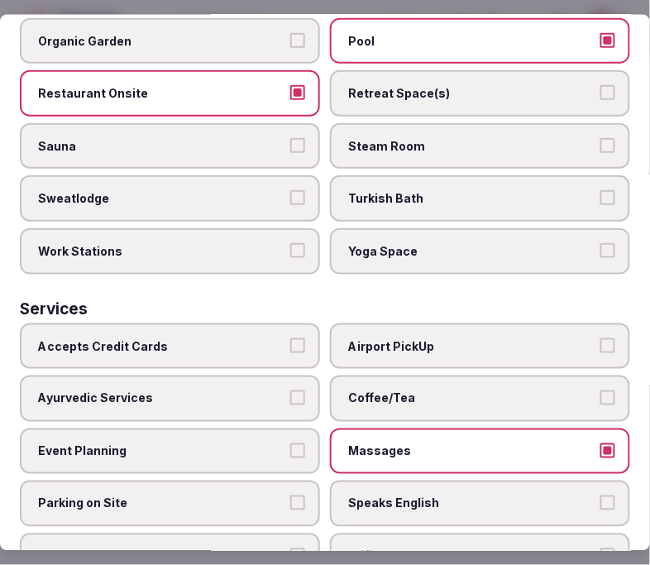
click at [390, 495] on span "Speaks English" at bounding box center [471, 503] width 247 height 17
click at [600, 495] on button "Speaks English" at bounding box center [607, 502] width 15 height 15
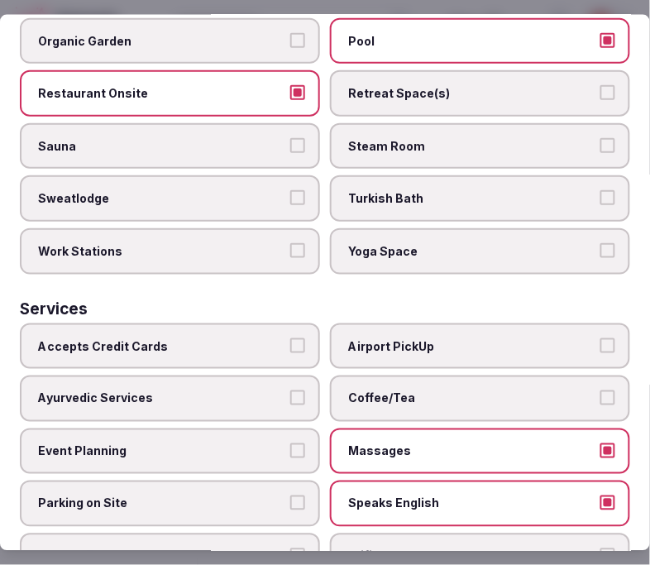
click at [403, 428] on label "Massages" at bounding box center [480, 451] width 300 height 46
click at [600, 442] on button "Massages" at bounding box center [607, 449] width 15 height 15
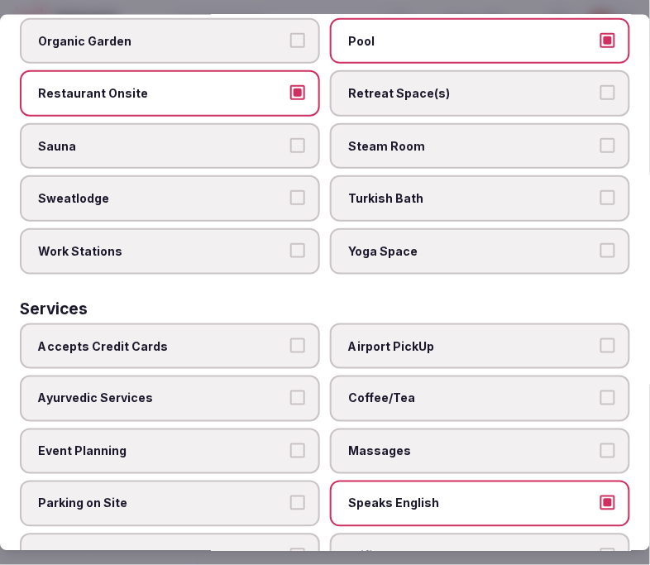
click at [430, 548] on span "Wifi" at bounding box center [471, 556] width 247 height 17
click at [600, 548] on button "Wifi" at bounding box center [607, 555] width 15 height 15
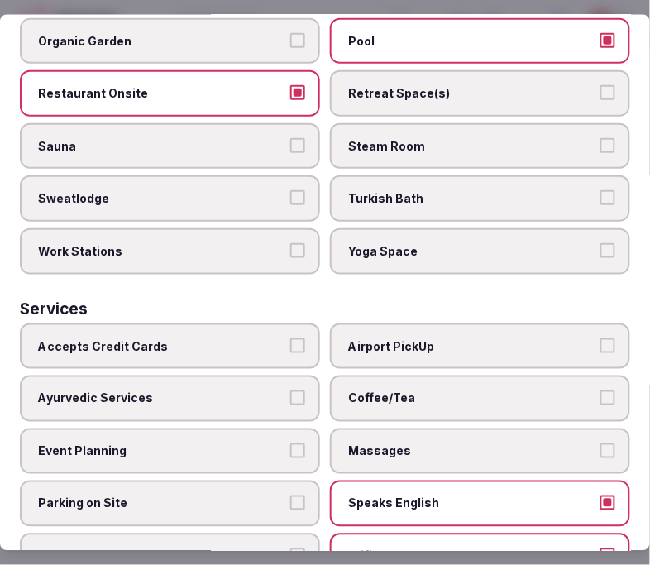
click at [480, 390] on span "Coffee/Tea" at bounding box center [471, 398] width 247 height 17
click at [600, 390] on button "Coffee/Tea" at bounding box center [607, 397] width 15 height 15
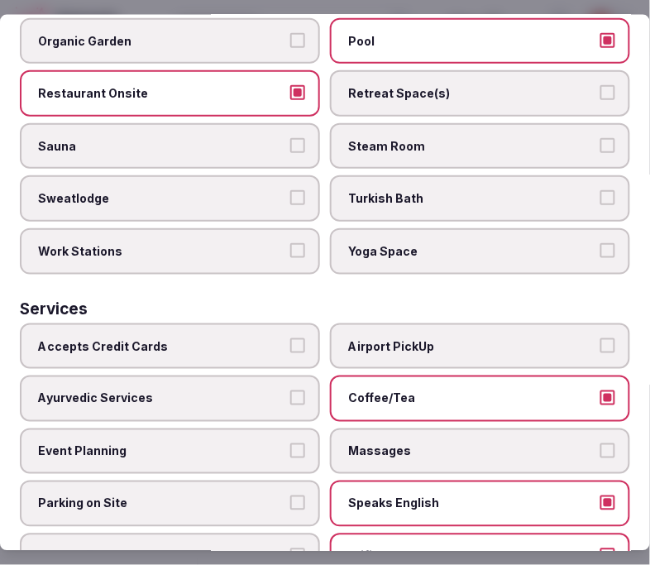
click at [222, 323] on label "Accepts Credit Cards" at bounding box center [170, 346] width 300 height 46
click at [290, 337] on button "Accepts Credit Cards" at bounding box center [297, 344] width 15 height 15
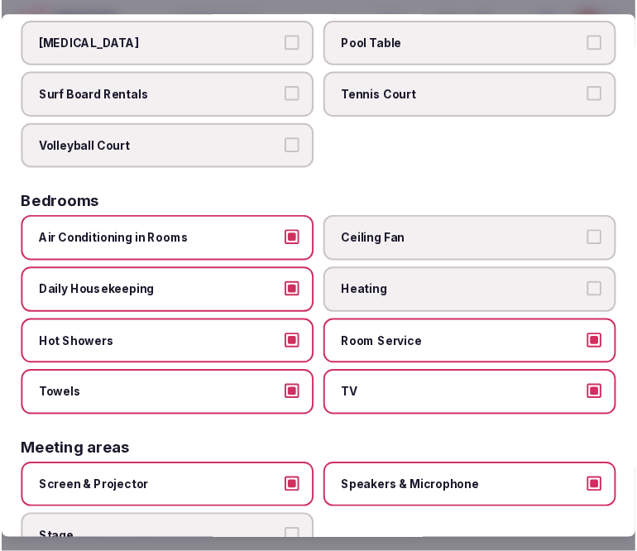
scroll to position [0, 0]
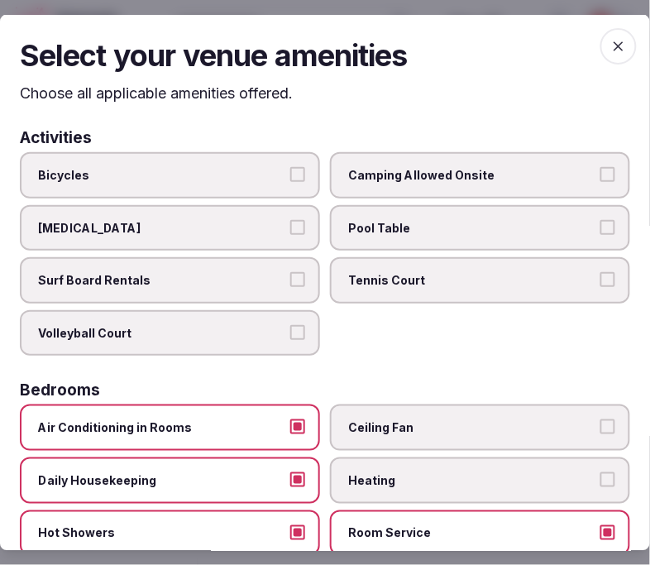
click at [610, 46] on icon "button" at bounding box center [618, 45] width 17 height 17
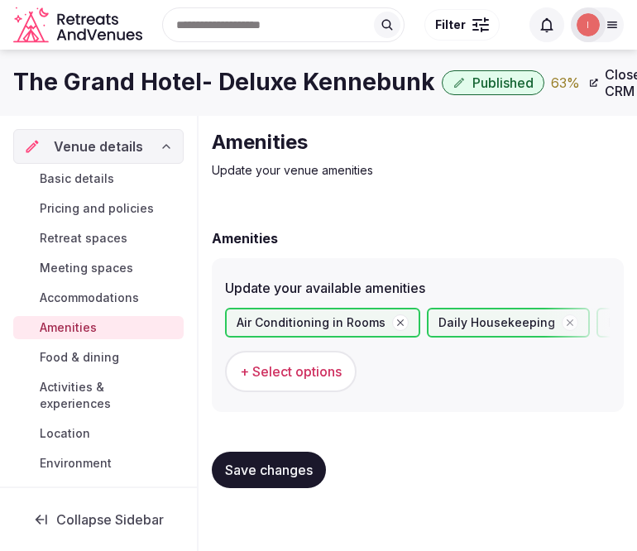
click at [294, 461] on span "Save changes" at bounding box center [269, 469] width 88 height 17
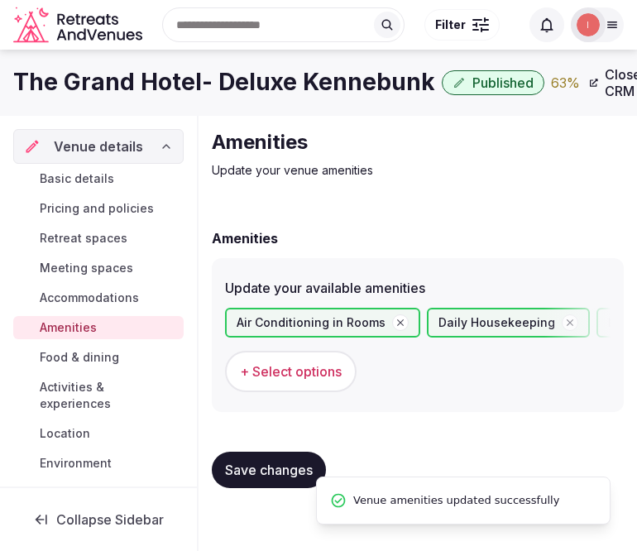
click at [92, 359] on span "Food & dining" at bounding box center [79, 357] width 79 height 17
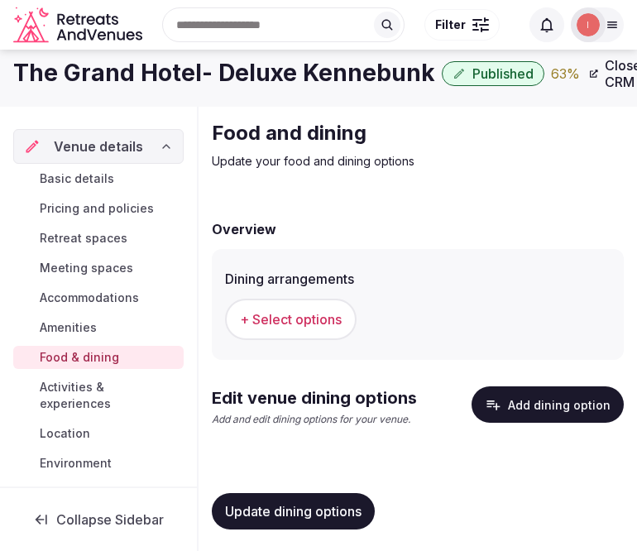
scroll to position [12, 0]
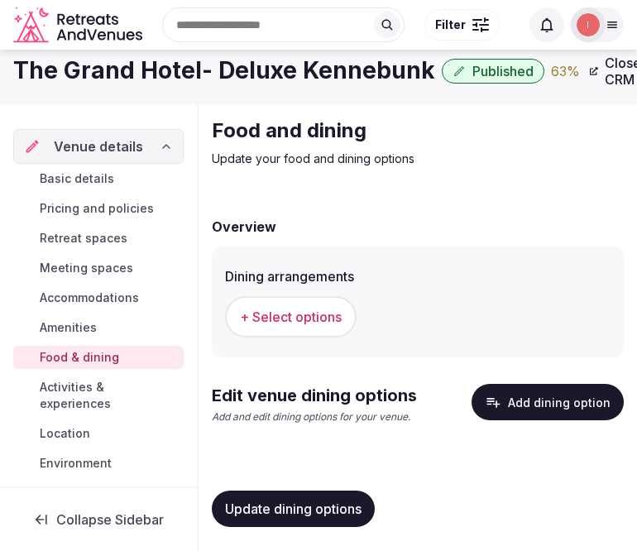
click at [292, 314] on span "+ Select options" at bounding box center [291, 317] width 102 height 18
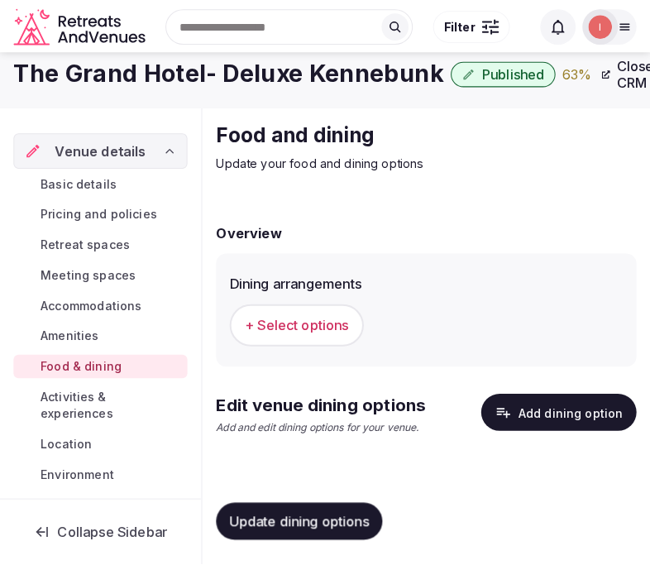
scroll to position [0, 0]
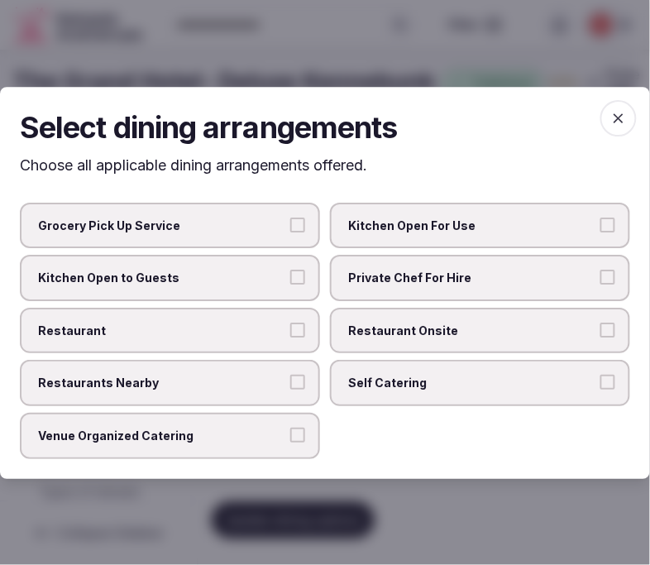
click at [408, 332] on span "Restaurant Onsite" at bounding box center [471, 330] width 247 height 17
click at [600, 332] on button "Restaurant Onsite" at bounding box center [607, 329] width 15 height 15
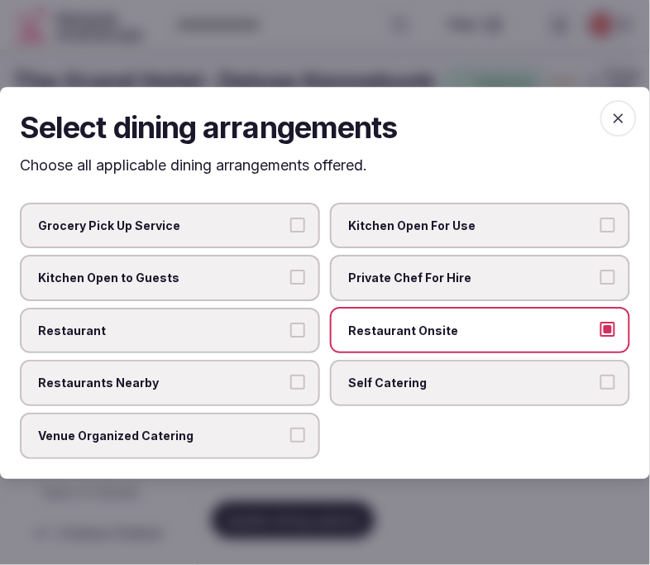
click at [262, 336] on span "Restaurant" at bounding box center [161, 330] width 247 height 17
click at [290, 336] on button "Restaurant" at bounding box center [297, 329] width 15 height 15
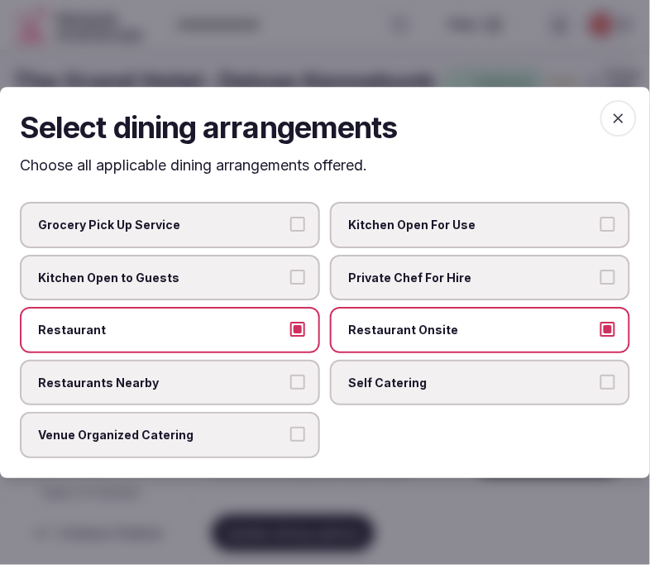
click at [610, 117] on icon "button" at bounding box center [618, 118] width 17 height 17
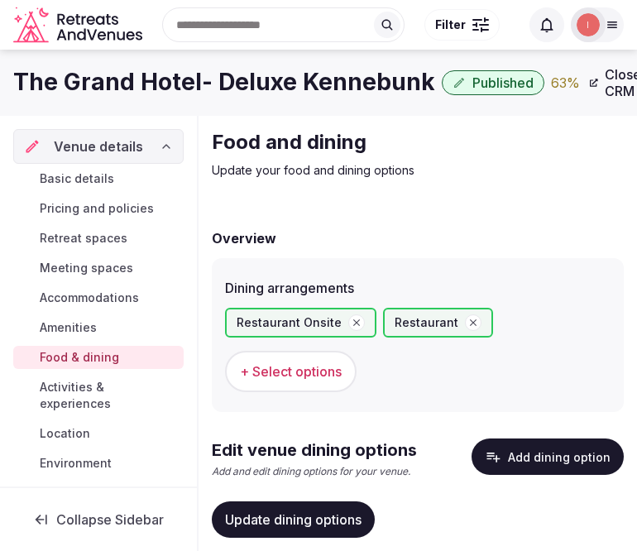
click at [348, 502] on button "Update dining options" at bounding box center [293, 519] width 163 height 36
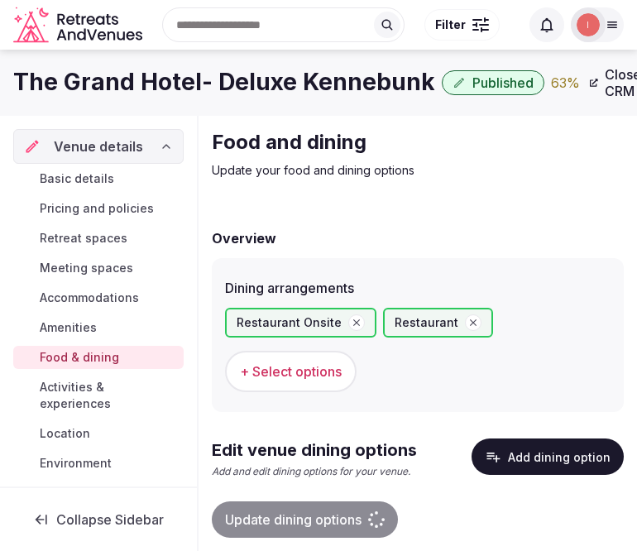
click at [552, 441] on button "Add dining option" at bounding box center [547, 456] width 152 height 36
